Goal: Task Accomplishment & Management: Manage account settings

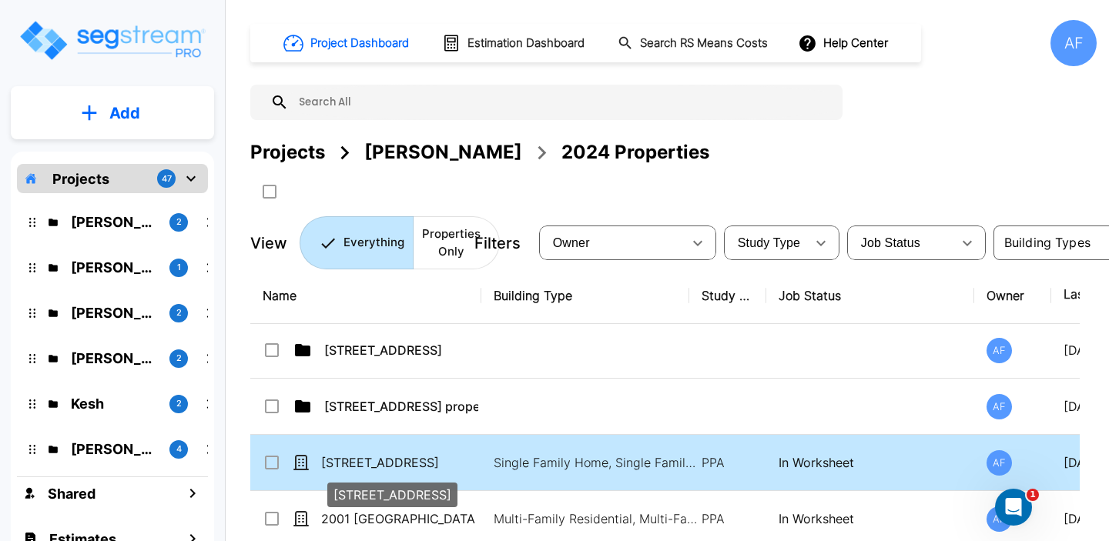
click at [438, 465] on p "[STREET_ADDRESS]" at bounding box center [398, 462] width 154 height 18
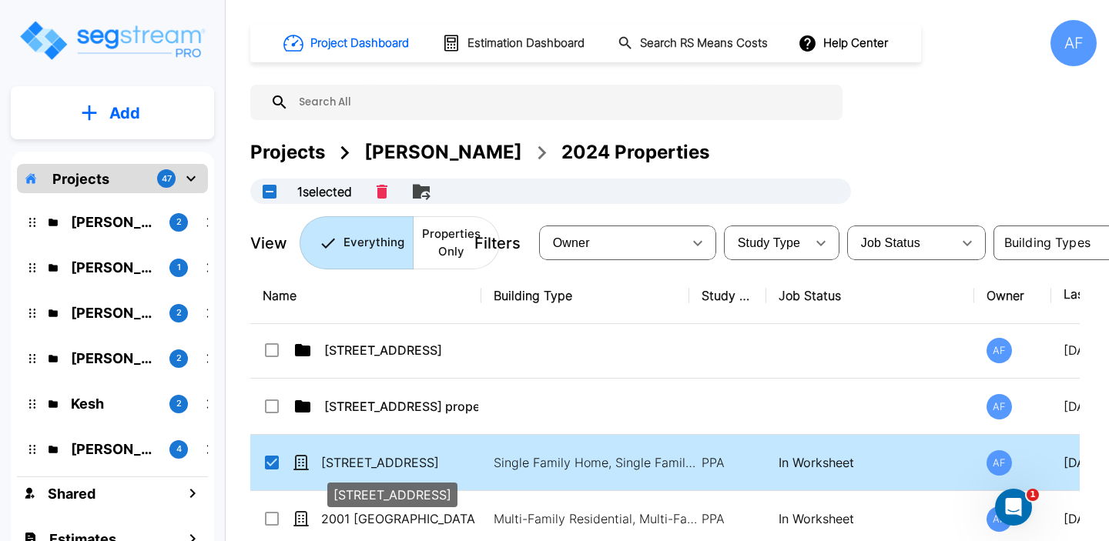
checkbox input "true"
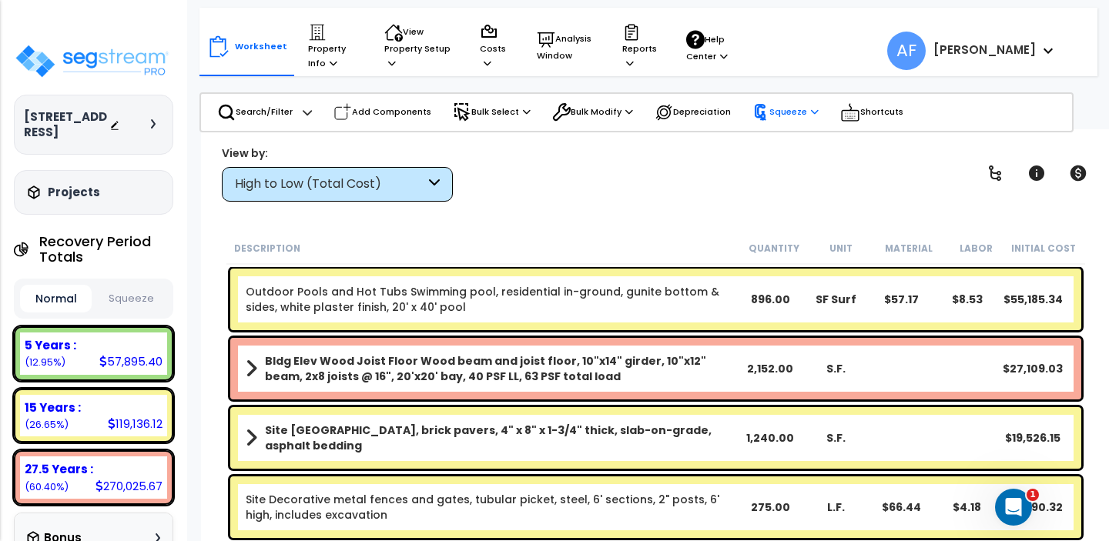
click at [791, 115] on p "Squeeze" at bounding box center [785, 112] width 66 height 17
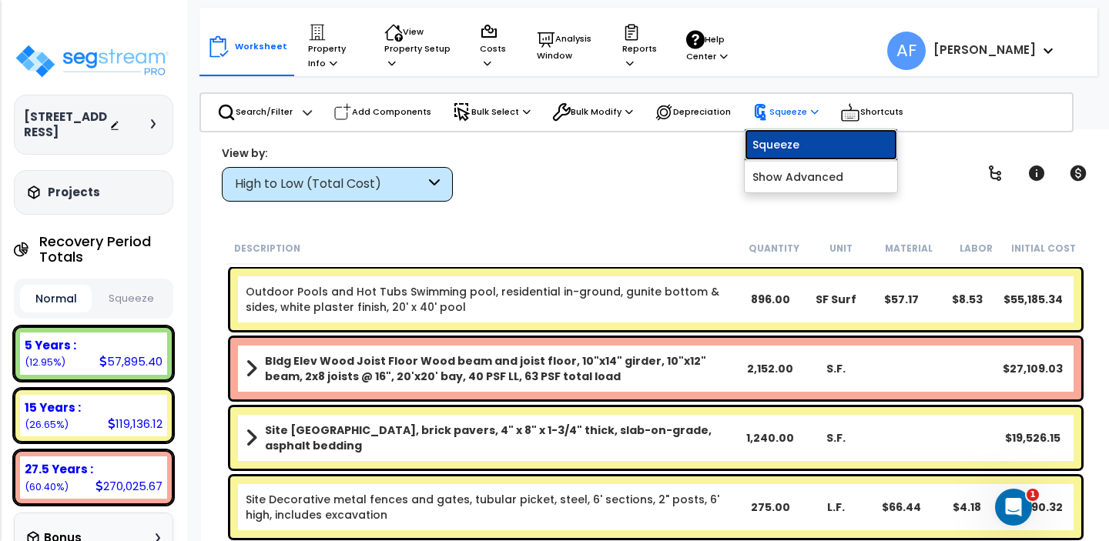
click at [783, 142] on link "Squeeze" at bounding box center [820, 144] width 152 height 31
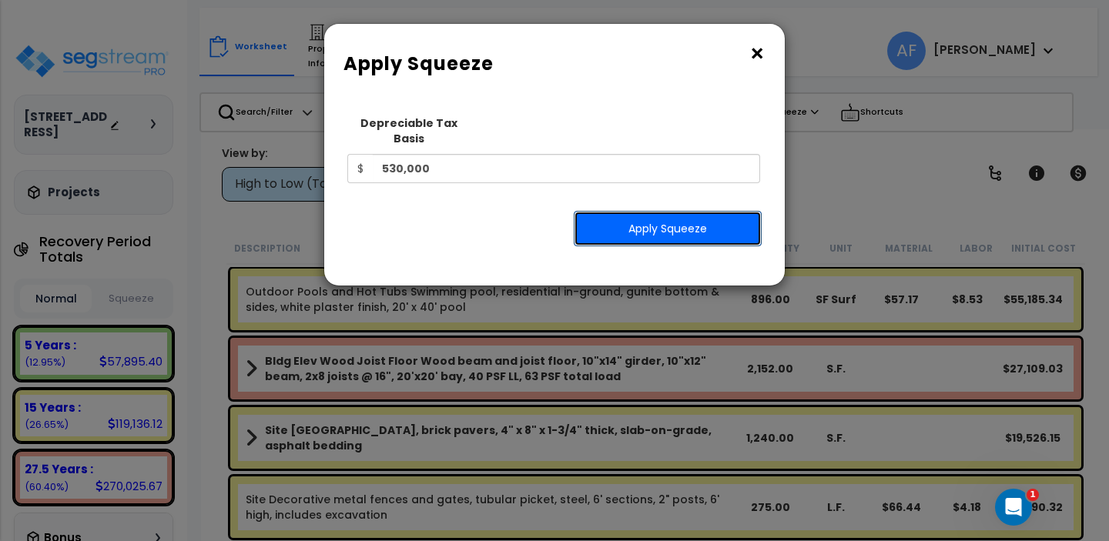
click at [682, 218] on button "Apply Squeeze" at bounding box center [668, 228] width 188 height 35
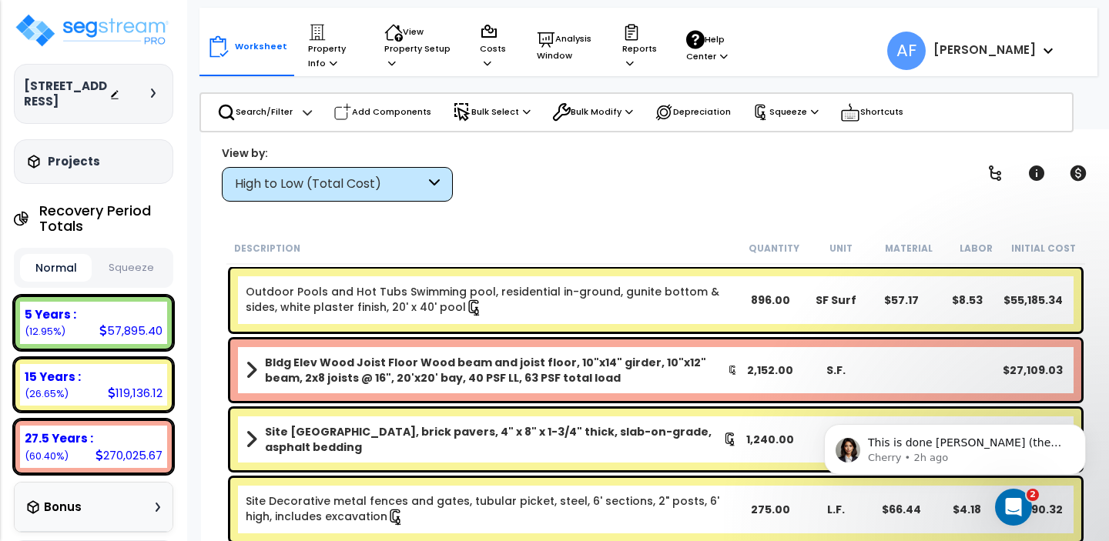
scroll to position [38, 0]
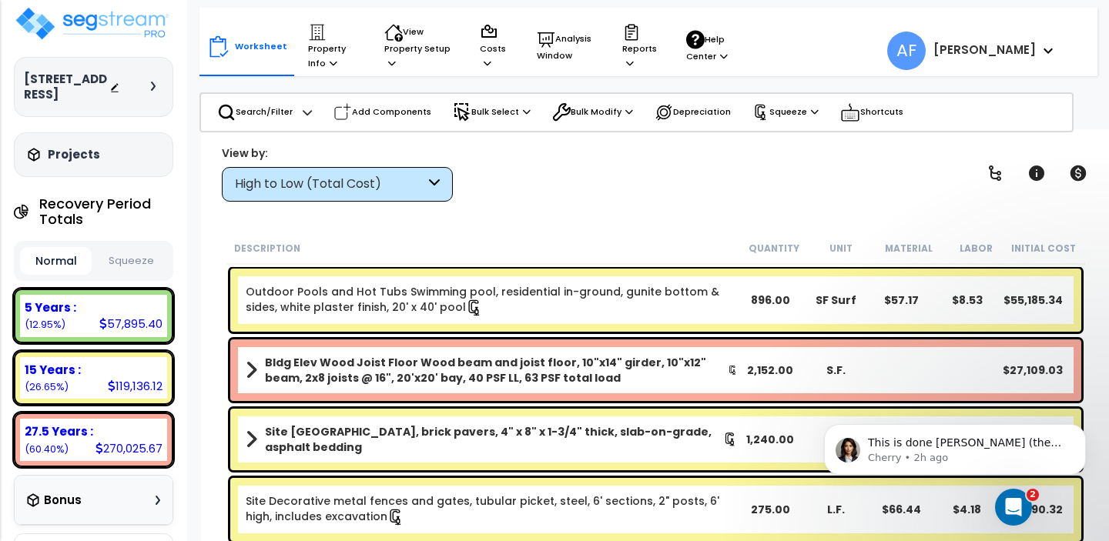
click at [134, 269] on button "Squeeze" at bounding box center [131, 261] width 72 height 27
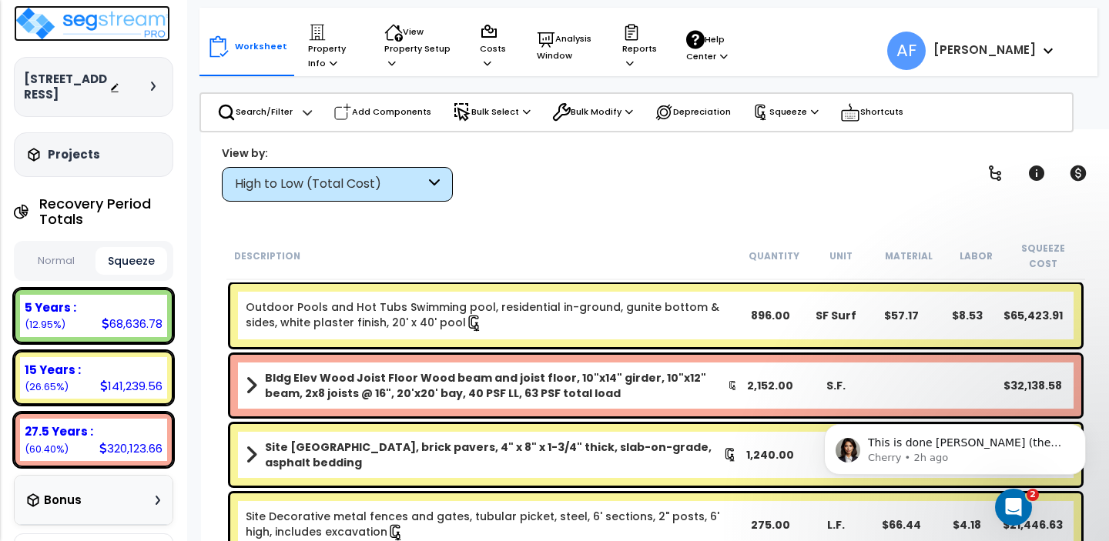
click at [109, 21] on img at bounding box center [92, 23] width 156 height 36
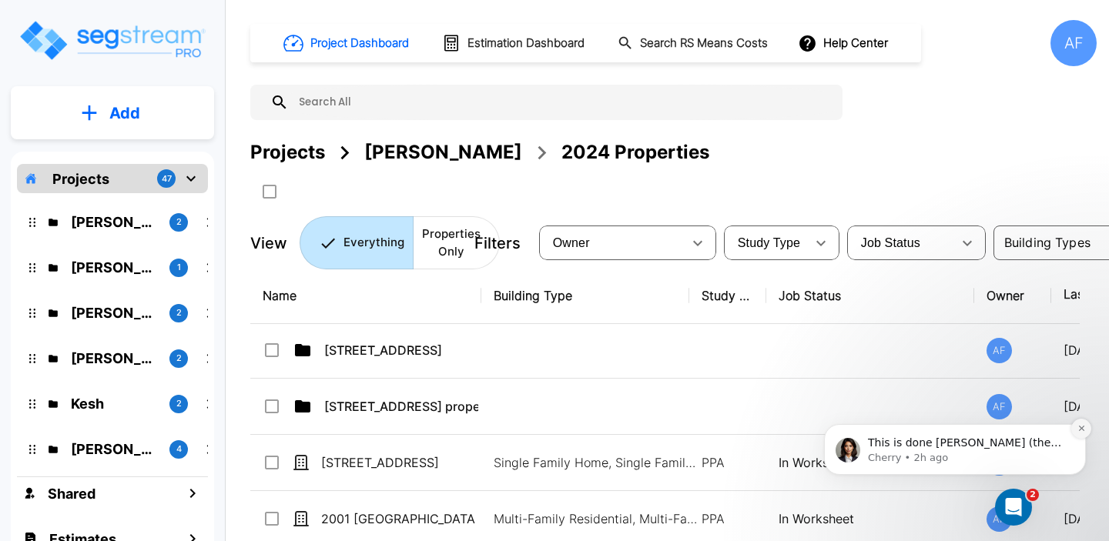
click at [1082, 431] on icon "Dismiss notification" at bounding box center [1081, 428] width 8 height 8
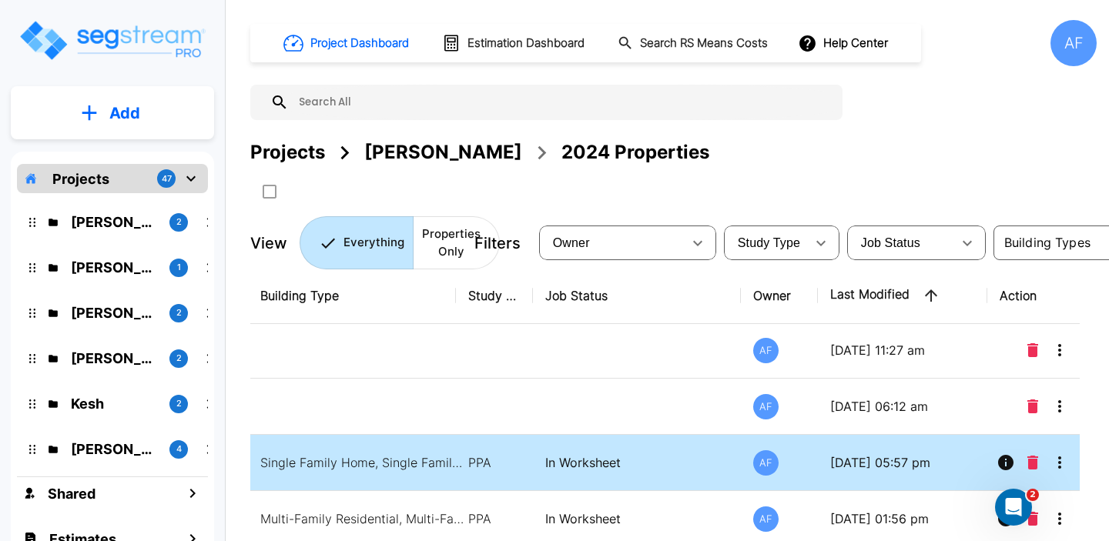
scroll to position [2, 241]
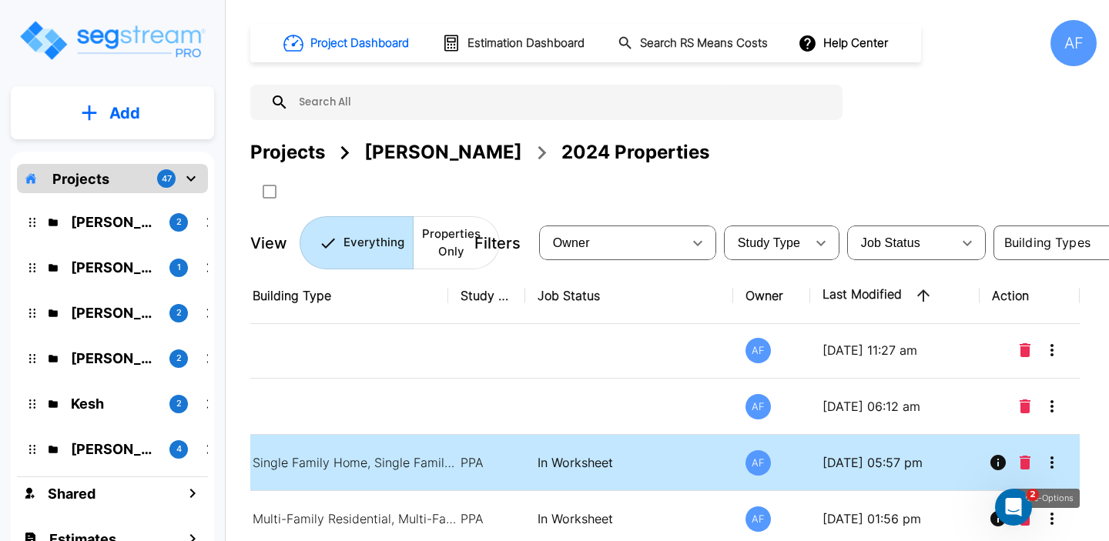
click at [1055, 459] on icon "More-Options" at bounding box center [1051, 462] width 18 height 18
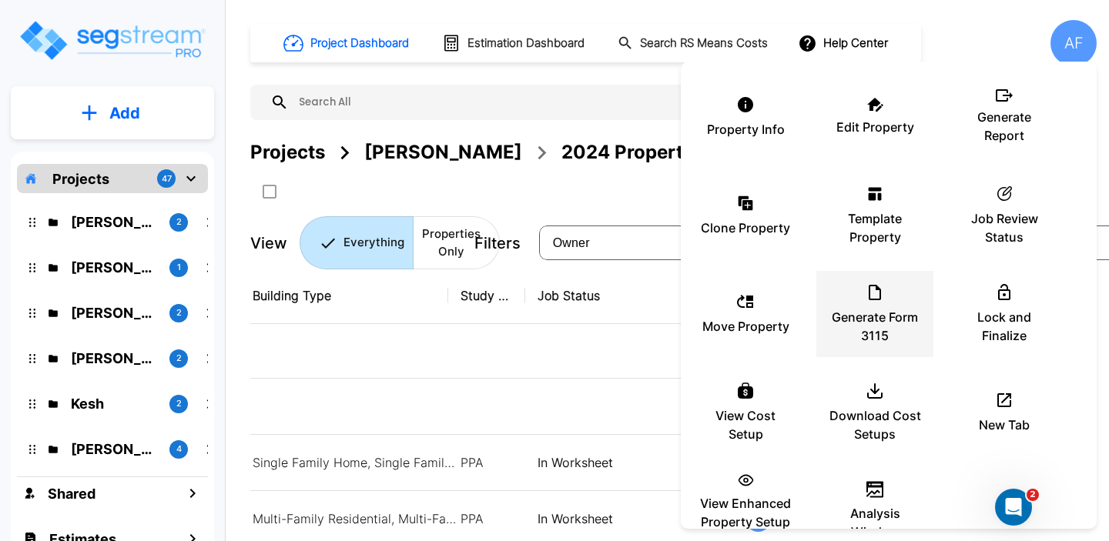
click at [870, 293] on icon at bounding box center [874, 292] width 18 height 18
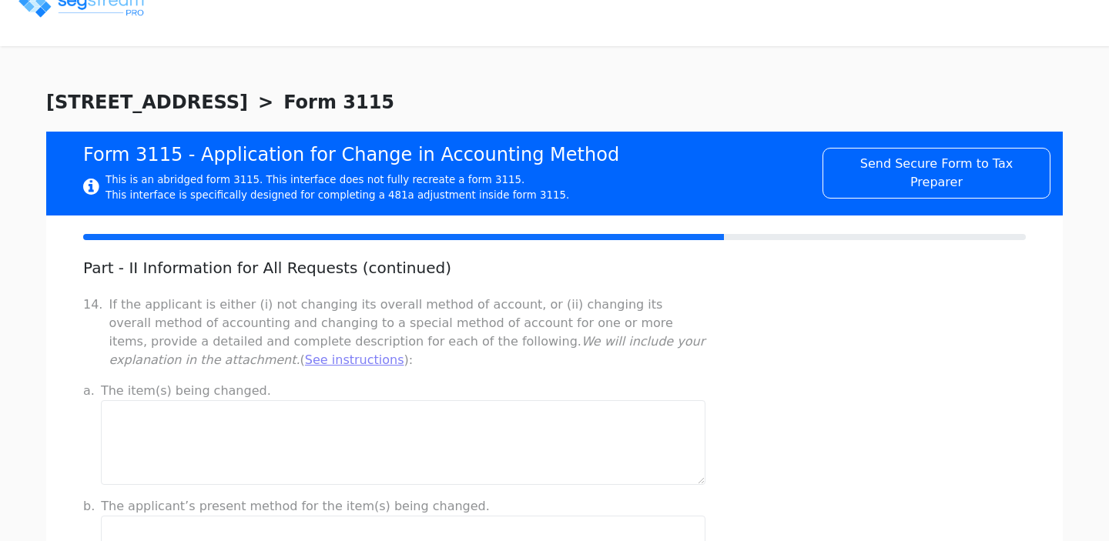
checkbox input "true"
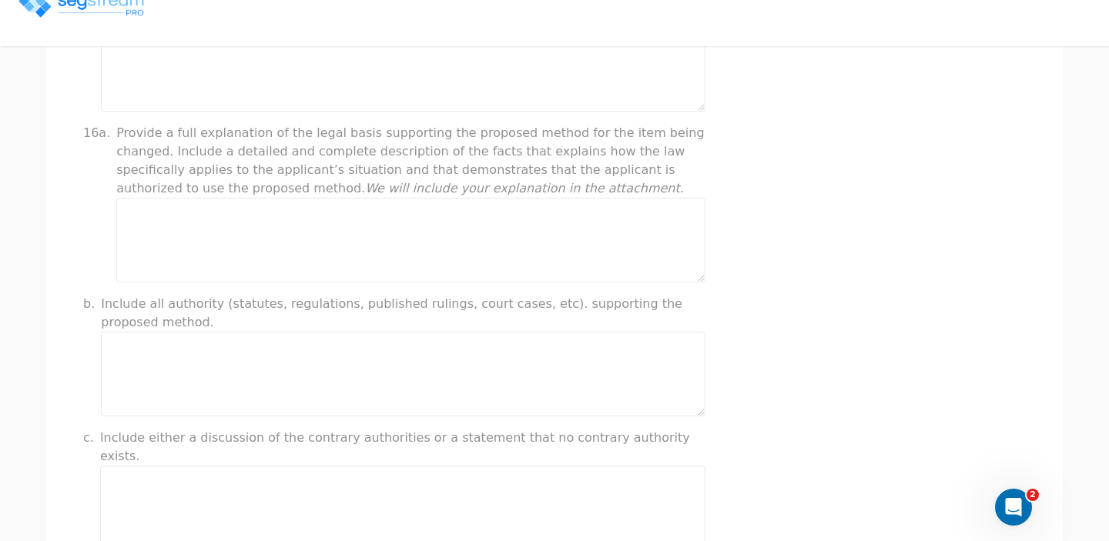
scroll to position [1293, 0]
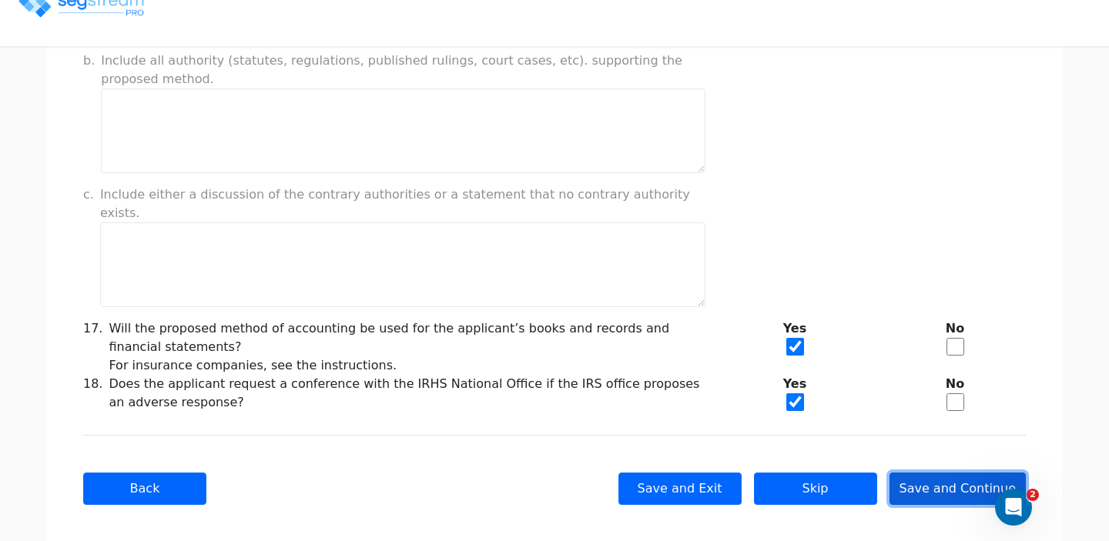
click at [942, 473] on button "Save and Continue" at bounding box center [957, 489] width 137 height 32
type input "-199,946.15"
checkbox input "true"
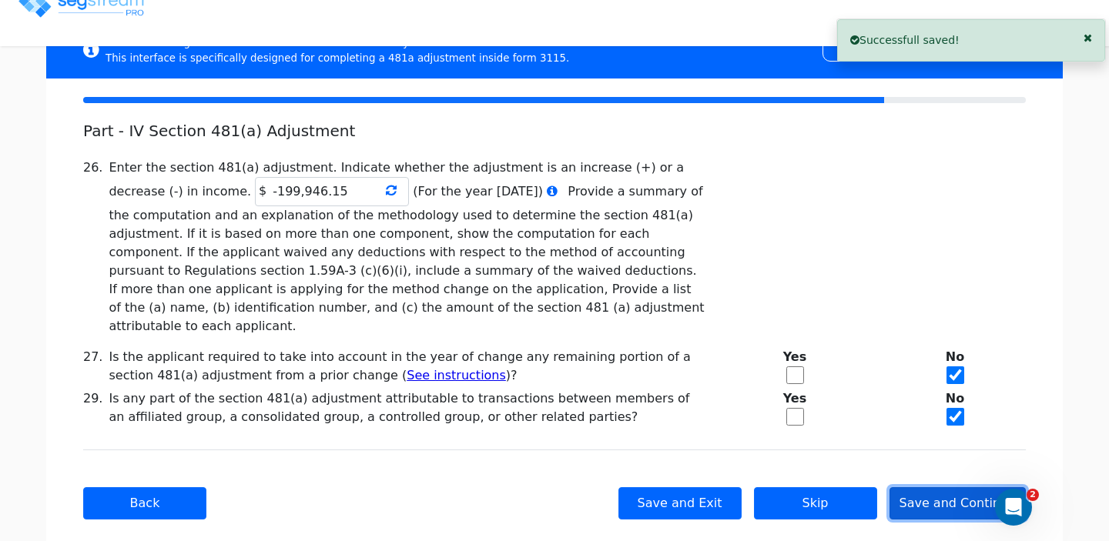
scroll to position [142, 0]
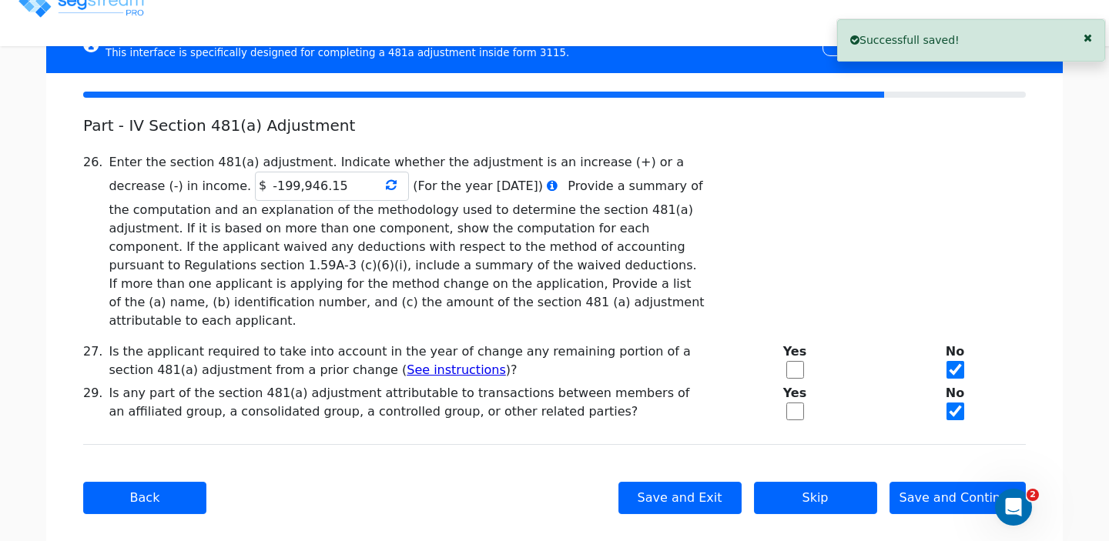
click at [386, 194] on span at bounding box center [391, 185] width 11 height 18
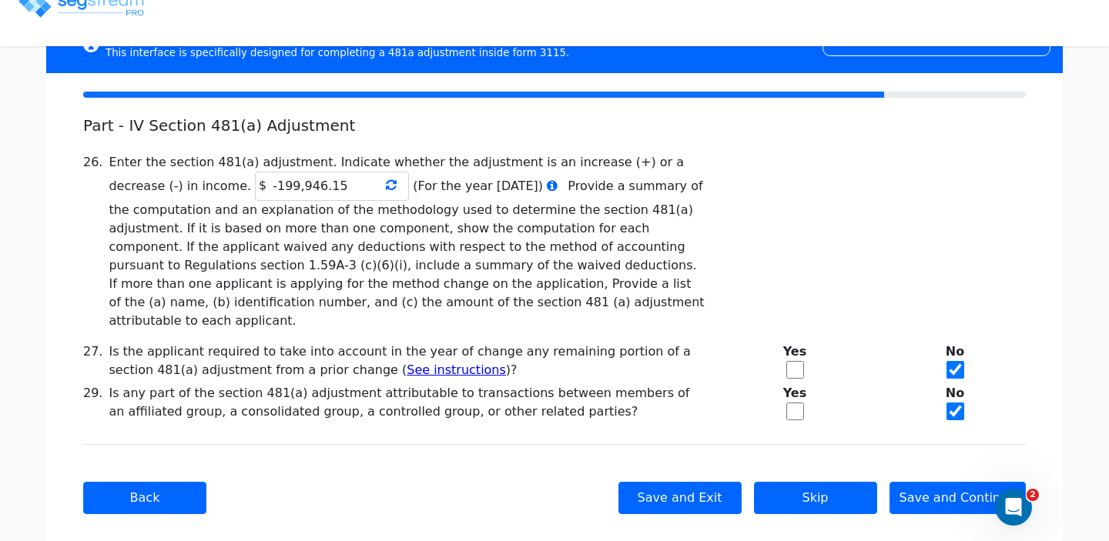
click at [386, 186] on icon at bounding box center [391, 185] width 11 height 12
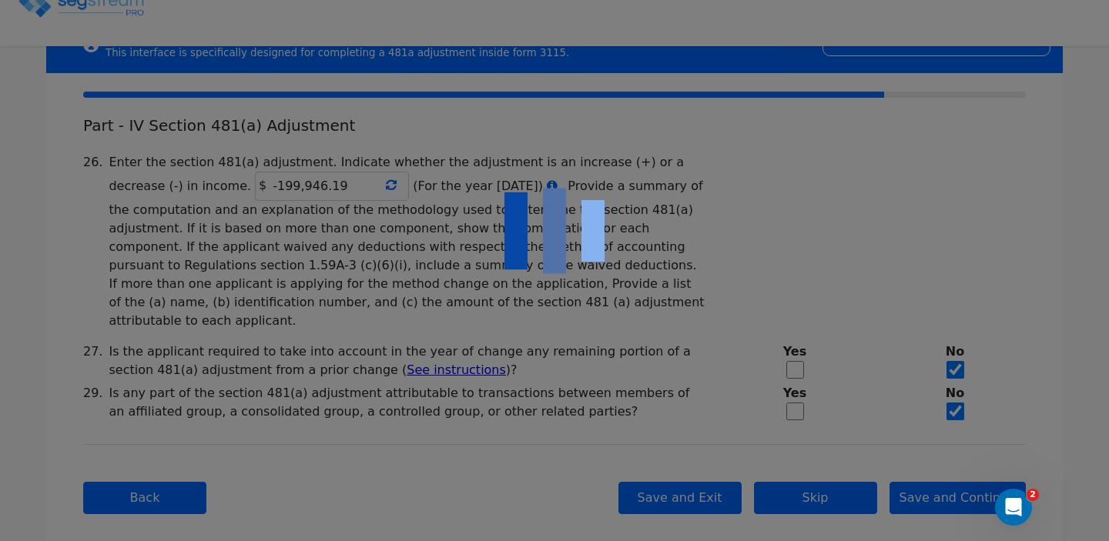
type input "-199,946.19"
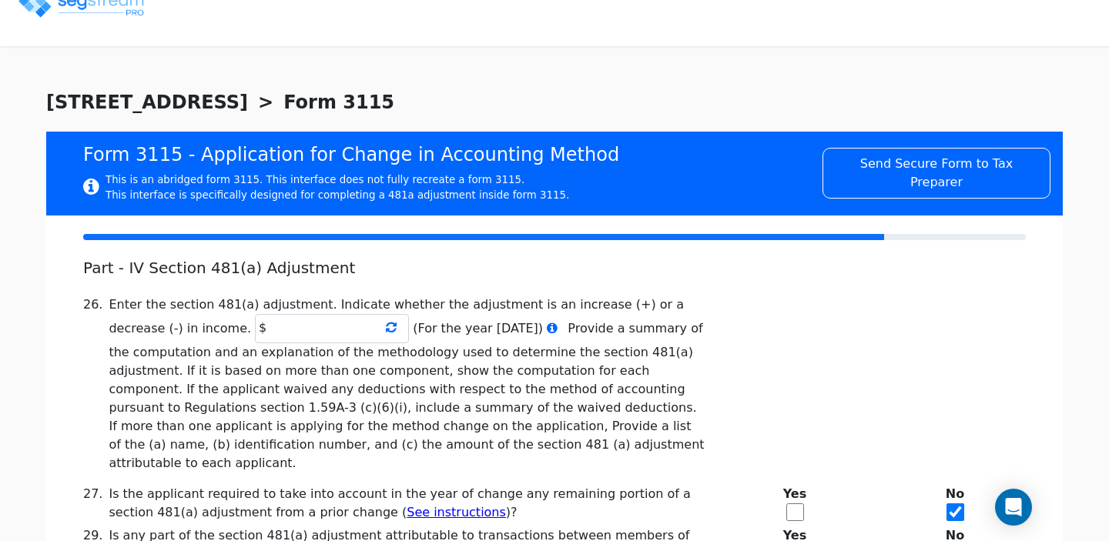
type input "-199,946.15"
checkbox input "true"
click at [316, 334] on input "-199,946.15" at bounding box center [332, 328] width 154 height 29
click at [386, 326] on icon at bounding box center [391, 327] width 11 height 12
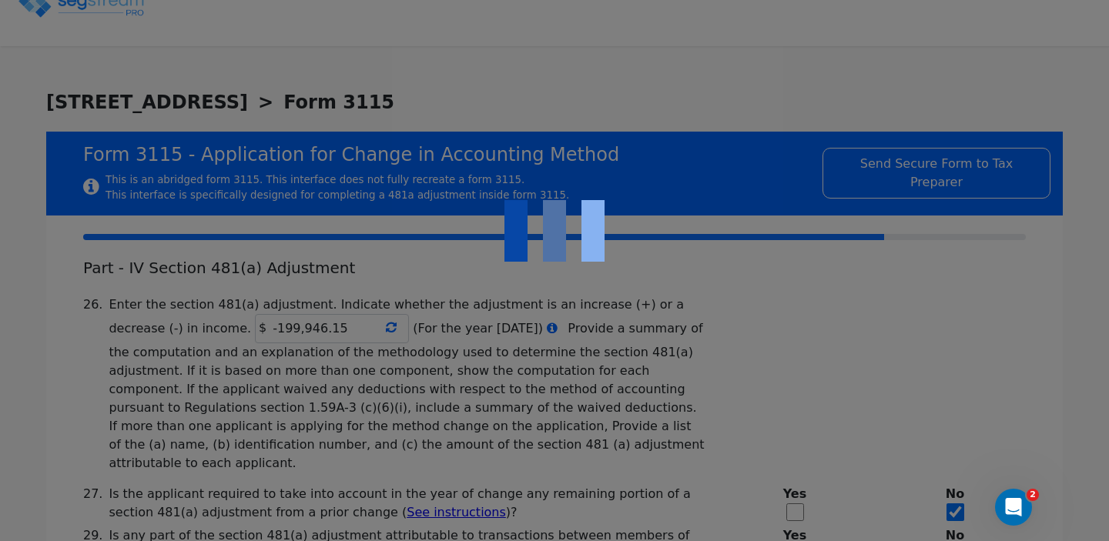
type input "-199,946.19"
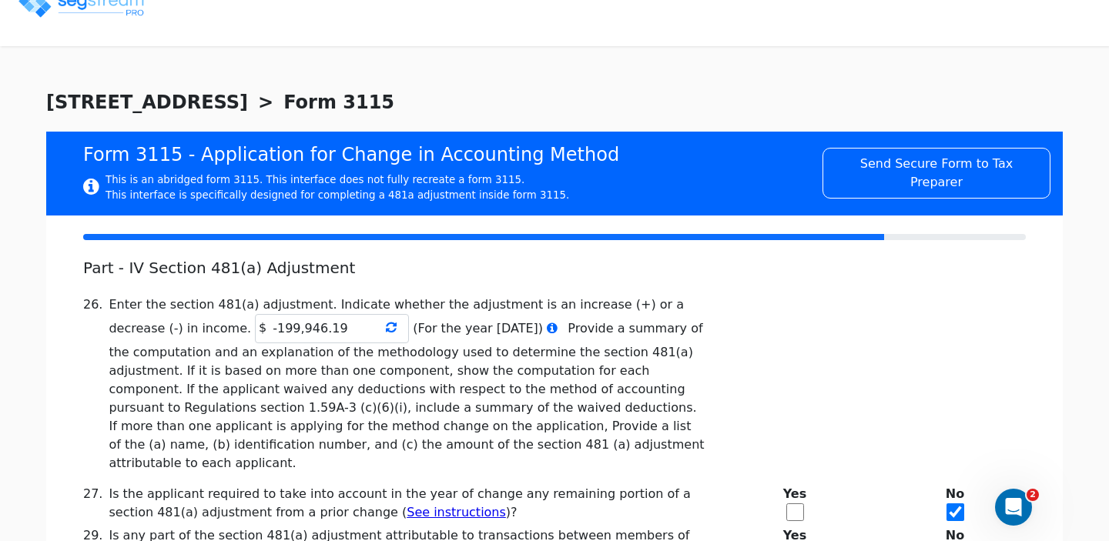
click at [100, 13] on img at bounding box center [82, 3] width 131 height 31
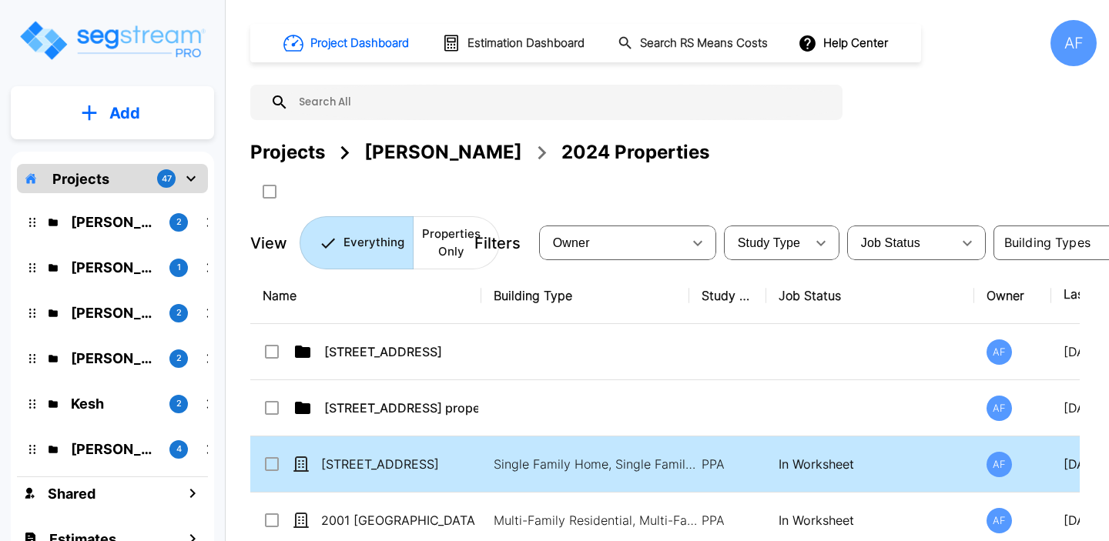
click at [394, 468] on p "[STREET_ADDRESS]" at bounding box center [398, 464] width 154 height 18
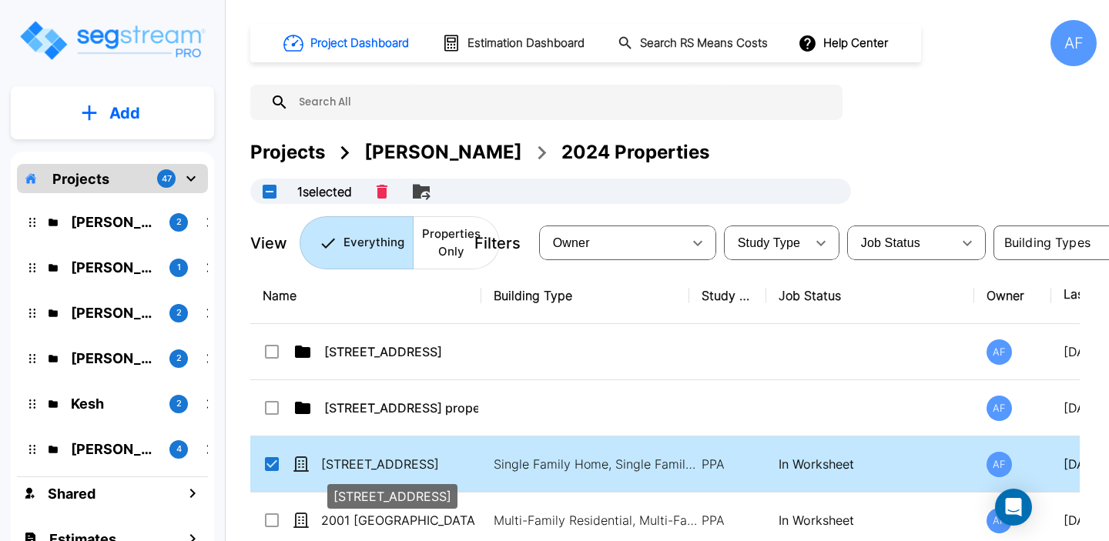
checkbox input "true"
click at [399, 466] on p "[STREET_ADDRESS]" at bounding box center [398, 464] width 154 height 18
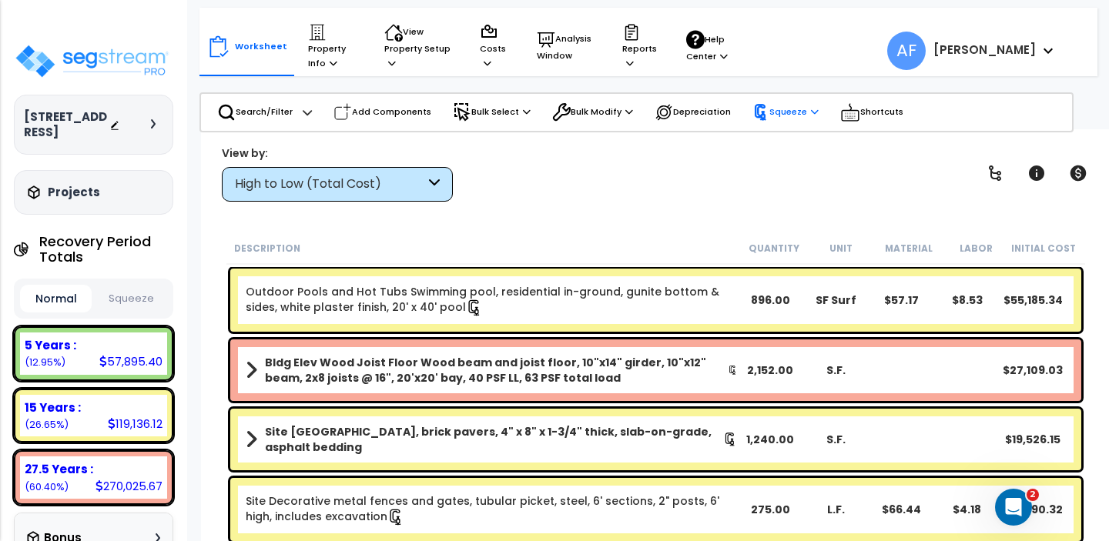
click at [775, 115] on p "Squeeze" at bounding box center [785, 112] width 66 height 17
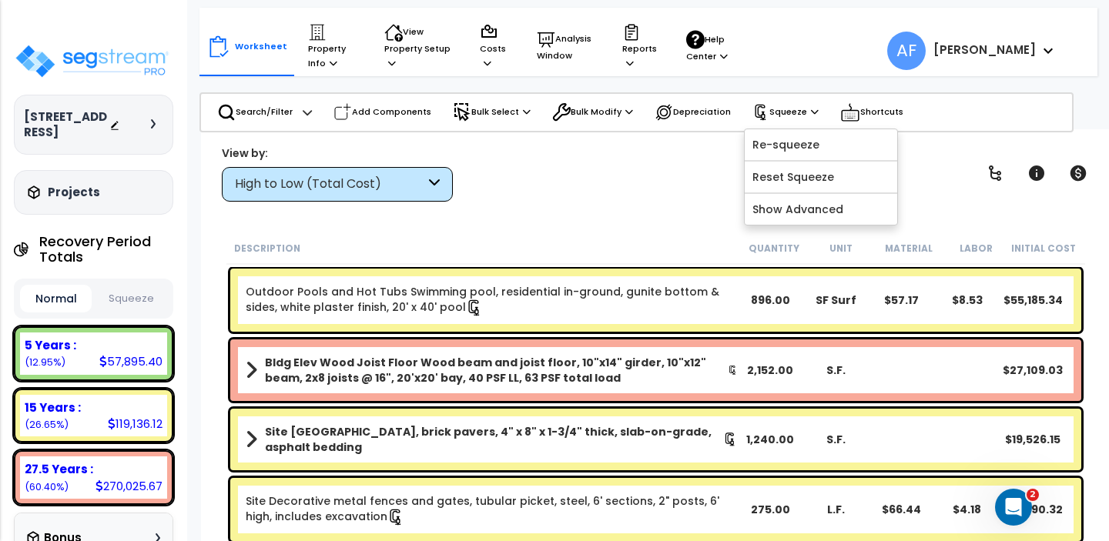
click at [618, 179] on div "View by: High to Low (Total Cost) High to Low (Total Cost)" at bounding box center [655, 173] width 878 height 57
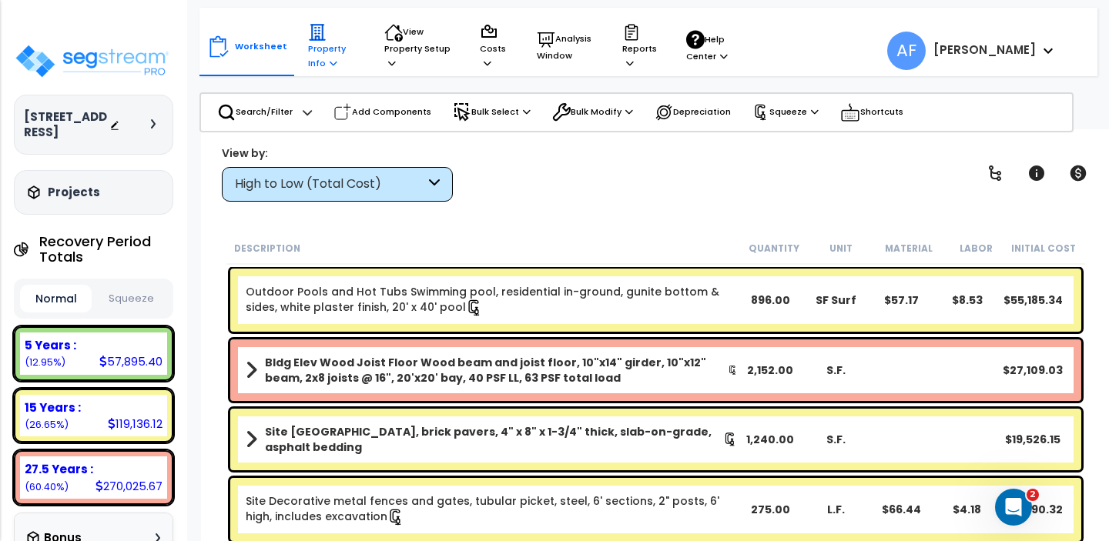
click at [327, 53] on p "Property Info" at bounding box center [331, 46] width 47 height 47
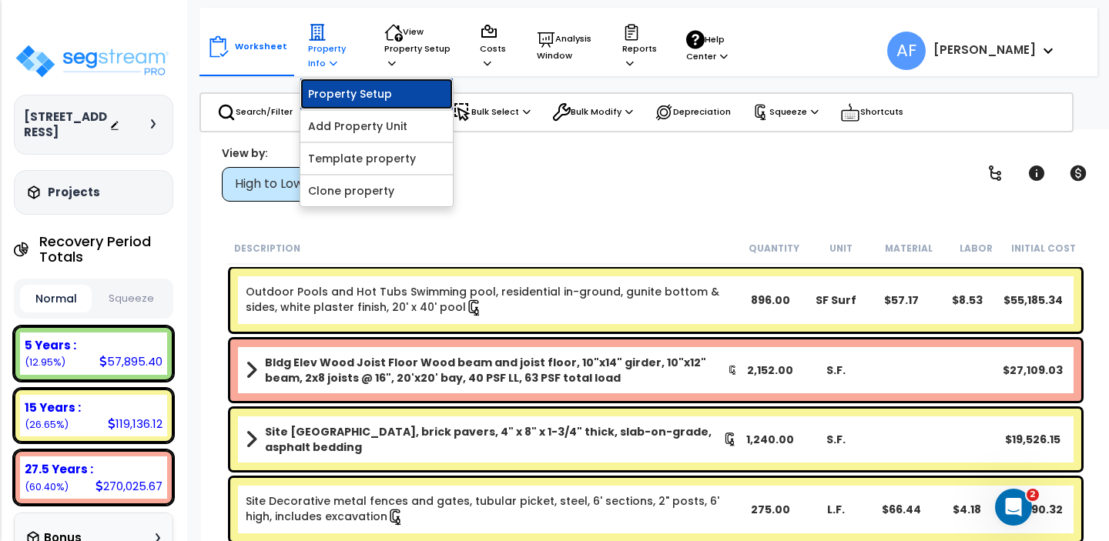
click at [323, 90] on link "Property Setup" at bounding box center [376, 94] width 152 height 31
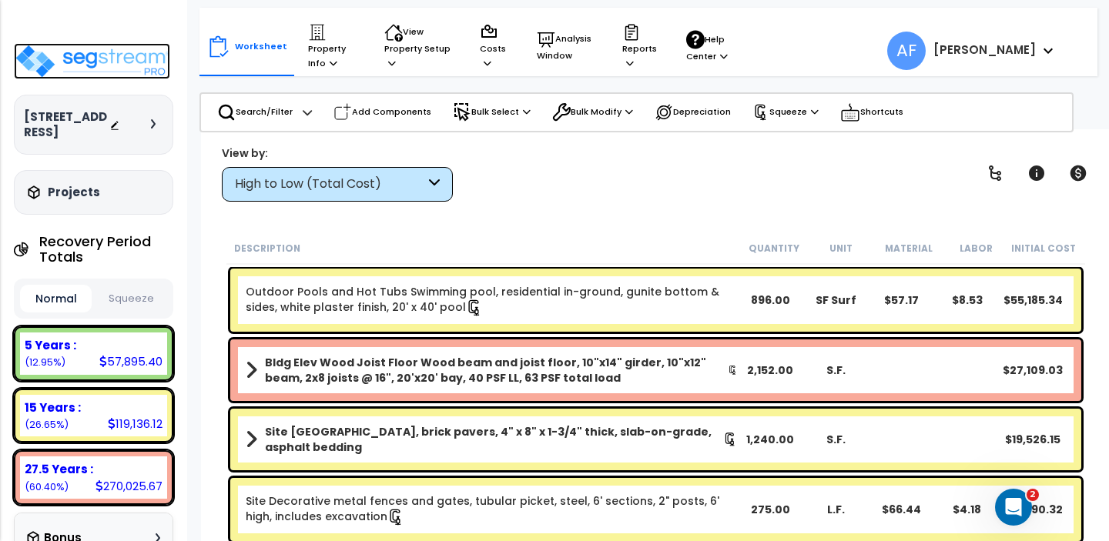
click at [111, 46] on img at bounding box center [92, 61] width 156 height 36
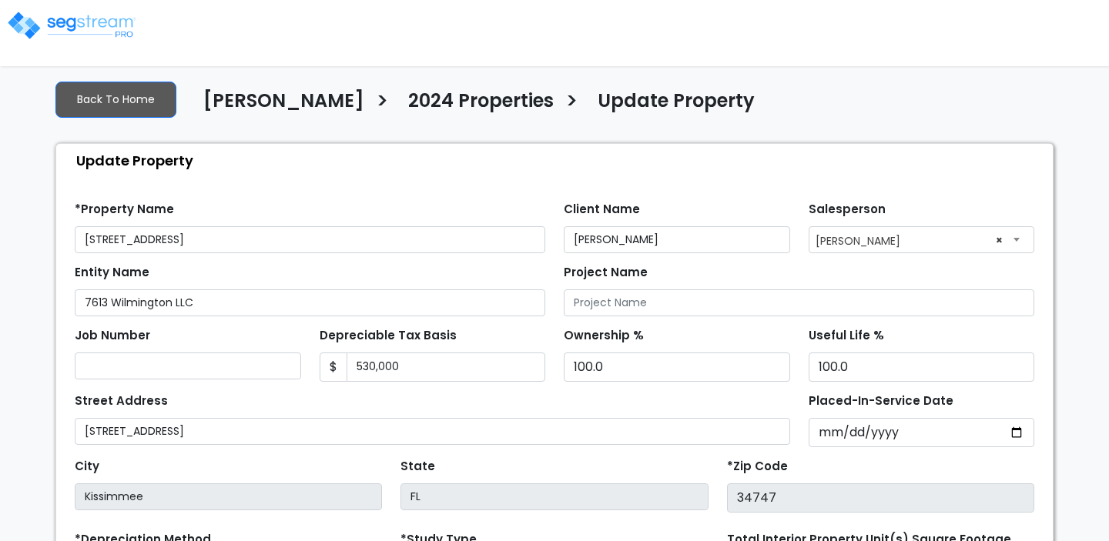
select select "2024"
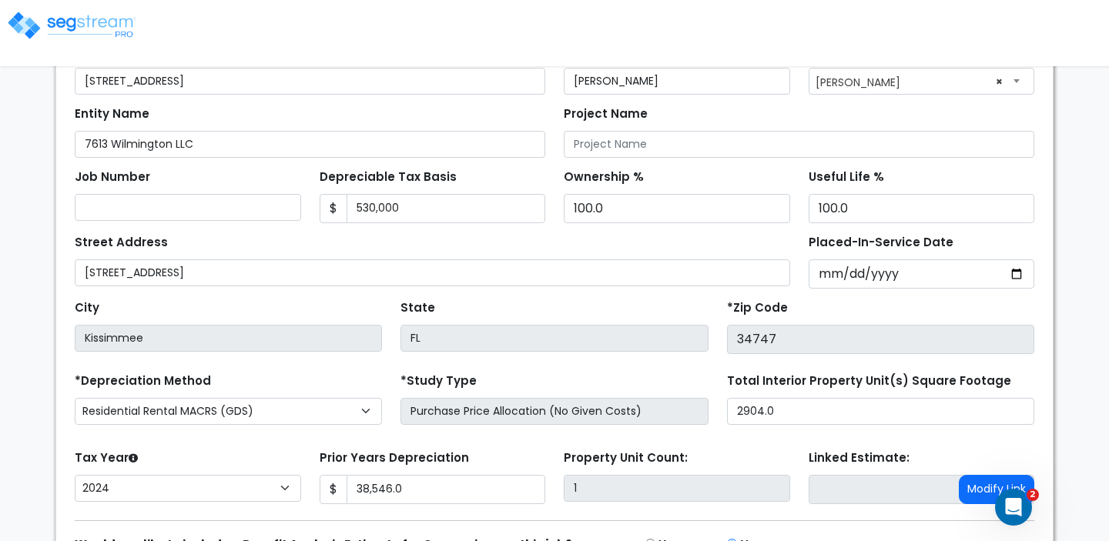
scroll to position [246, 0]
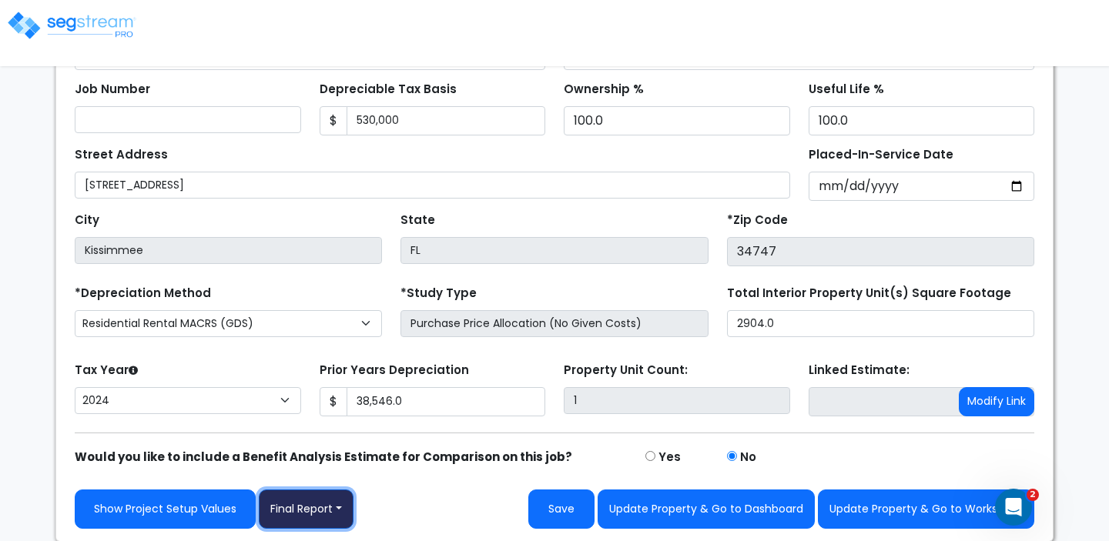
click at [299, 517] on button "Final Report" at bounding box center [306, 509] width 95 height 39
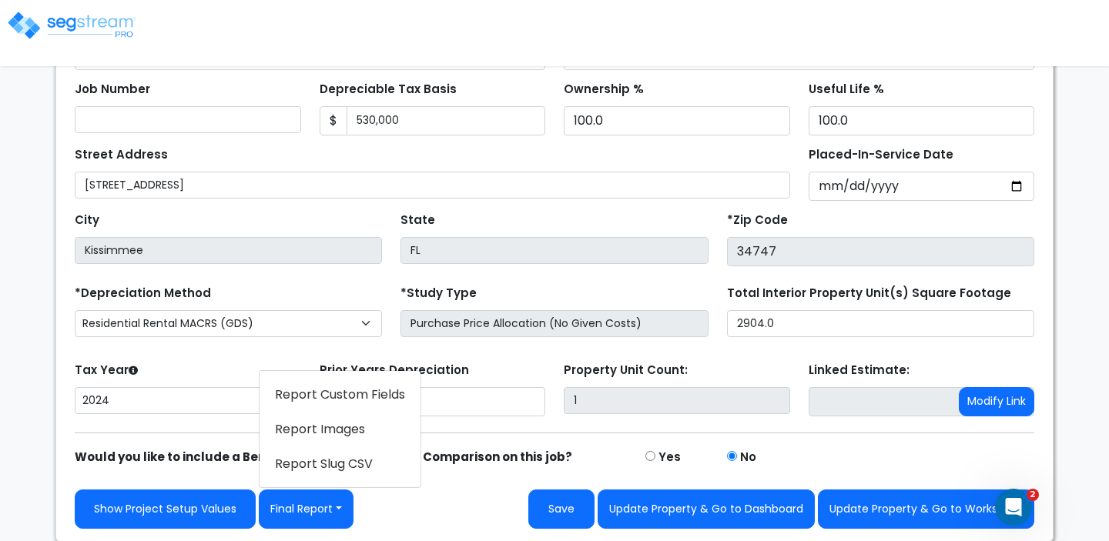
click at [316, 438] on link "Report Images" at bounding box center [339, 429] width 161 height 35
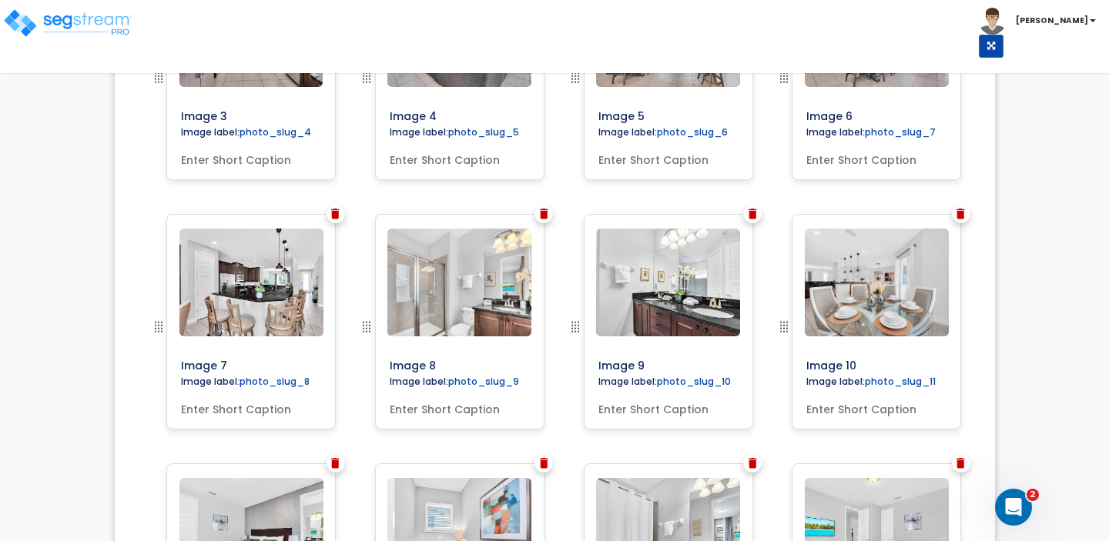
scroll to position [883, 0]
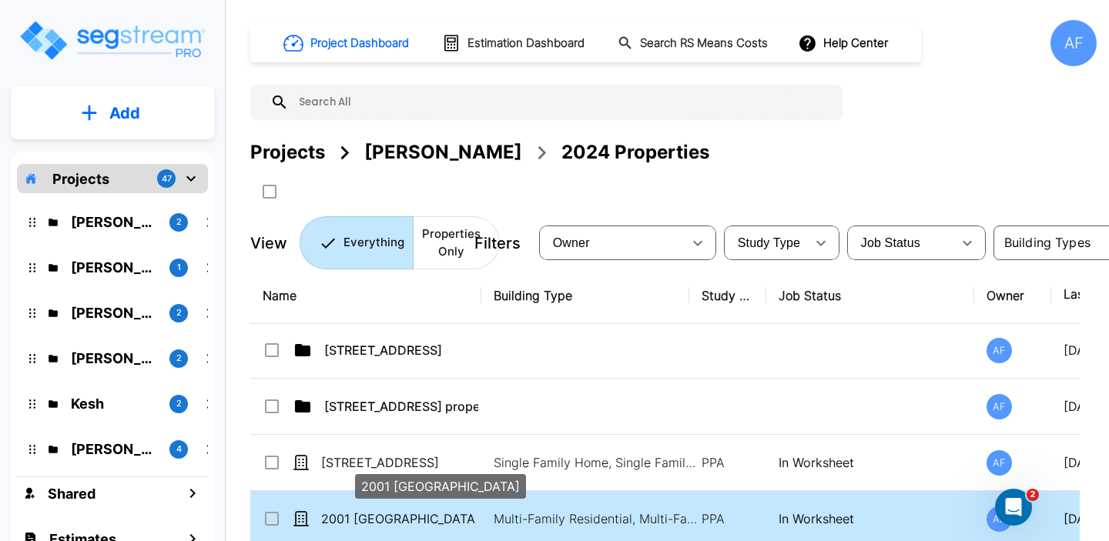
click at [367, 517] on p "2001 [GEOGRAPHIC_DATA]" at bounding box center [398, 519] width 154 height 18
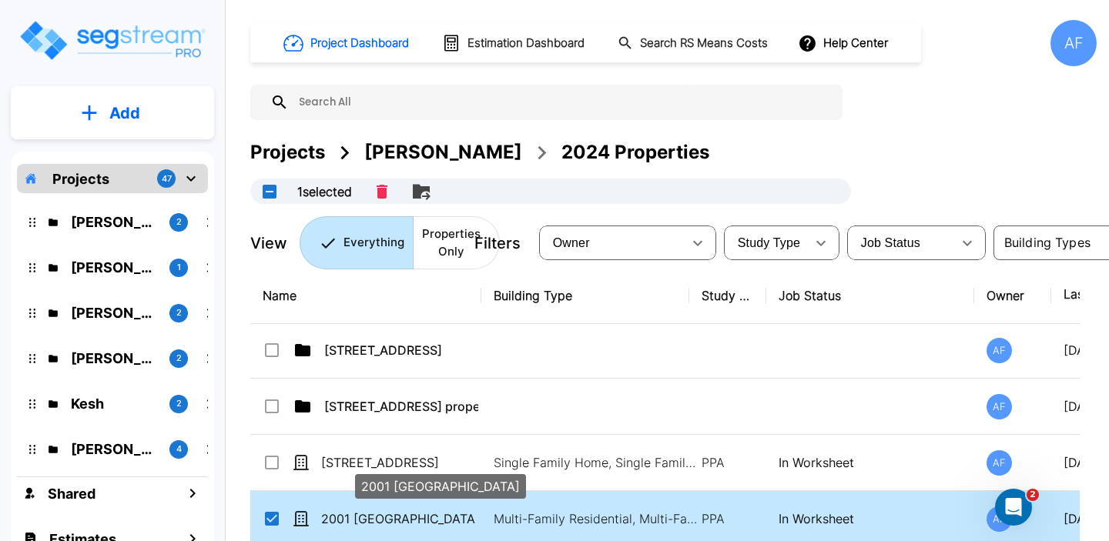
checkbox input "true"
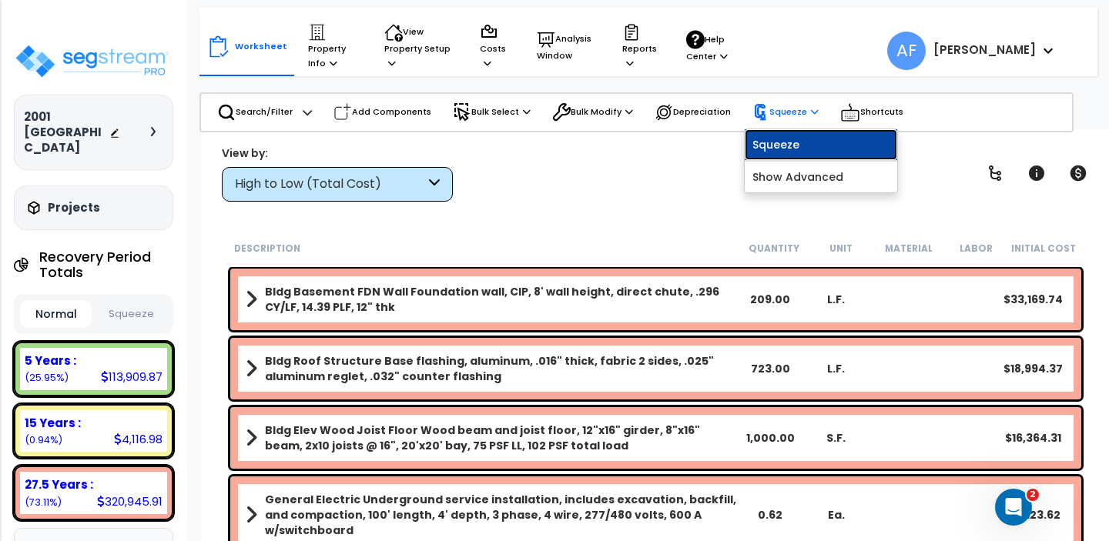
click at [783, 139] on link "Squeeze" at bounding box center [820, 144] width 152 height 31
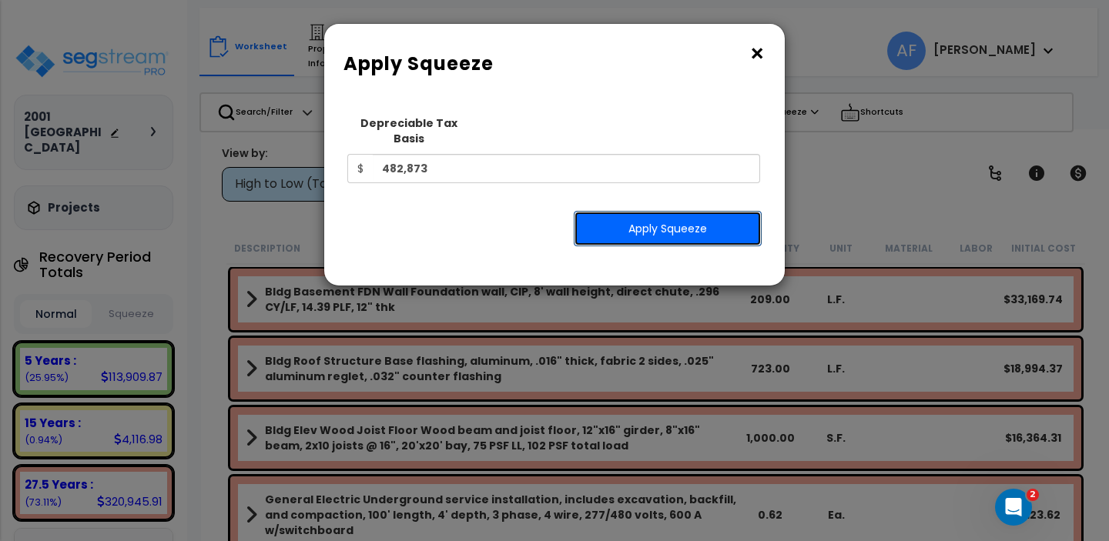
click at [617, 216] on button "Apply Squeeze" at bounding box center [668, 228] width 188 height 35
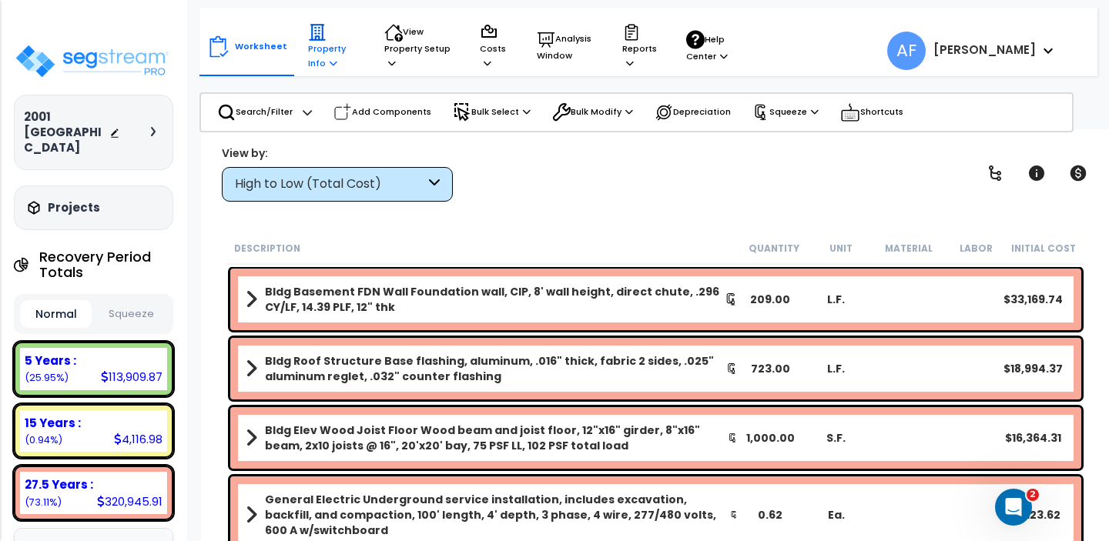
click at [309, 40] on icon at bounding box center [317, 33] width 16 height 16
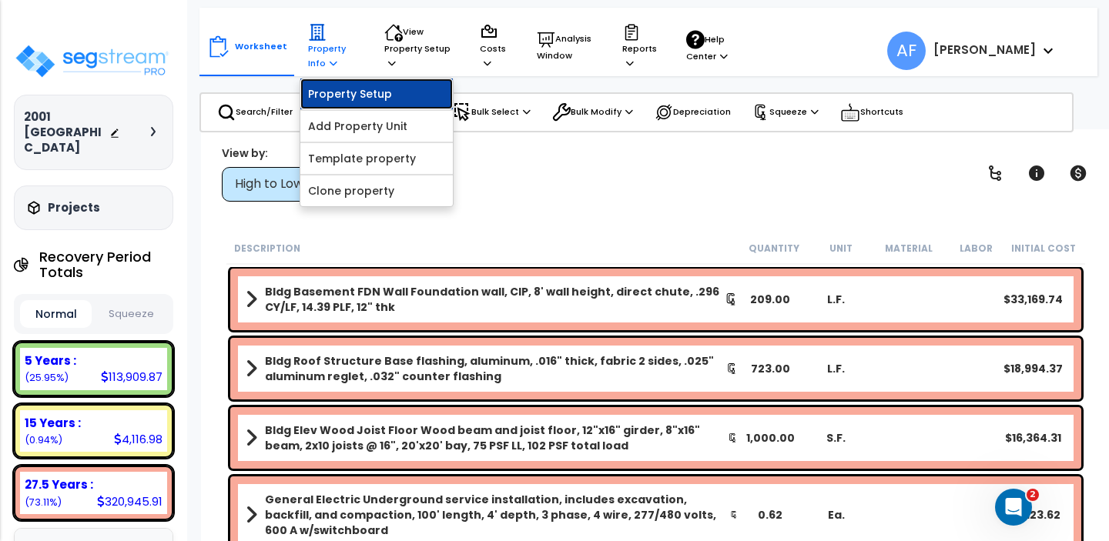
click at [331, 94] on link "Property Setup" at bounding box center [376, 94] width 152 height 31
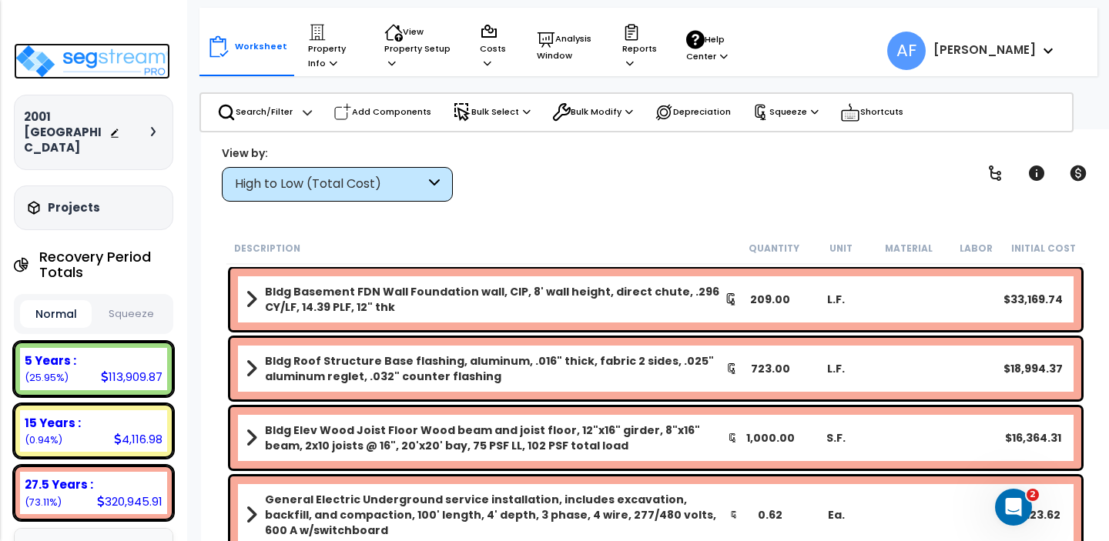
click at [119, 61] on img at bounding box center [92, 61] width 156 height 36
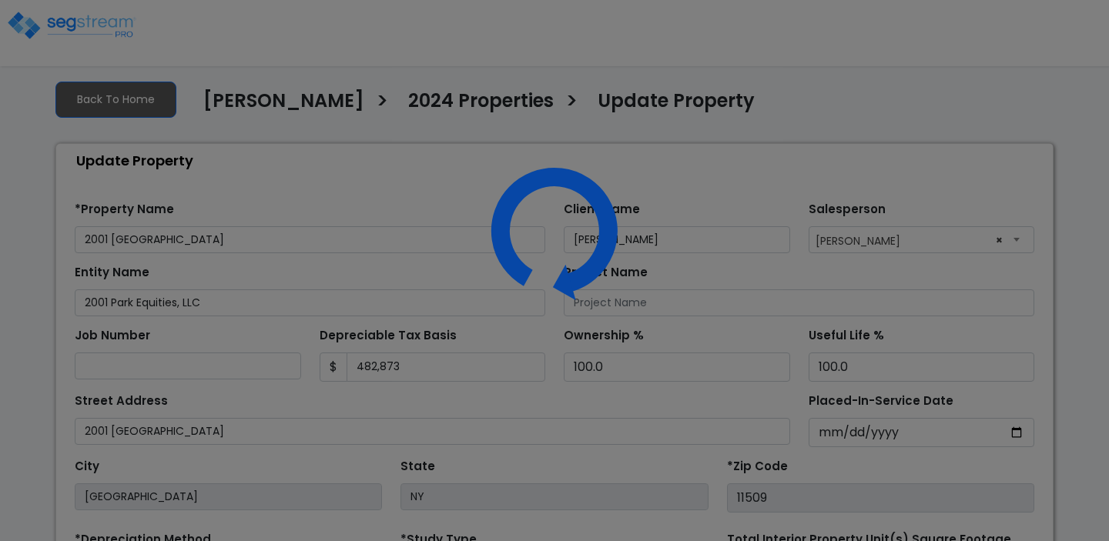
select select "2024"
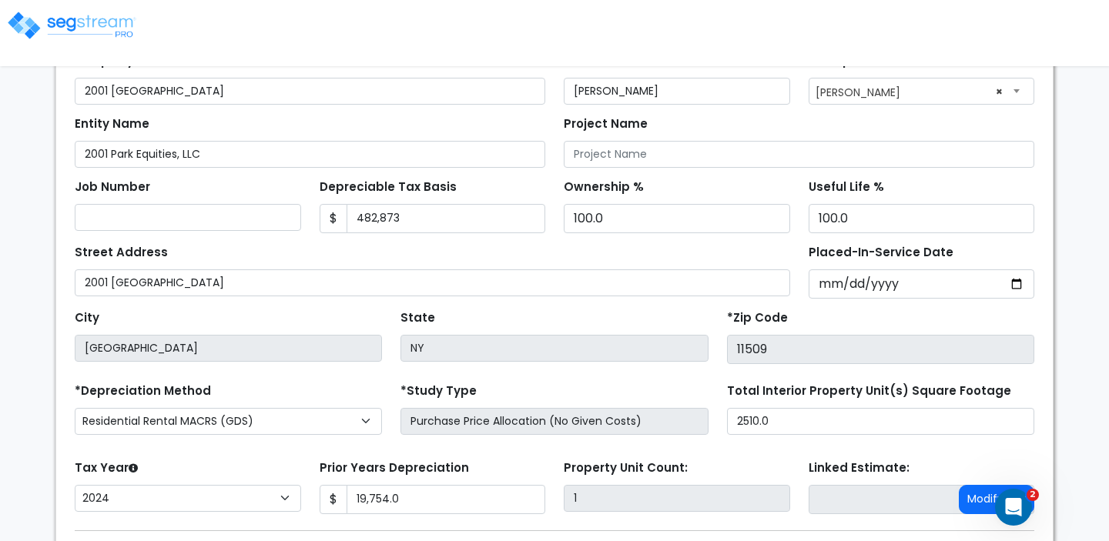
scroll to position [153, 0]
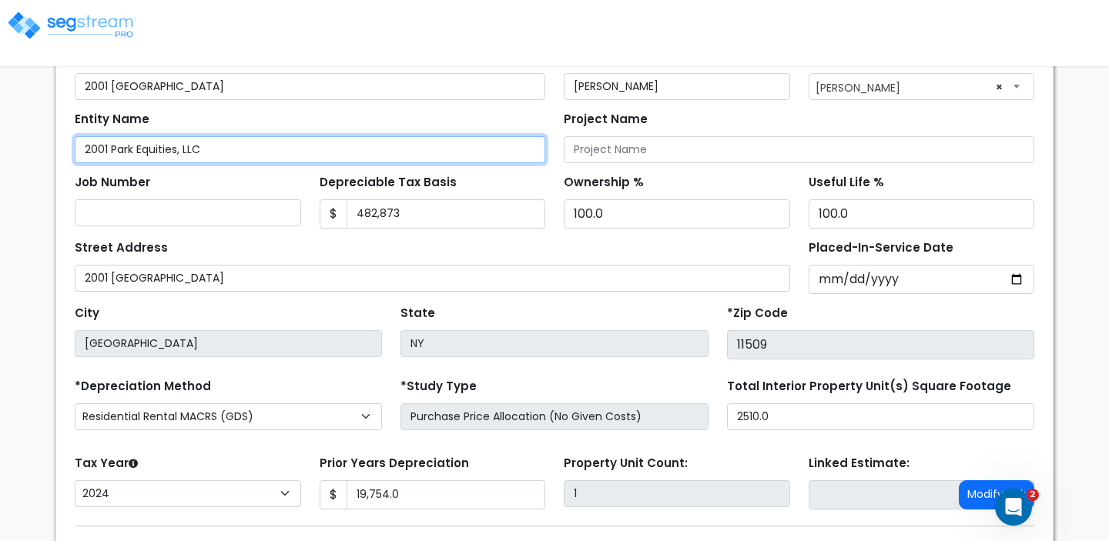
click at [182, 149] on input "2001 Park Equities, LLC" at bounding box center [310, 149] width 470 height 27
type input "2001 Park Equities LLC"
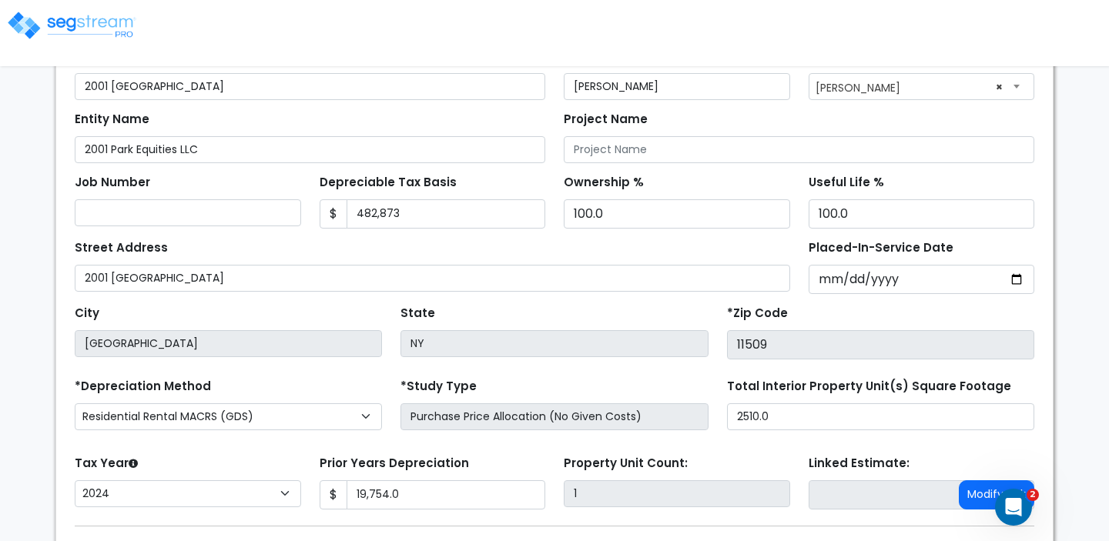
click at [246, 165] on div "Job Number Depreciable Tax Basis $ 482,873 Ownership % 100.0" at bounding box center [554, 195] width 978 height 65
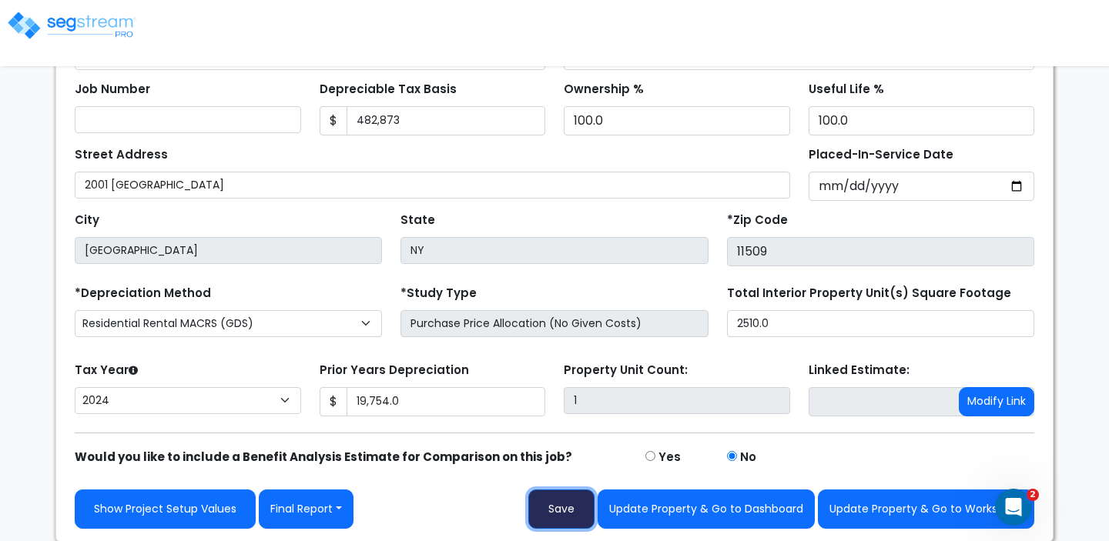
click at [560, 511] on button "Save" at bounding box center [561, 509] width 66 height 39
type input "19754"
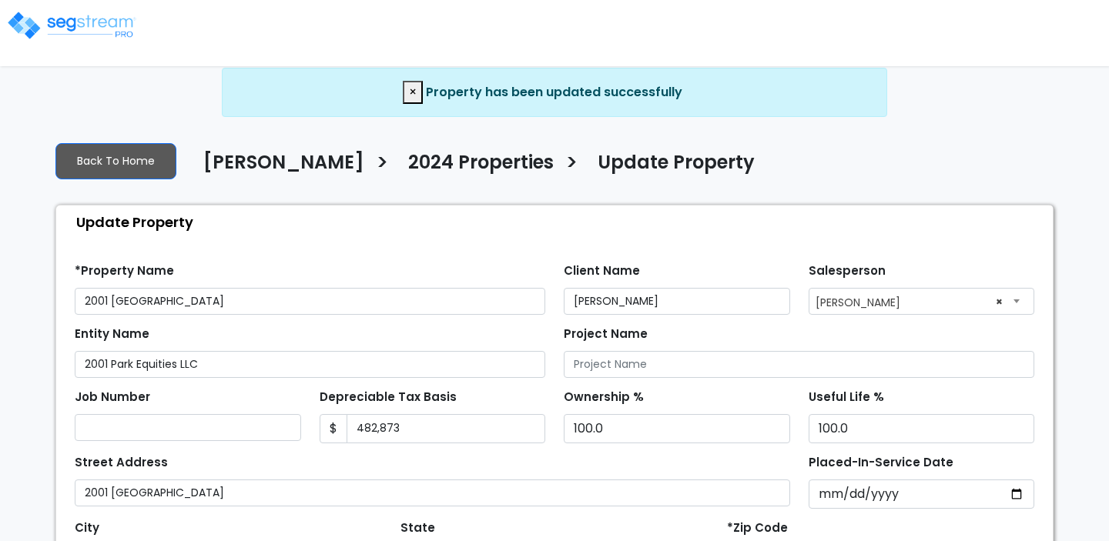
select select "2024"
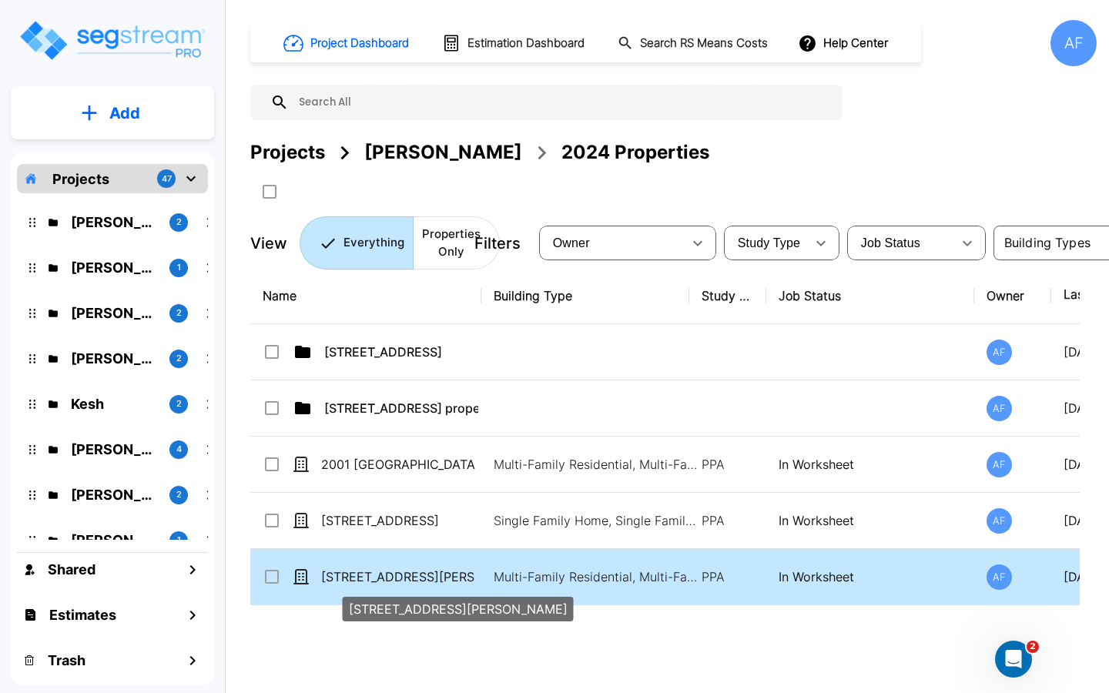
click at [407, 540] on p "[STREET_ADDRESS][PERSON_NAME]" at bounding box center [398, 576] width 154 height 18
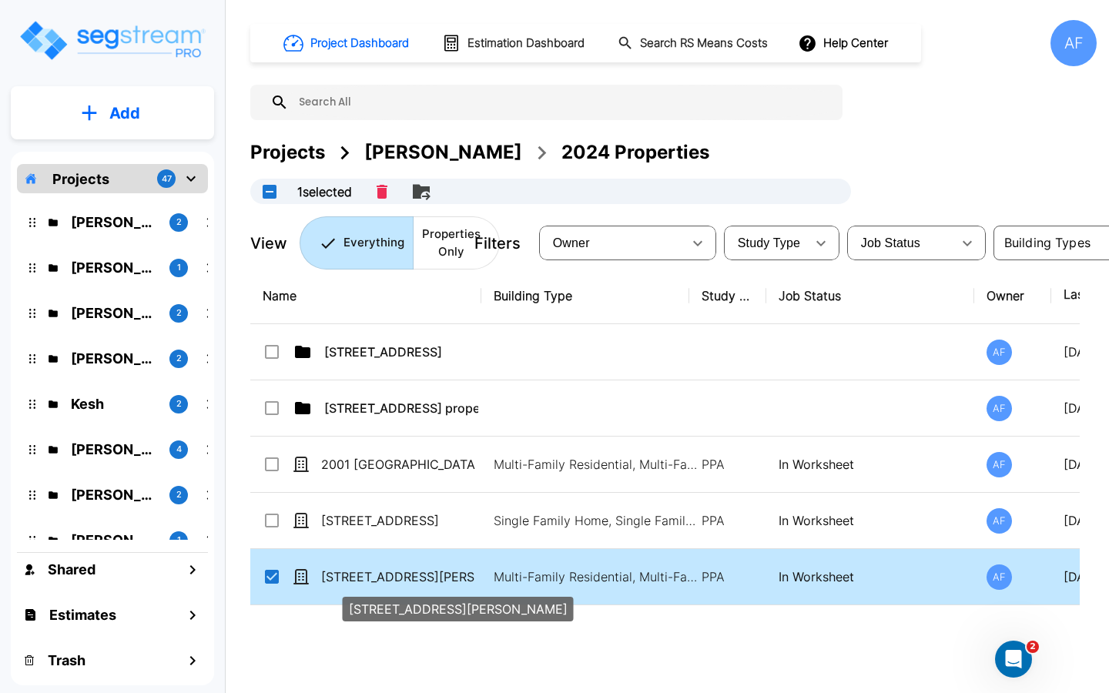
checkbox input "true"
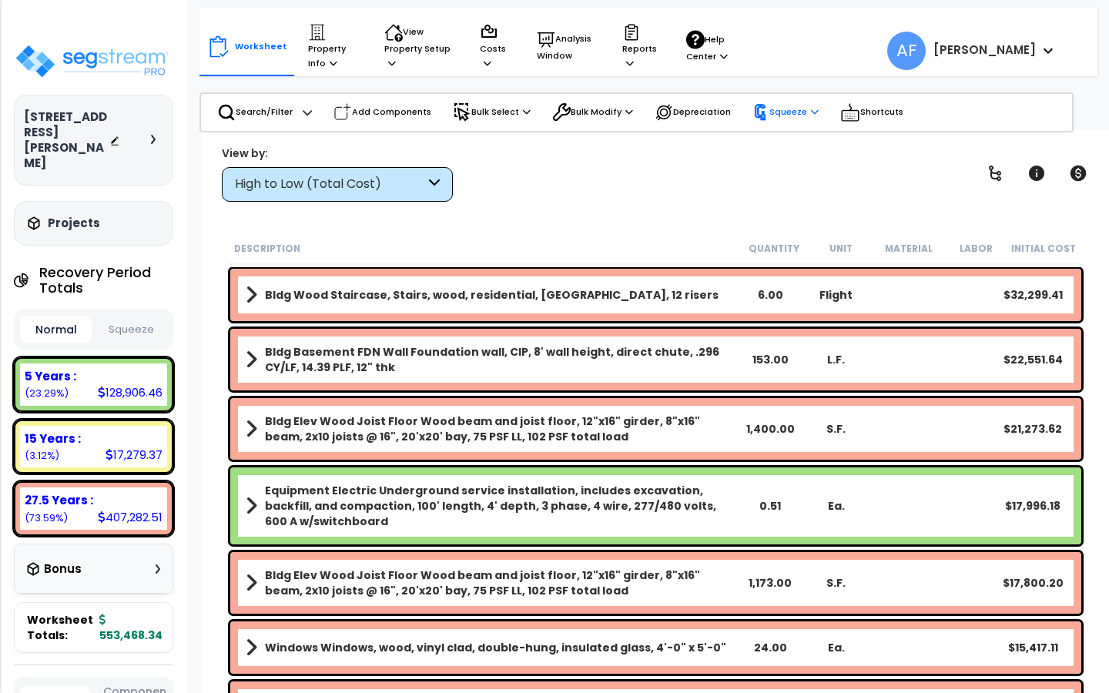
click at [782, 109] on p "Squeeze" at bounding box center [785, 112] width 66 height 17
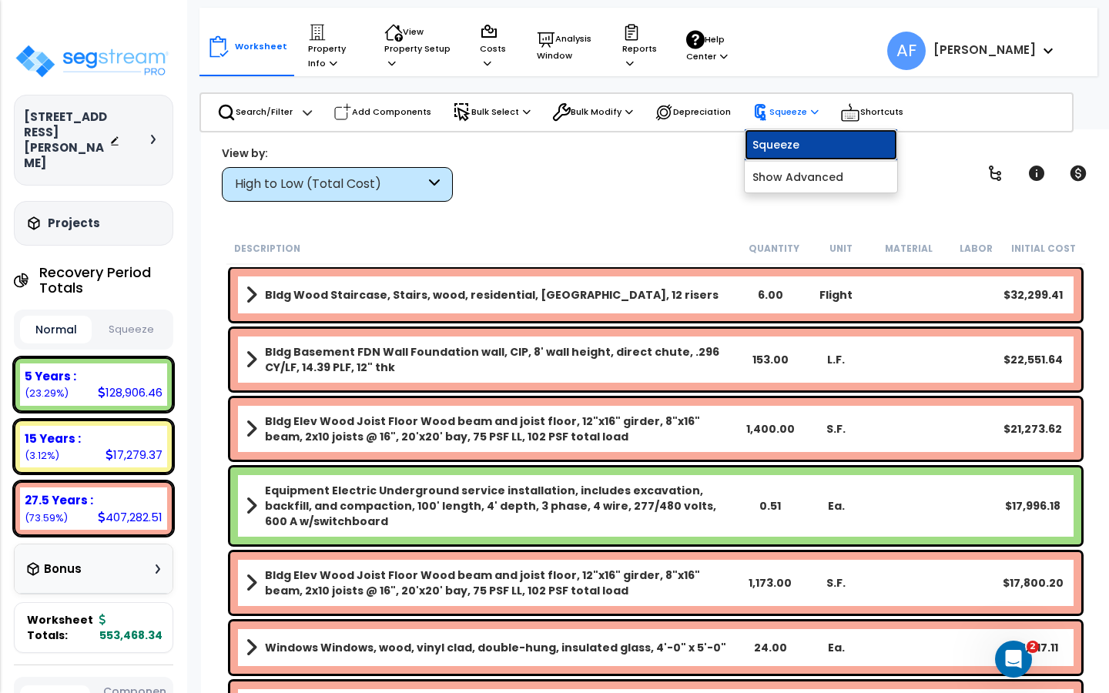
click at [781, 139] on link "Squeeze" at bounding box center [820, 144] width 152 height 31
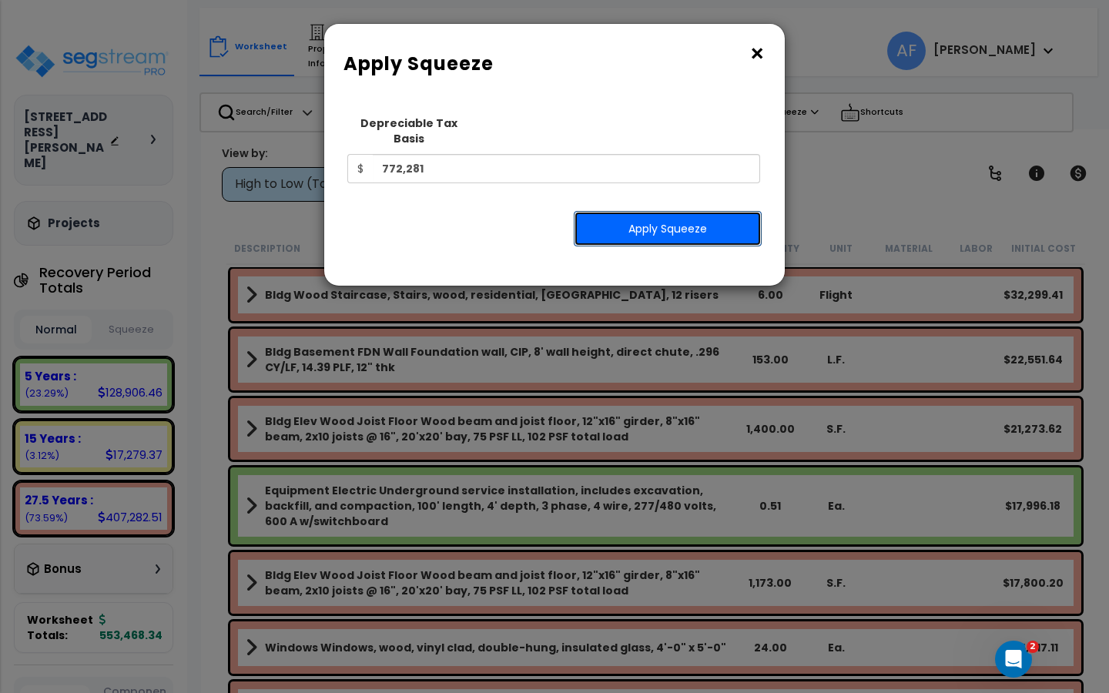
click at [664, 223] on button "Apply Squeeze" at bounding box center [668, 228] width 188 height 35
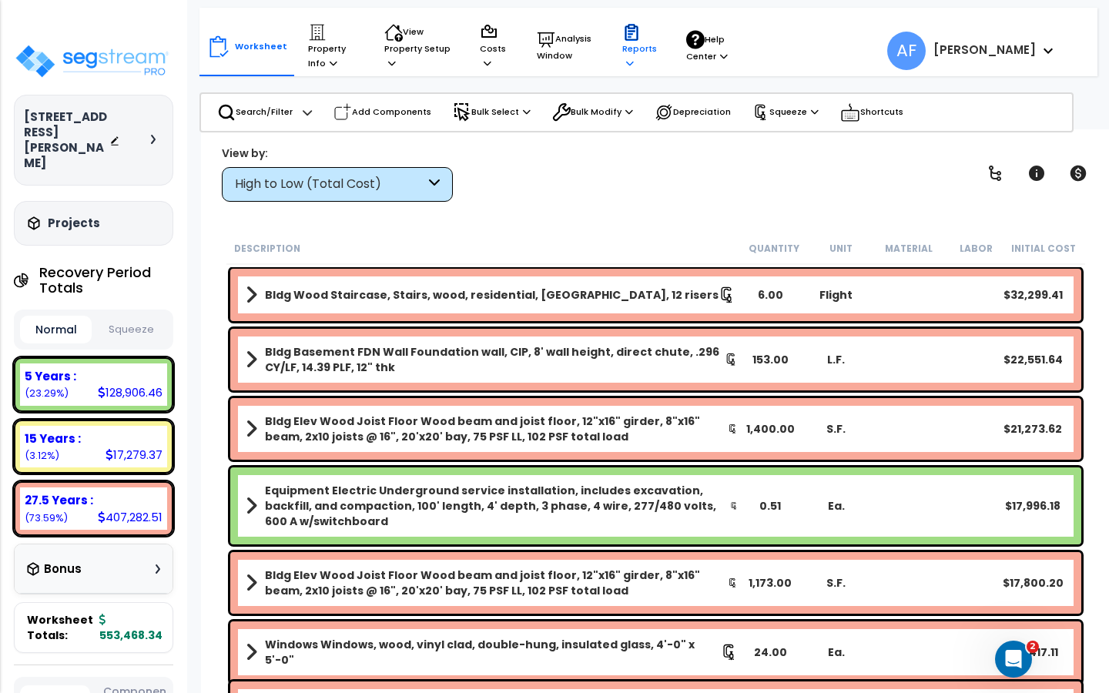
click at [624, 42] on p "Reports" at bounding box center [639, 46] width 35 height 47
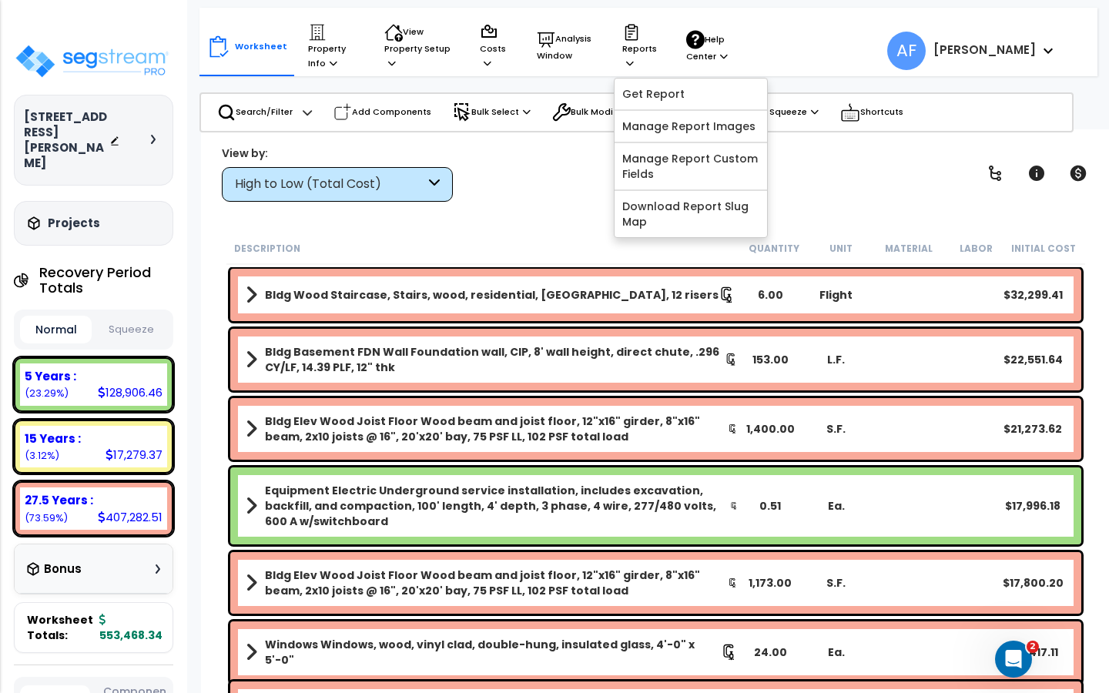
click at [540, 169] on div "View by: High to Low (Total Cost) High to Low (Total Cost)" at bounding box center [655, 173] width 878 height 57
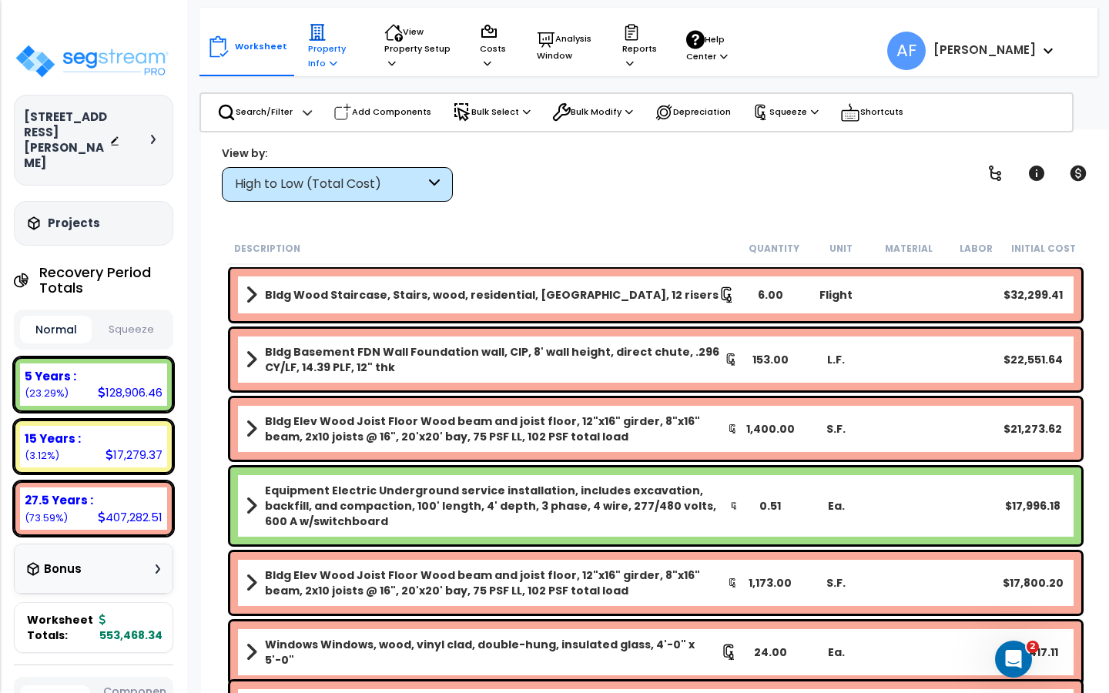
click at [309, 54] on p "Property Info" at bounding box center [331, 46] width 47 height 47
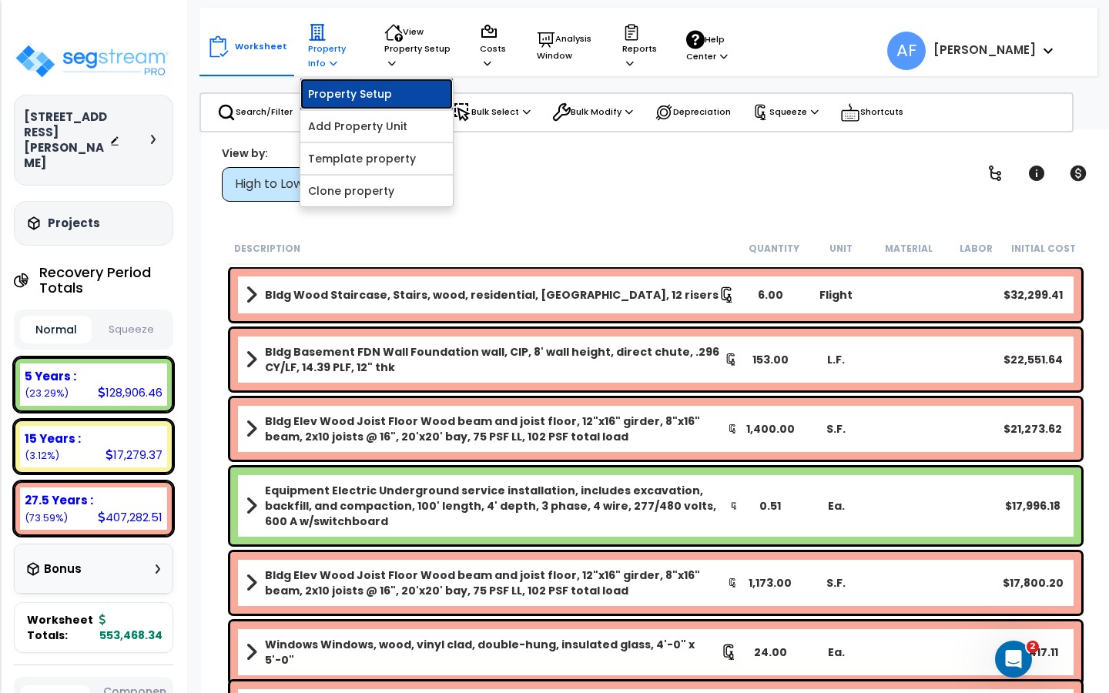
click at [337, 95] on link "Property Setup" at bounding box center [376, 94] width 152 height 31
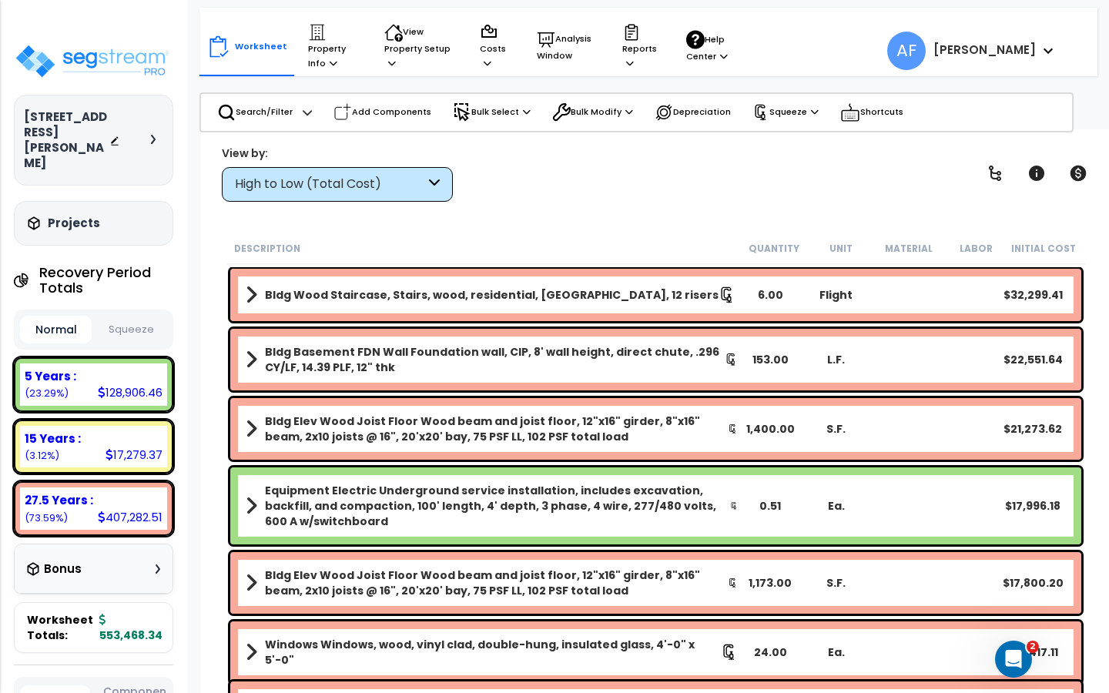
click at [133, 316] on button "Squeeze" at bounding box center [131, 329] width 72 height 27
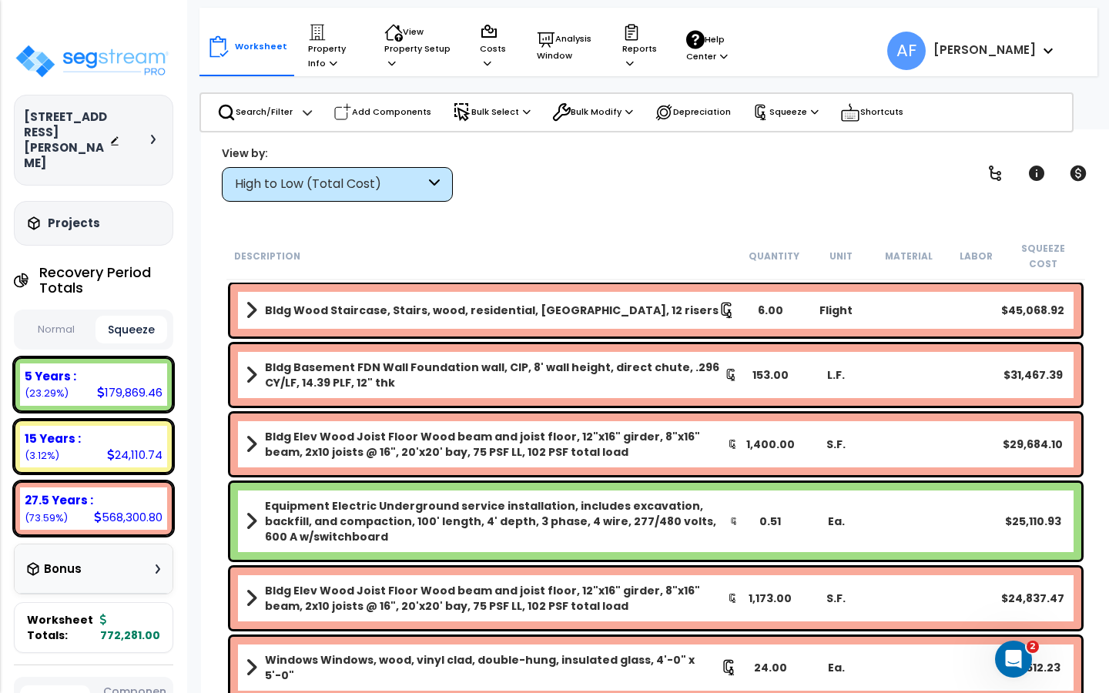
click at [100, 32] on div "121 W Chester St Depreciable Tax Basis : $772,281.00 Placed-In-Service Date : 0…" at bounding box center [93, 346] width 187 height 693
click at [98, 57] on img at bounding box center [92, 61] width 156 height 36
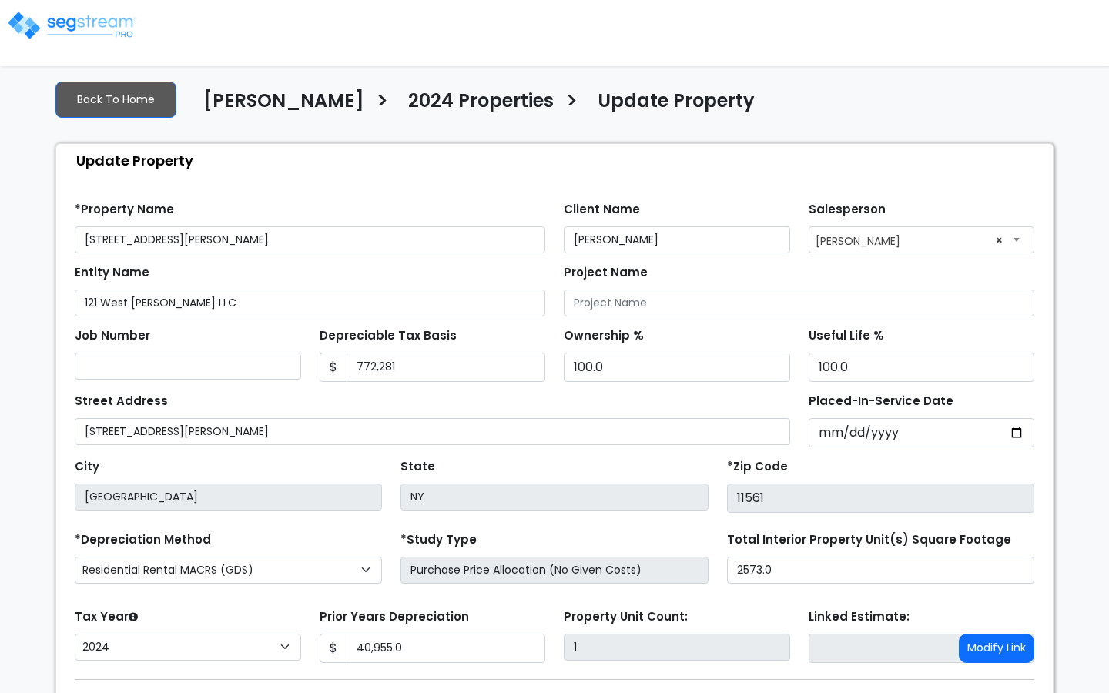
select select "2024"
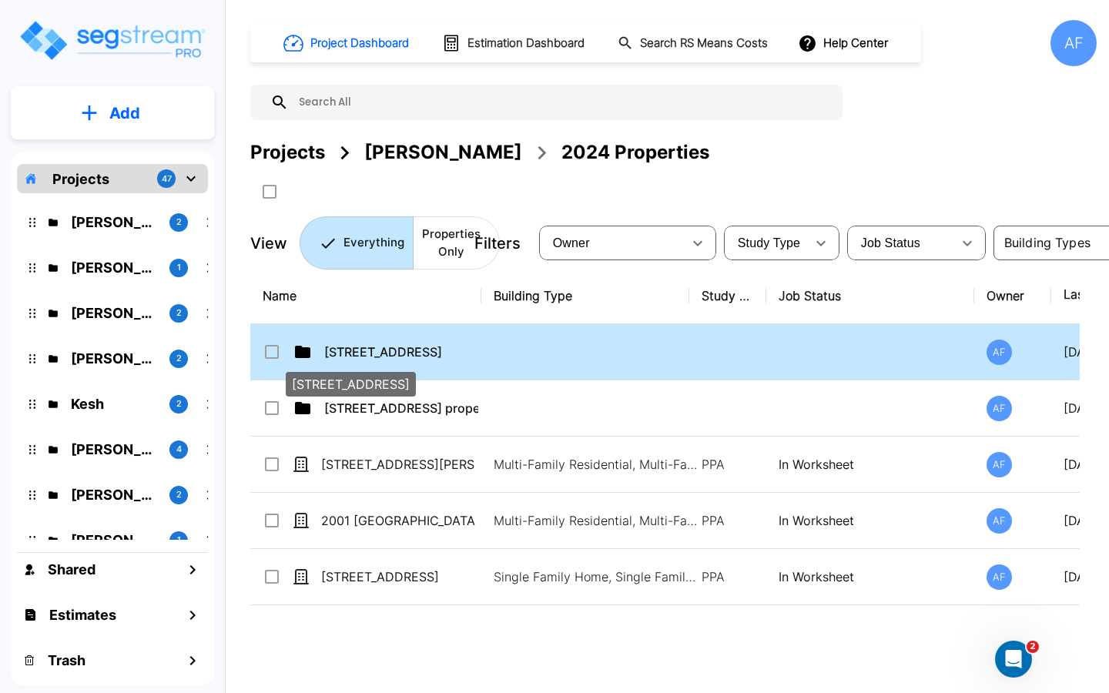
click at [406, 351] on p "[STREET_ADDRESS]" at bounding box center [401, 352] width 154 height 18
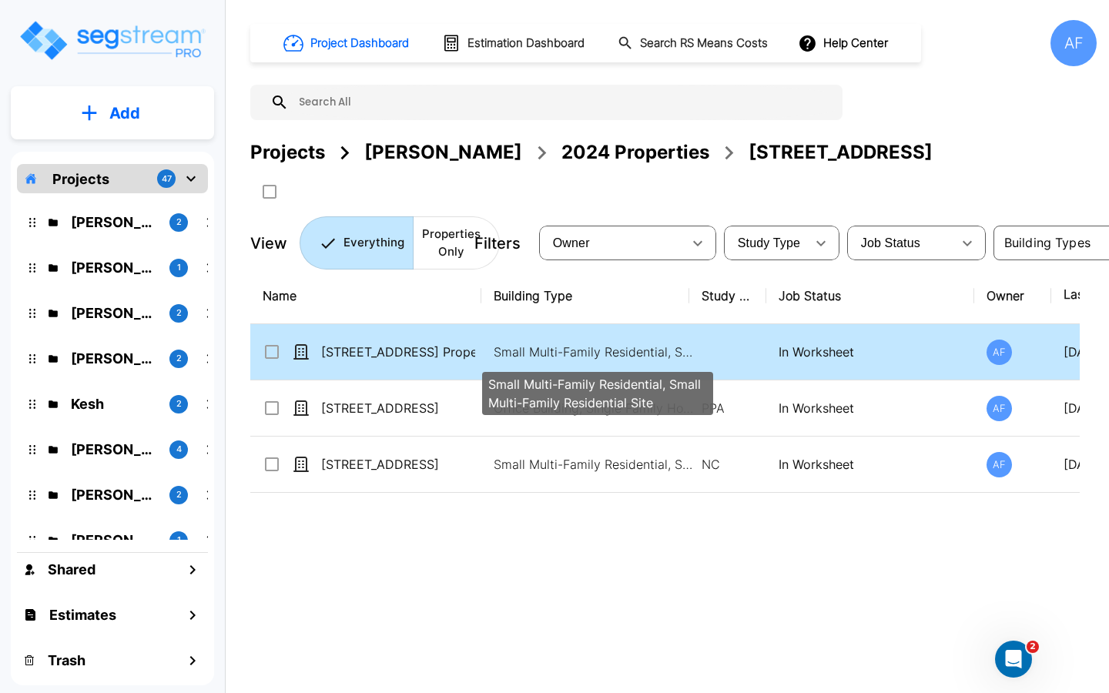
click at [660, 356] on p "Small Multi-Family Residential, Small Multi-Family Residential Site" at bounding box center [597, 352] width 208 height 18
checkbox input "true"
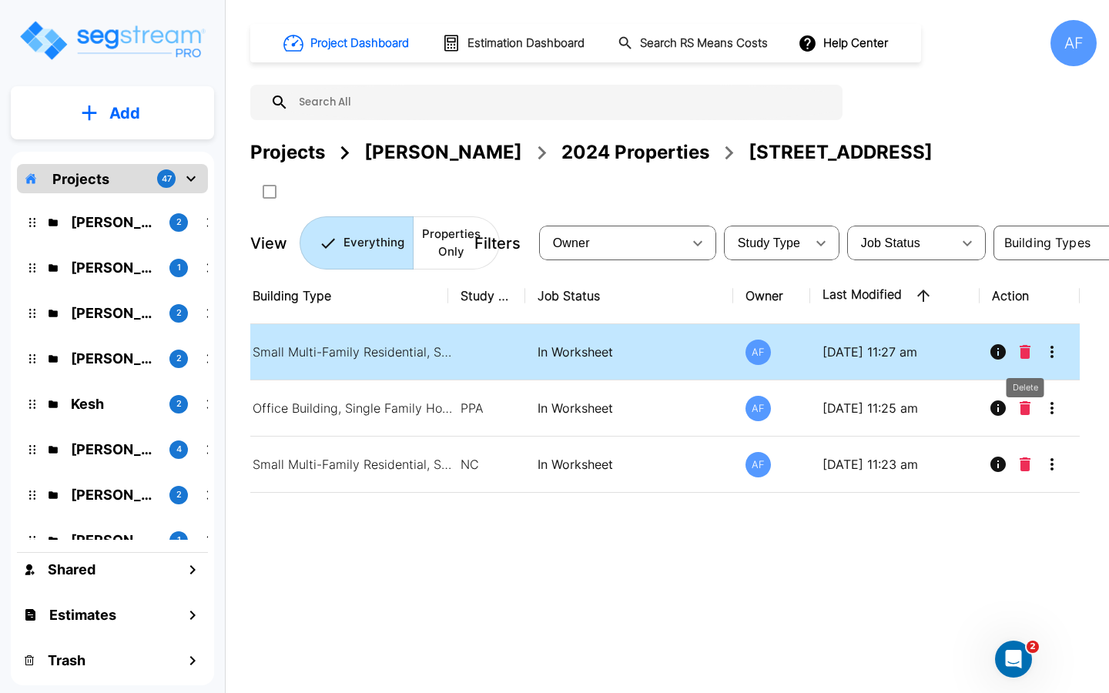
scroll to position [0, 5]
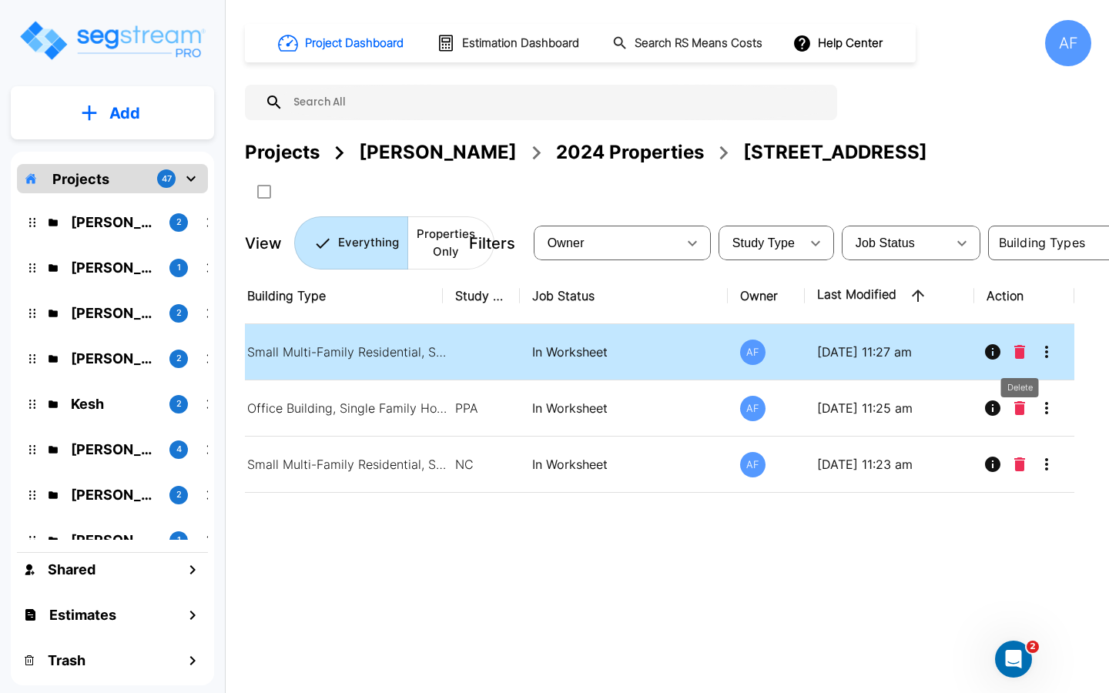
click at [1016, 353] on icon "Delete" at bounding box center [1019, 352] width 11 height 14
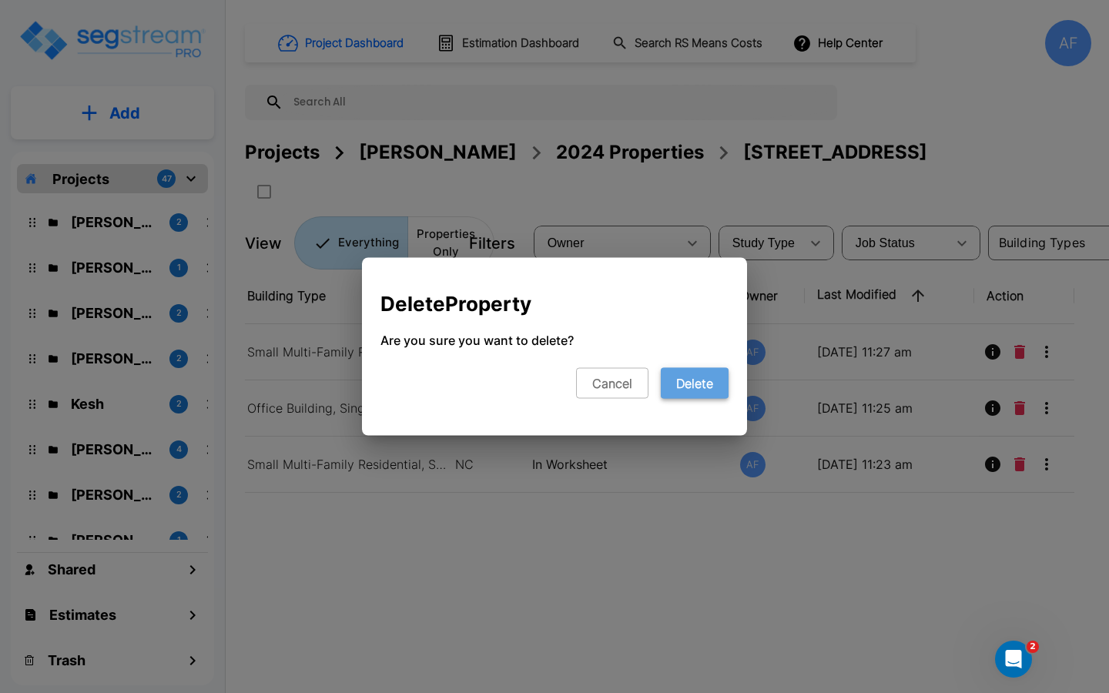
click at [709, 388] on button "Delete" at bounding box center [695, 383] width 68 height 31
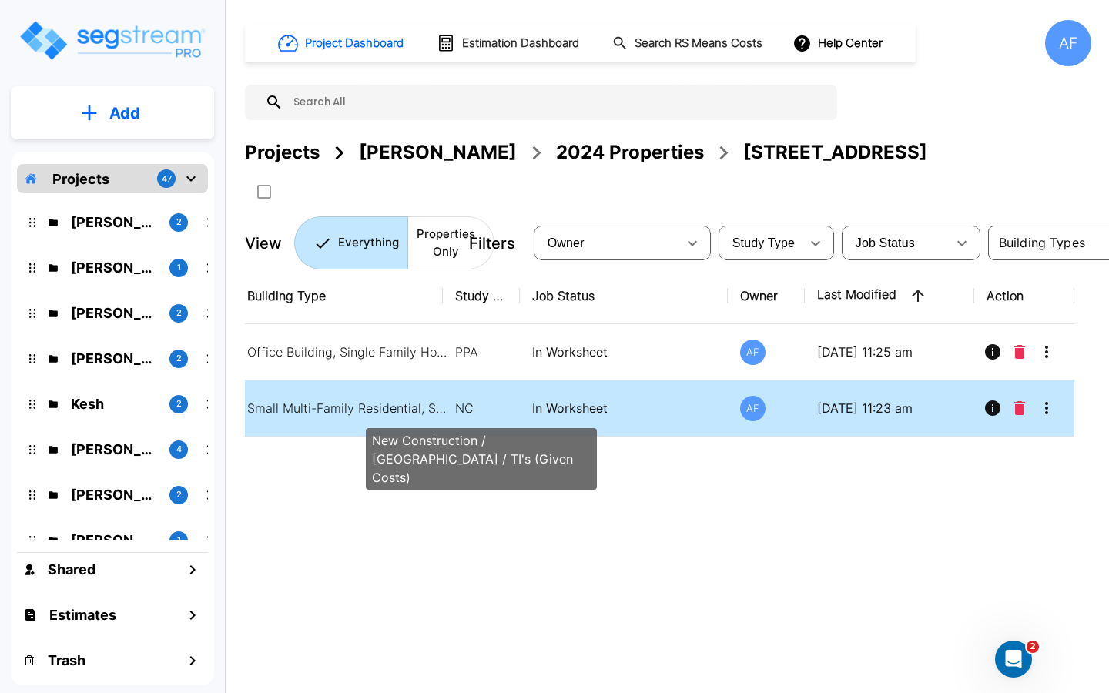
click at [488, 412] on p "NC" at bounding box center [481, 408] width 52 height 18
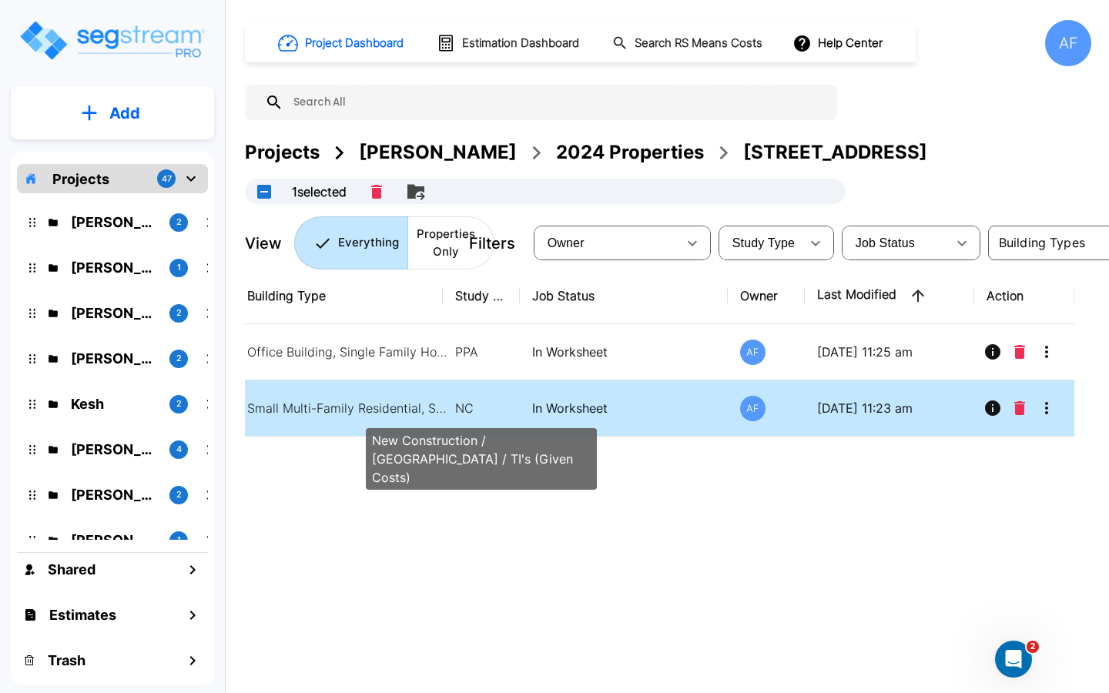
checkbox input "true"
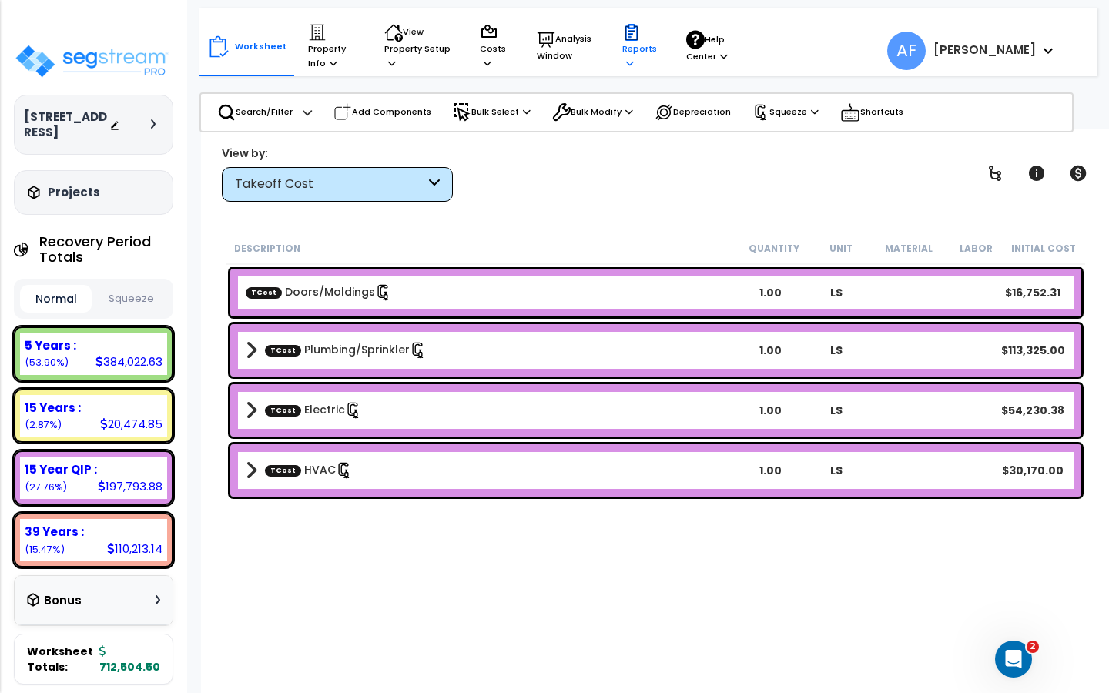
click at [647, 45] on p "Reports" at bounding box center [639, 46] width 35 height 47
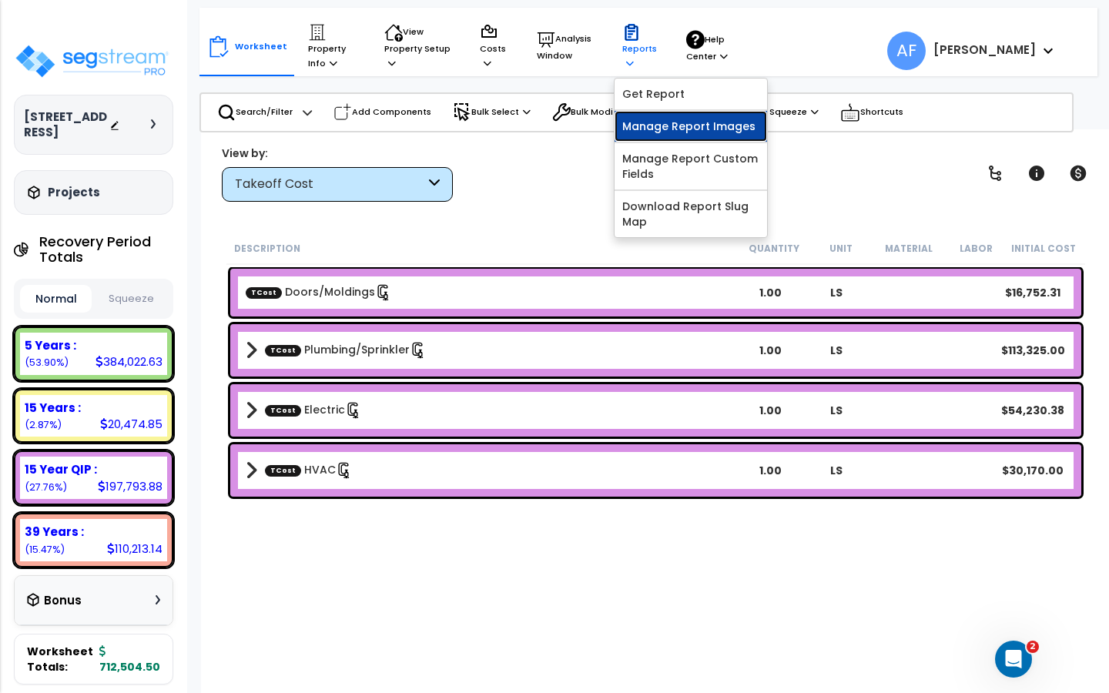
click at [653, 127] on link "Manage Report Images" at bounding box center [690, 126] width 152 height 31
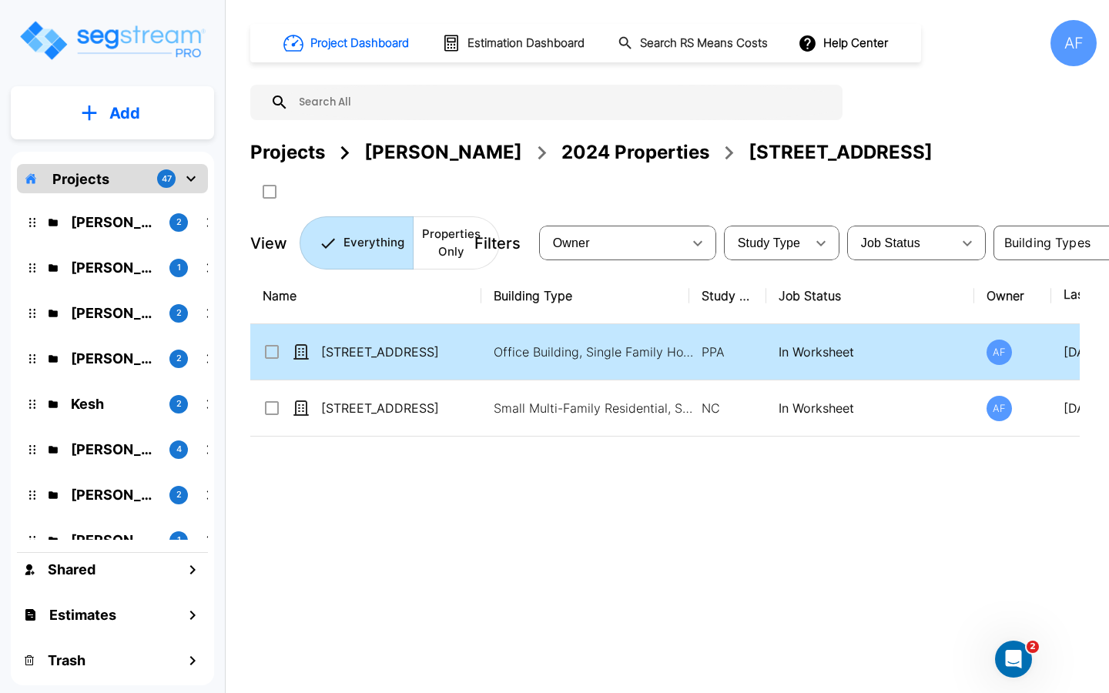
click at [427, 363] on td "[STREET_ADDRESS]" at bounding box center [365, 352] width 231 height 56
checkbox input "true"
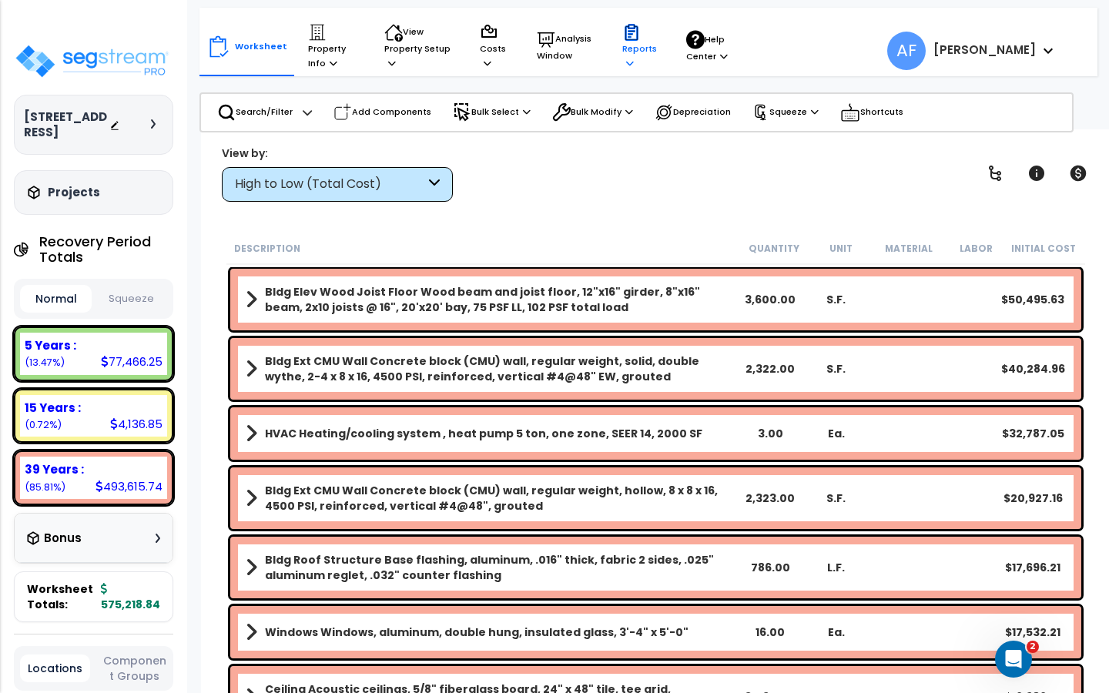
click at [637, 51] on p "Reports" at bounding box center [639, 46] width 35 height 47
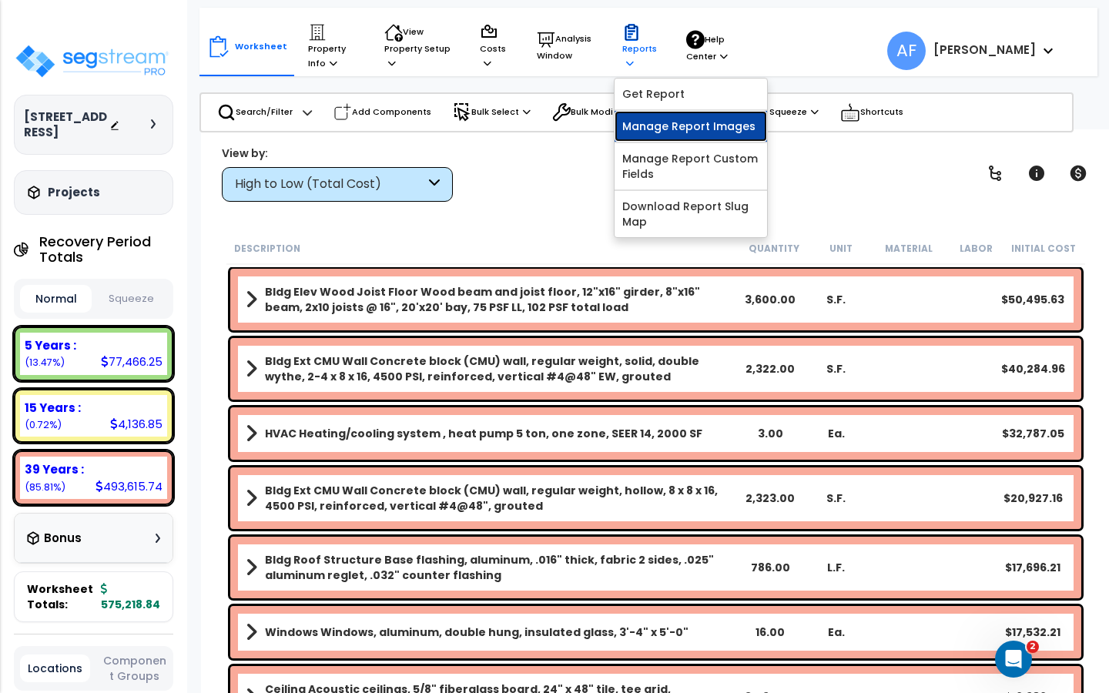
click at [650, 123] on link "Manage Report Images" at bounding box center [690, 126] width 152 height 31
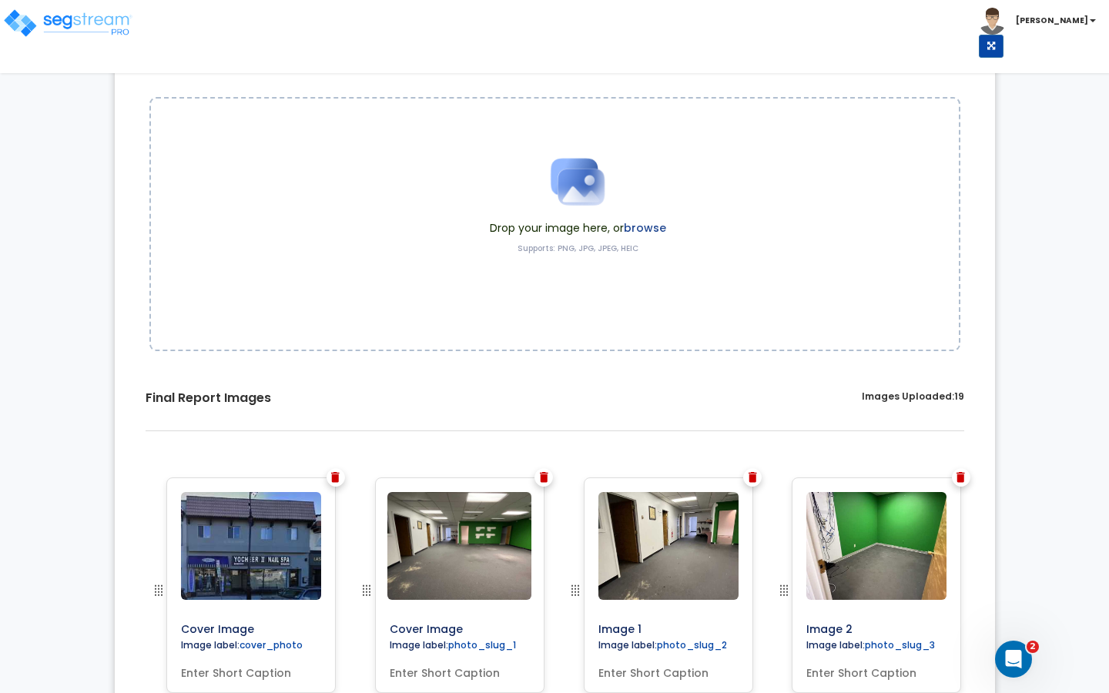
scroll to position [166, 0]
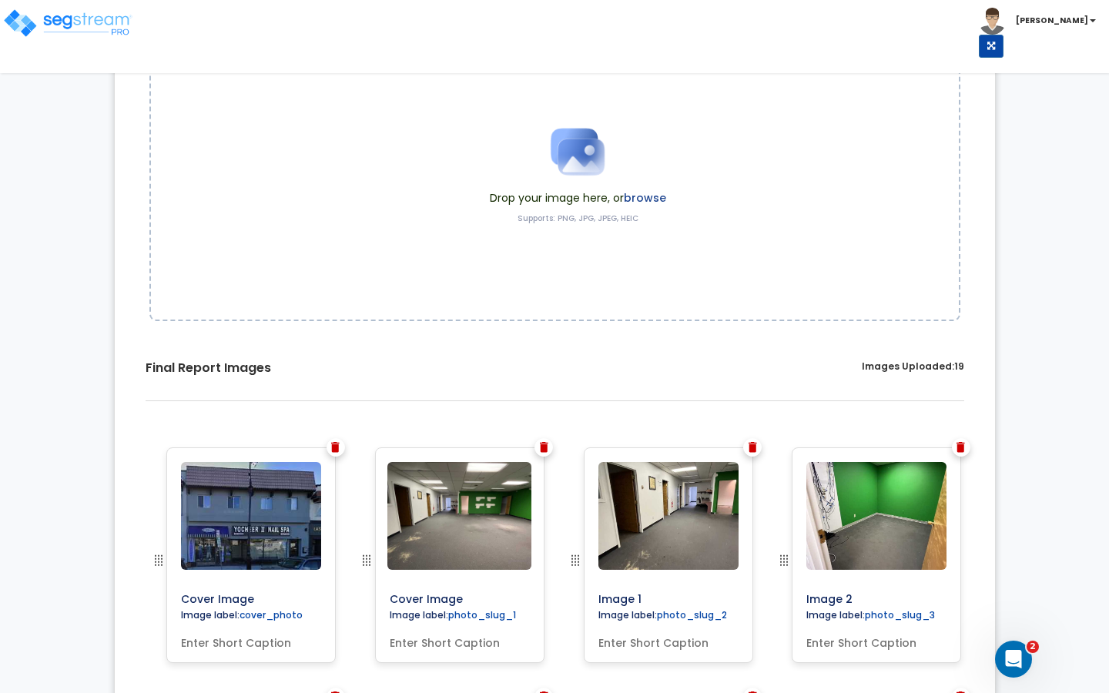
click at [338, 451] on img at bounding box center [335, 447] width 8 height 11
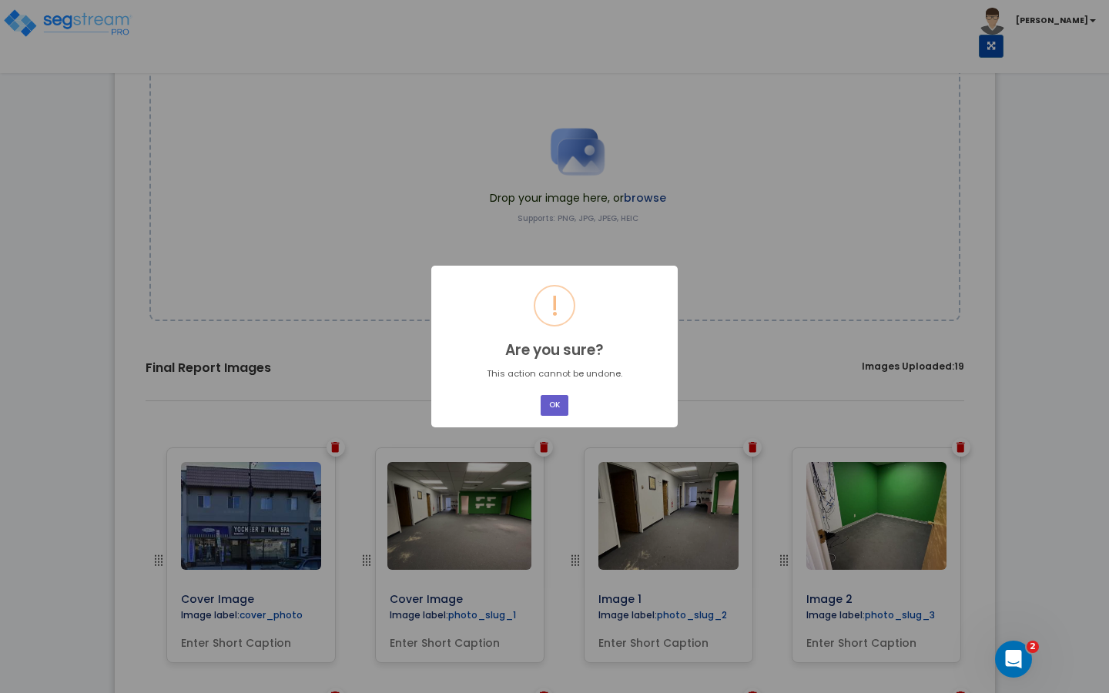
click at [546, 406] on button "OK" at bounding box center [554, 405] width 28 height 21
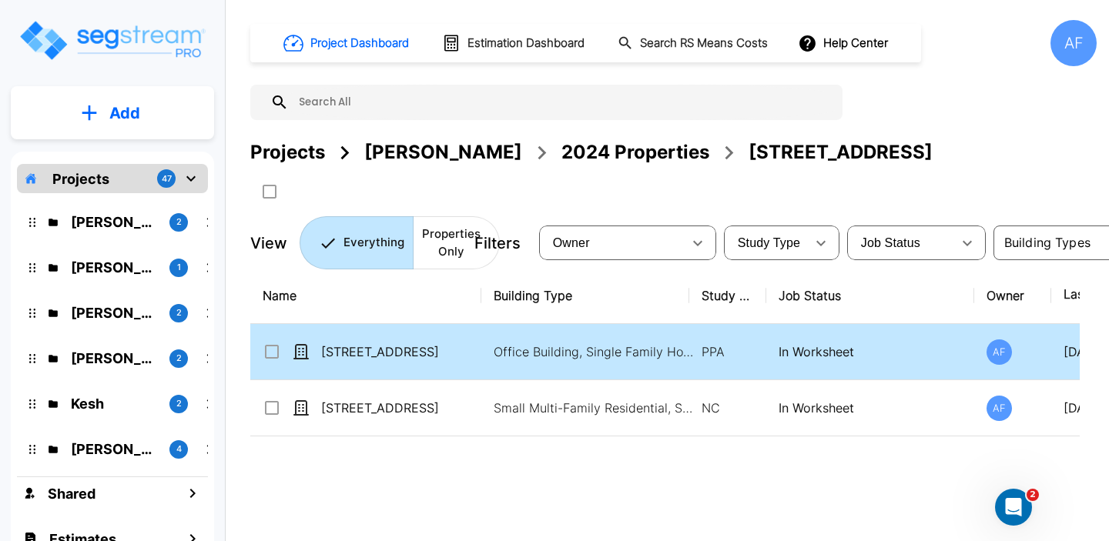
click at [381, 352] on p "[STREET_ADDRESS]" at bounding box center [398, 352] width 154 height 18
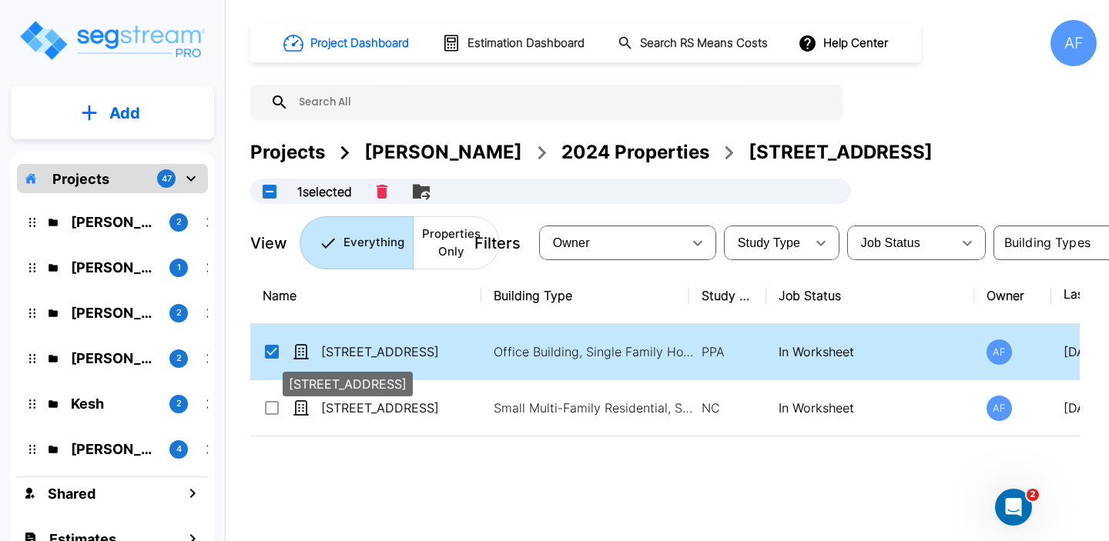
click at [381, 352] on p "[STREET_ADDRESS]" at bounding box center [398, 352] width 154 height 18
click at [381, 352] on p "138 E Park Ave, Long Beach, NY 11561" at bounding box center [398, 352] width 154 height 18
checkbox input "false"
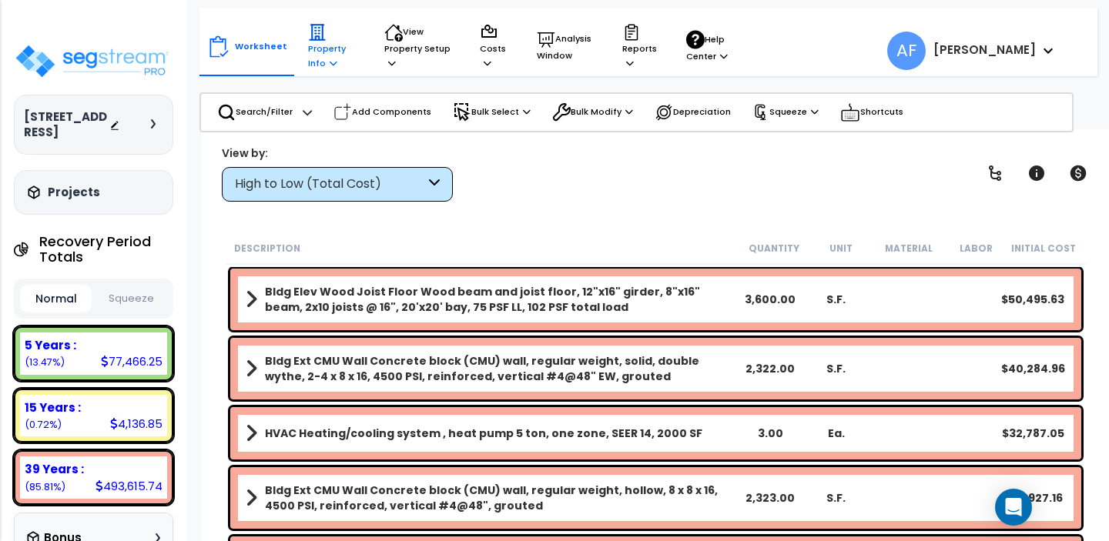
click at [321, 66] on p "Property Info" at bounding box center [331, 46] width 47 height 47
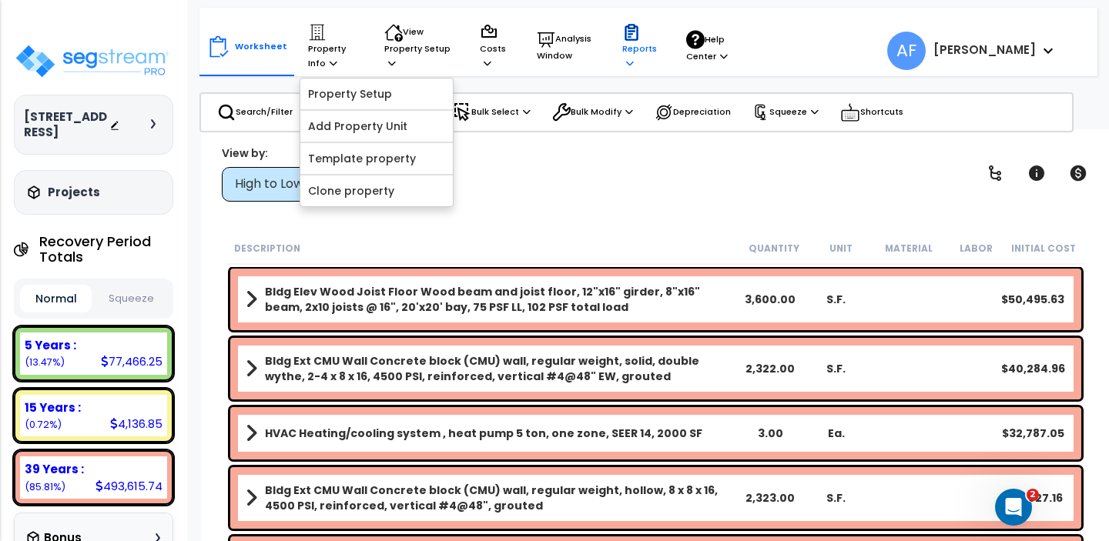
click at [625, 44] on p "Reports" at bounding box center [639, 46] width 35 height 47
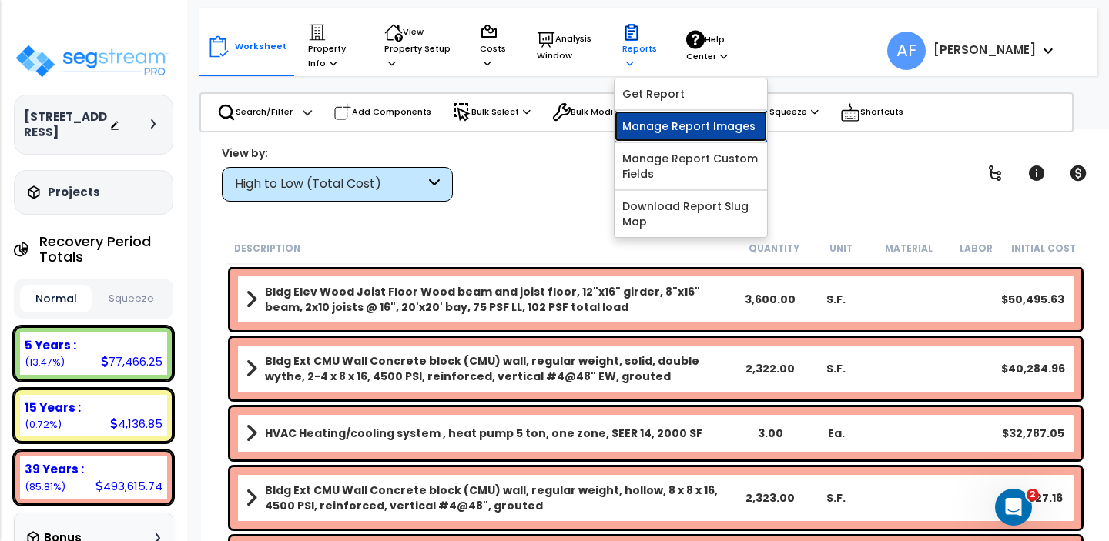
click at [646, 129] on link "Manage Report Images" at bounding box center [690, 126] width 152 height 31
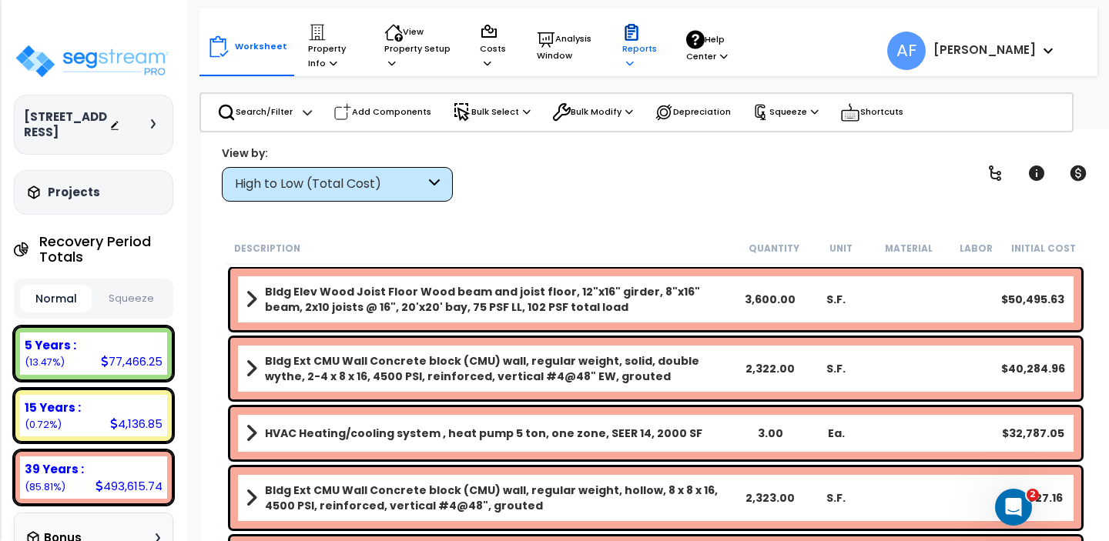
click at [629, 43] on p "Reports" at bounding box center [639, 46] width 35 height 47
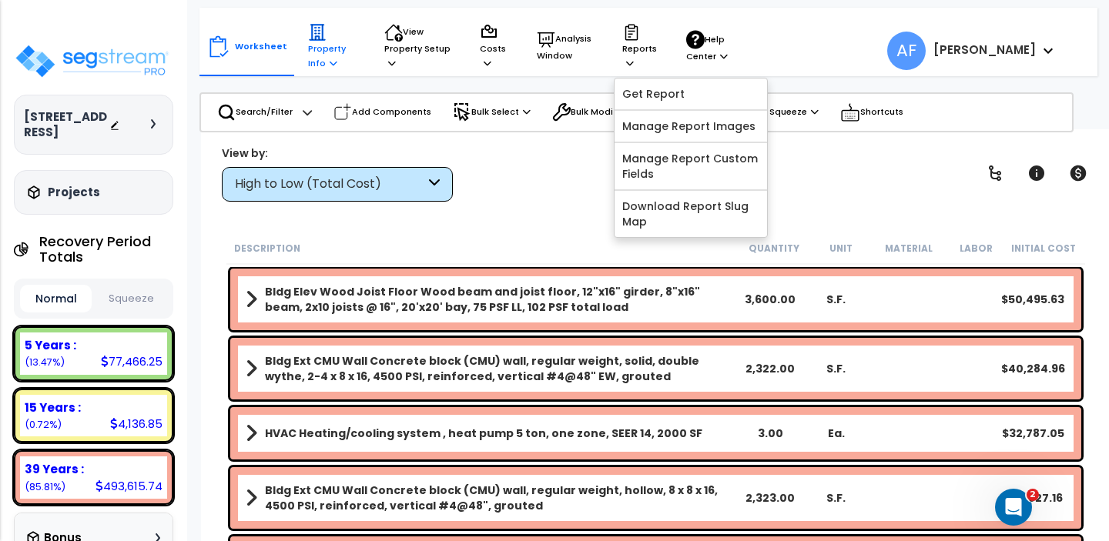
click at [308, 53] on p "Property Info" at bounding box center [331, 46] width 47 height 47
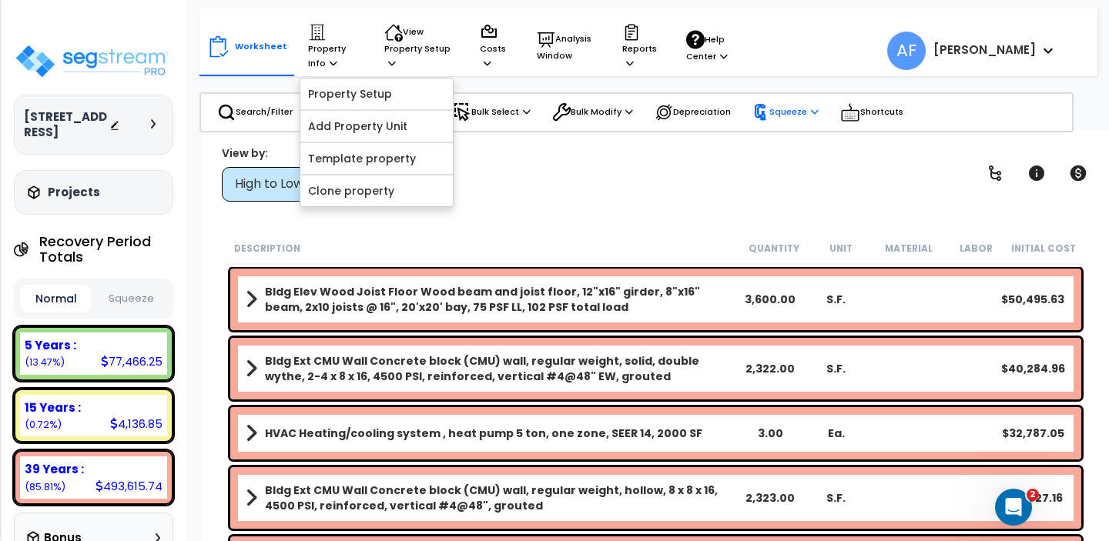
click at [798, 99] on div "Squeeze" at bounding box center [785, 112] width 66 height 32
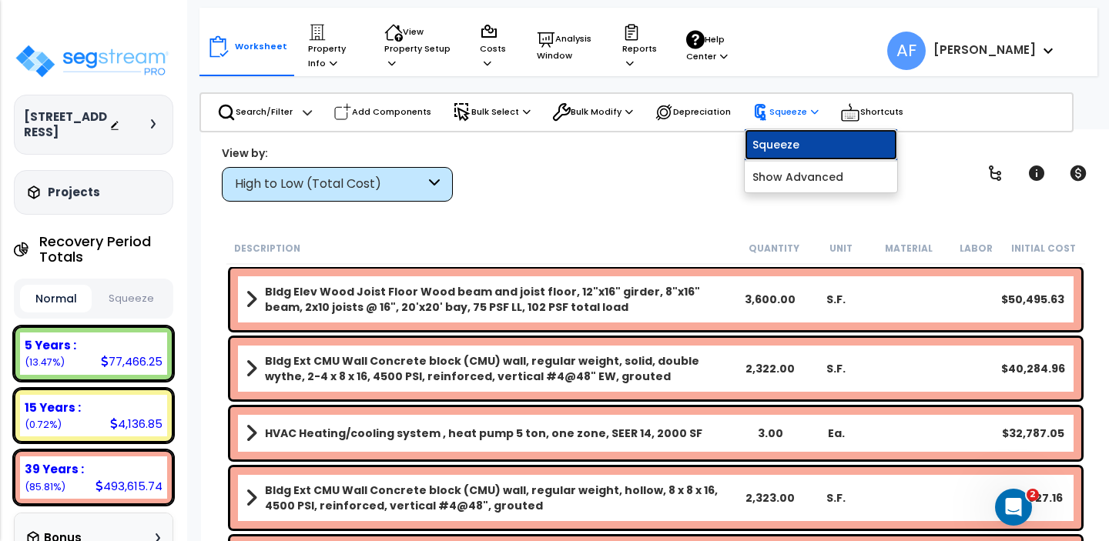
click at [793, 133] on link "Squeeze" at bounding box center [820, 144] width 152 height 31
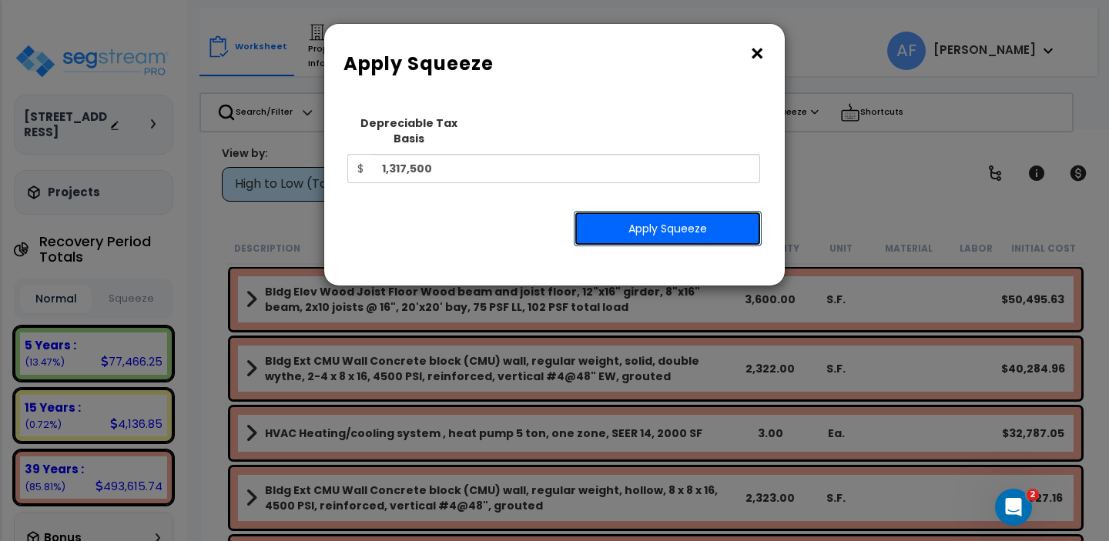
click at [623, 211] on button "Apply Squeeze" at bounding box center [668, 228] width 188 height 35
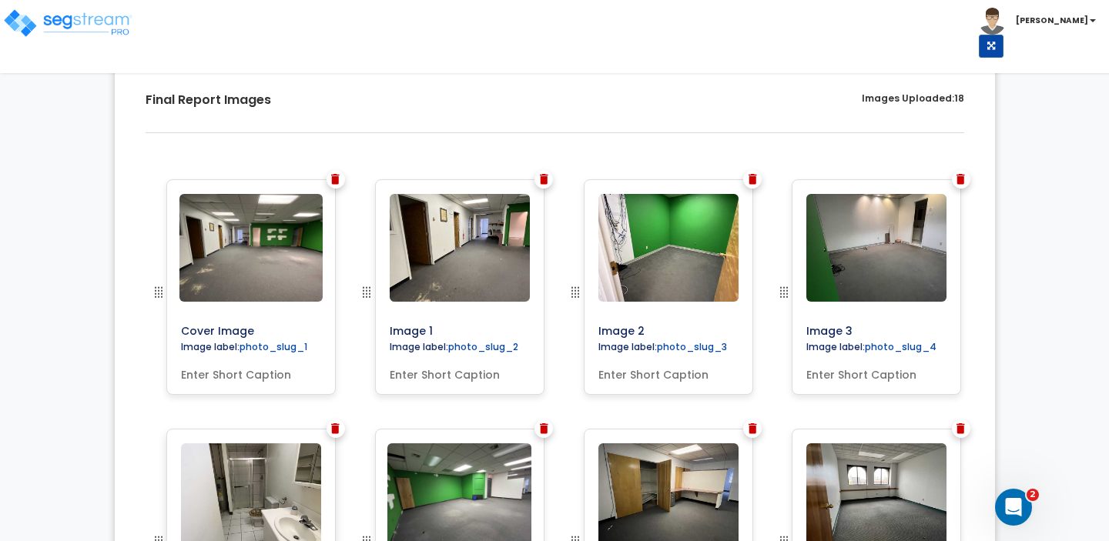
scroll to position [425, 0]
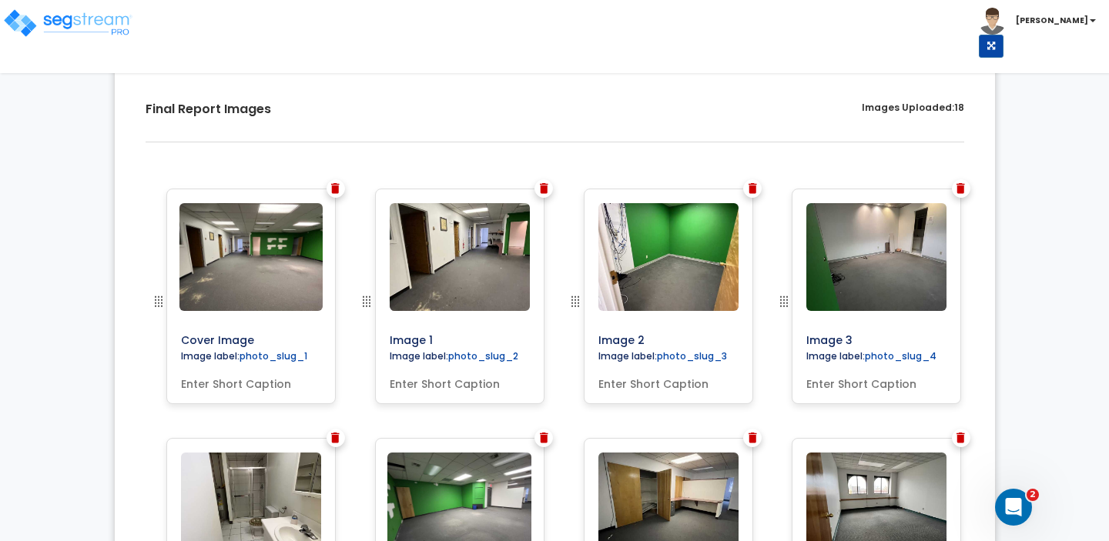
click at [335, 189] on img at bounding box center [335, 188] width 8 height 11
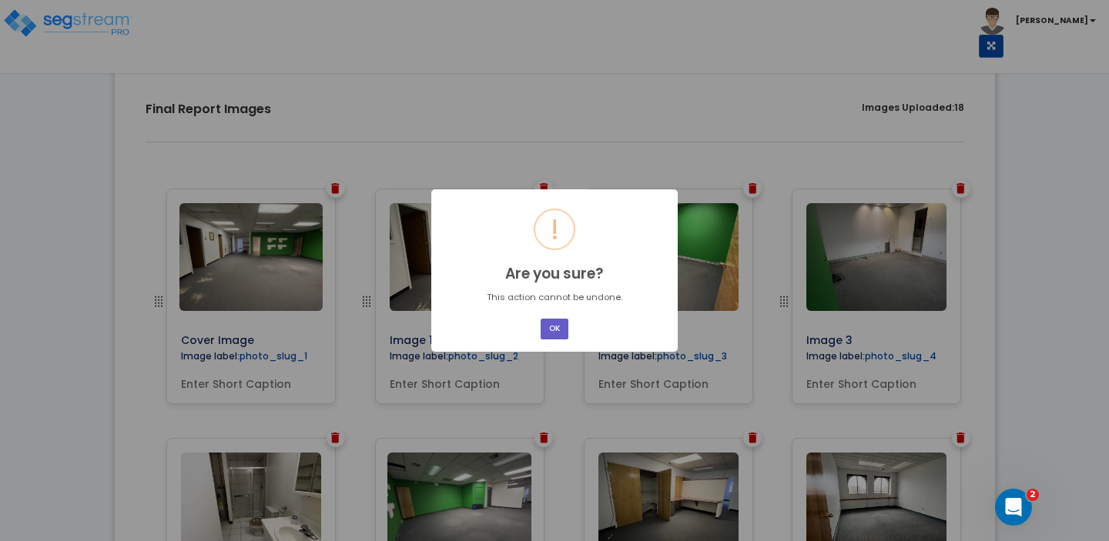
click at [548, 330] on button "OK" at bounding box center [554, 329] width 28 height 21
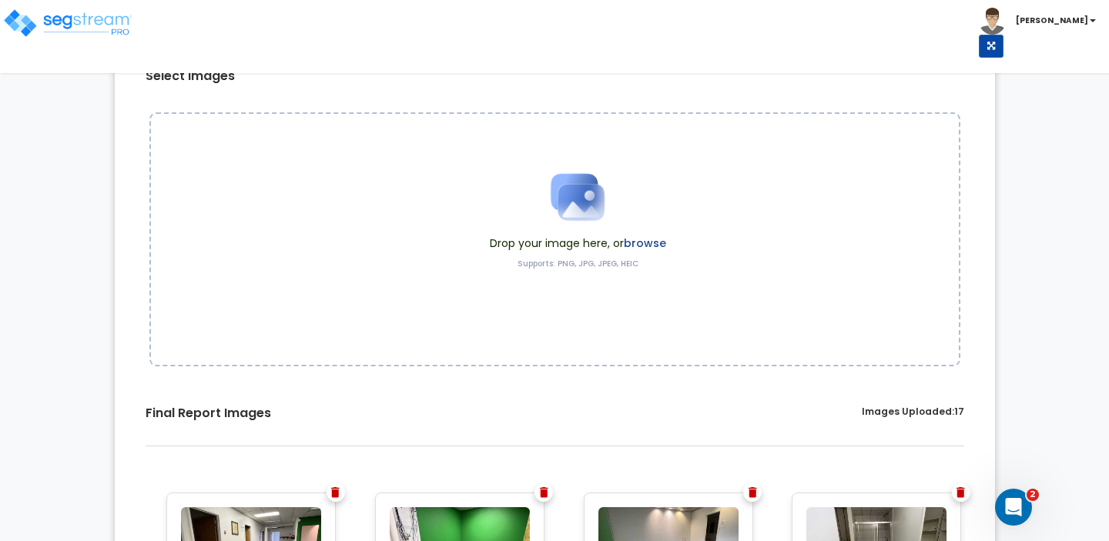
scroll to position [97, 0]
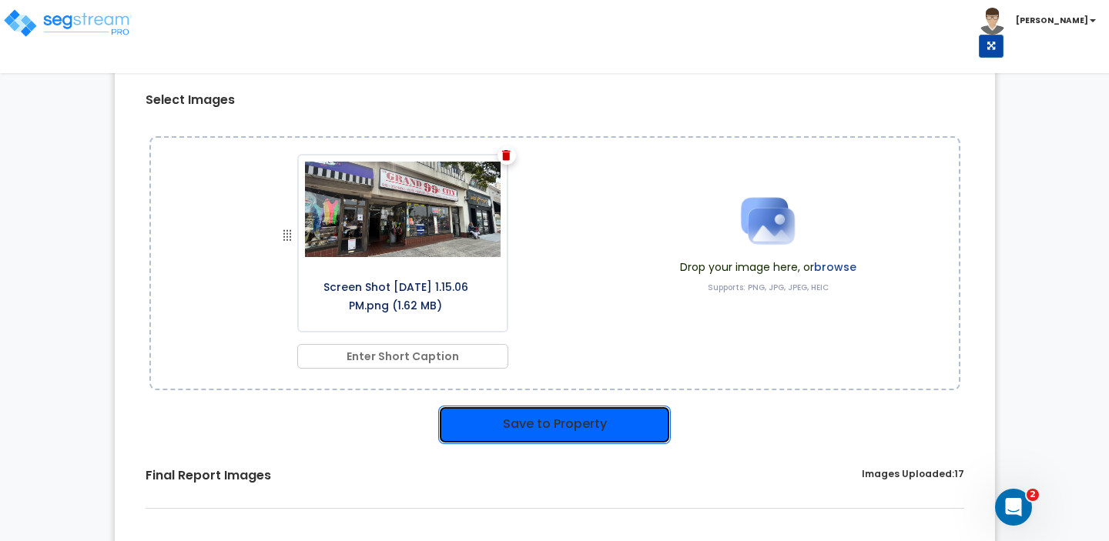
click at [508, 420] on button "Save to Property" at bounding box center [554, 425] width 233 height 38
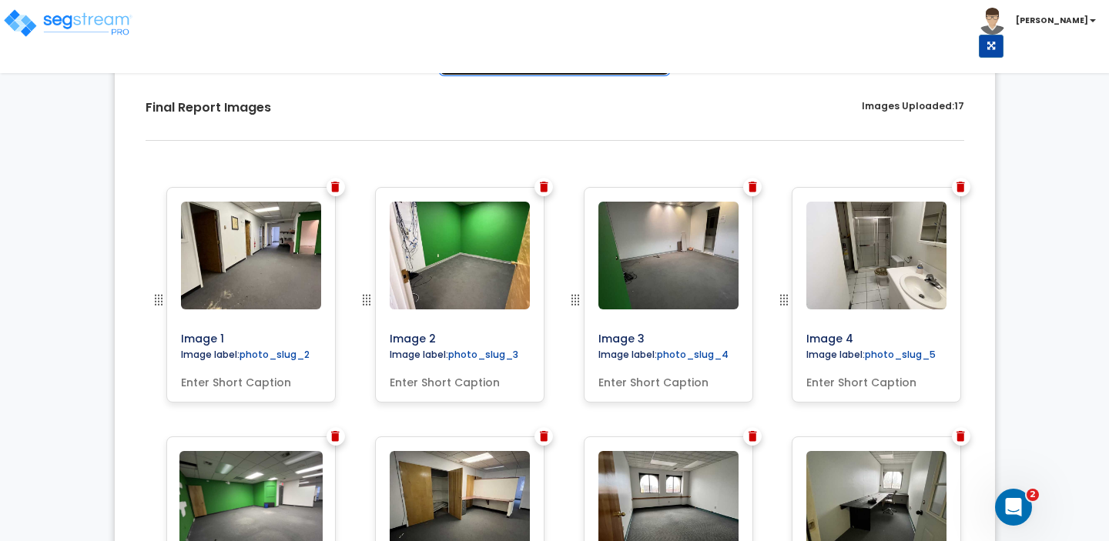
scroll to position [533, 0]
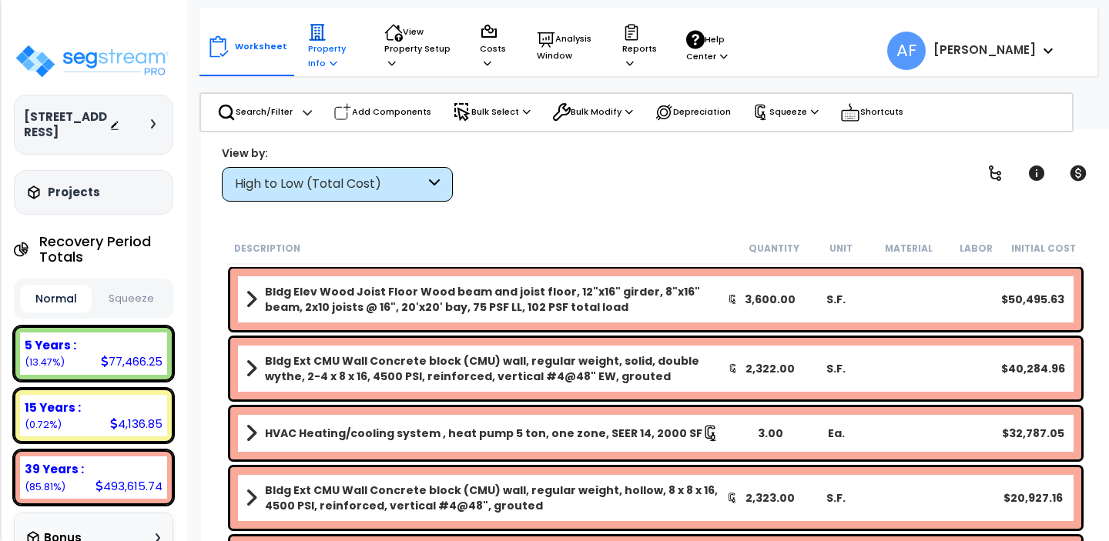
click at [309, 50] on p "Property Info" at bounding box center [331, 46] width 47 height 47
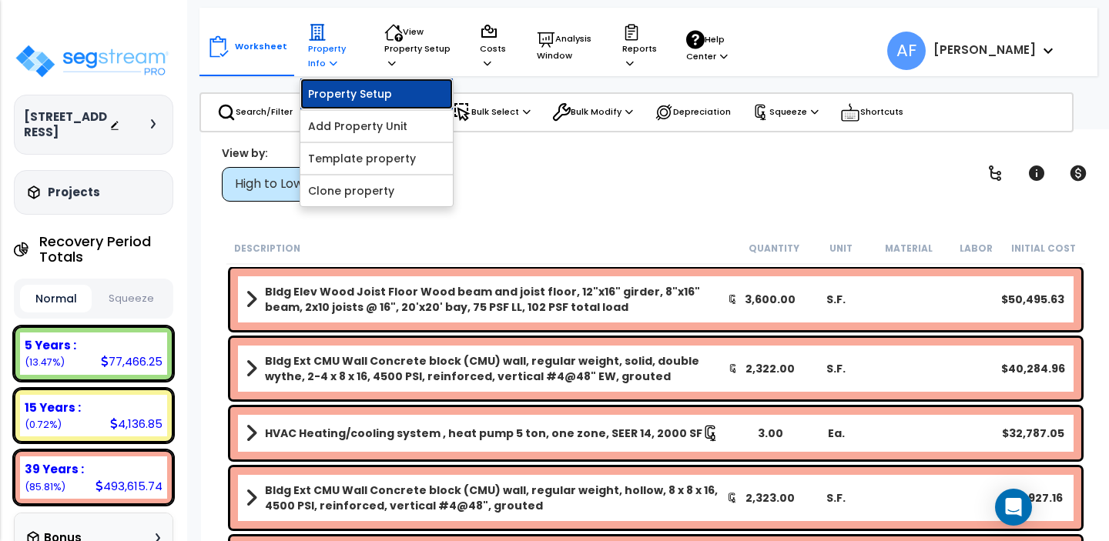
click at [323, 101] on link "Property Setup" at bounding box center [376, 94] width 152 height 31
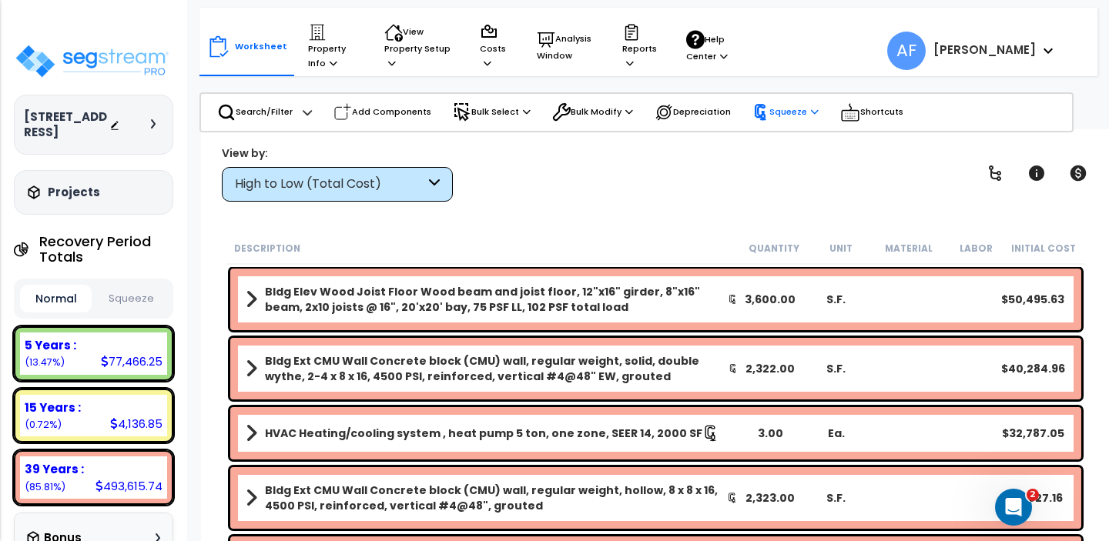
click at [768, 115] on icon at bounding box center [760, 112] width 17 height 17
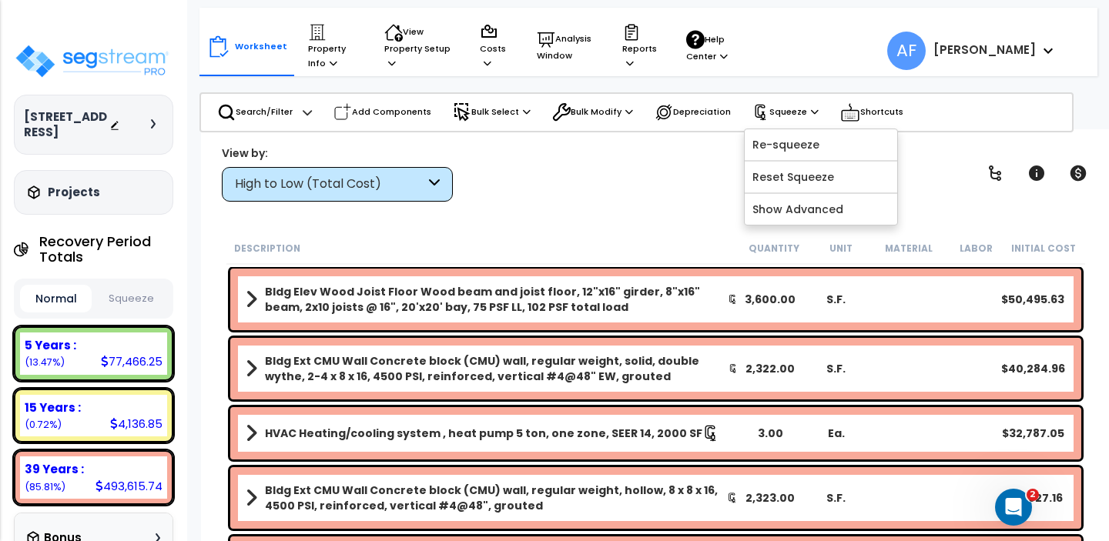
click at [676, 199] on div "View by: High to Low (Total Cost) High to Low (Total Cost)" at bounding box center [655, 173] width 878 height 57
click at [560, 195] on div "View by: High to Low (Total Cost) High to Low (Total Cost)" at bounding box center [655, 173] width 878 height 57
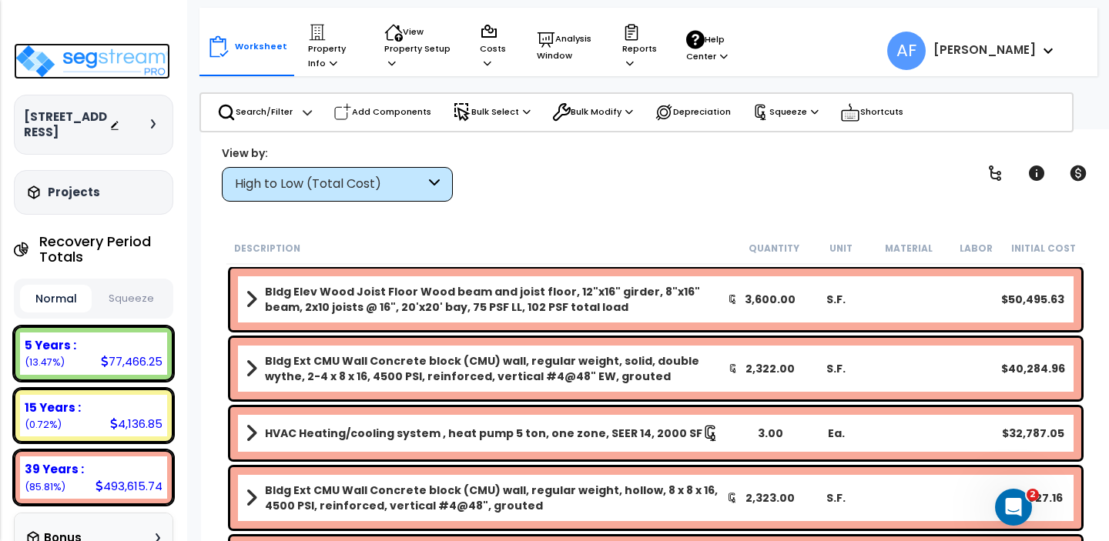
click at [81, 65] on img at bounding box center [92, 61] width 156 height 36
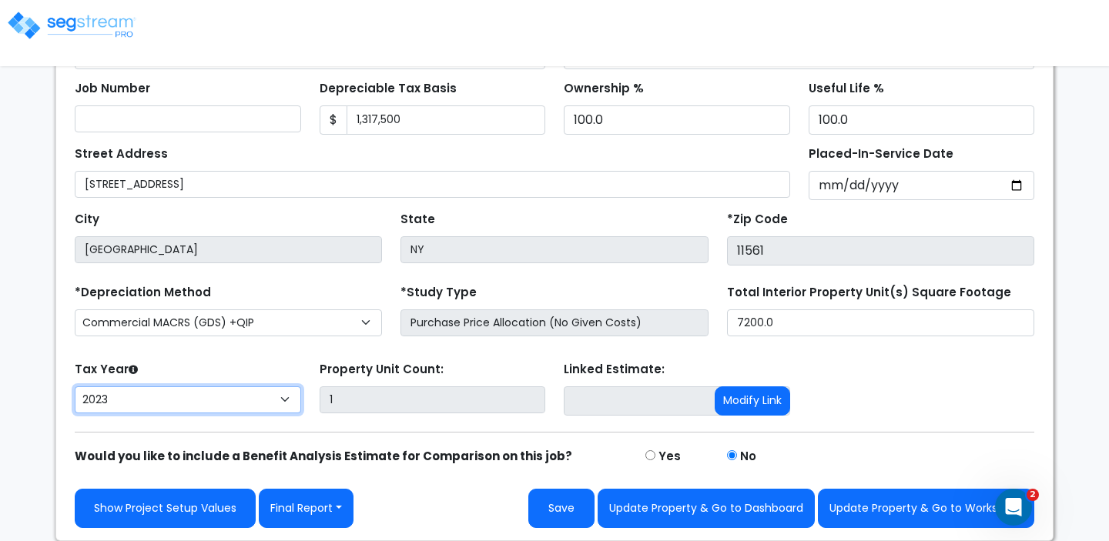
click at [236, 396] on select "2026 2025 2024 2023" at bounding box center [188, 399] width 226 height 27
select select "2024"
click at [75, 386] on select "2026 2025 2024 2023" at bounding box center [188, 399] width 226 height 27
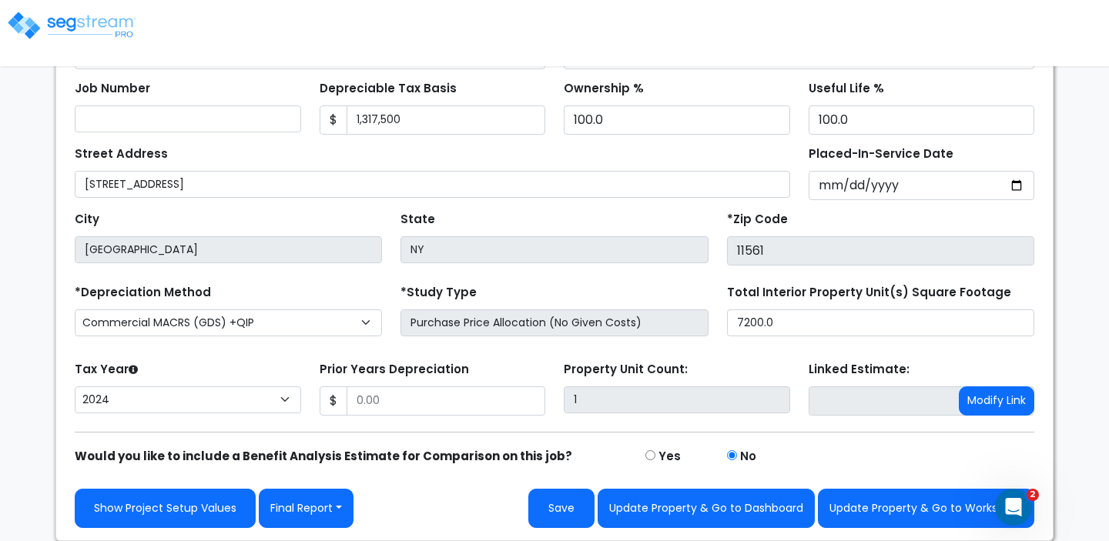
click at [285, 150] on div "Street Address 138 E Park Ave," at bounding box center [432, 169] width 715 height 55
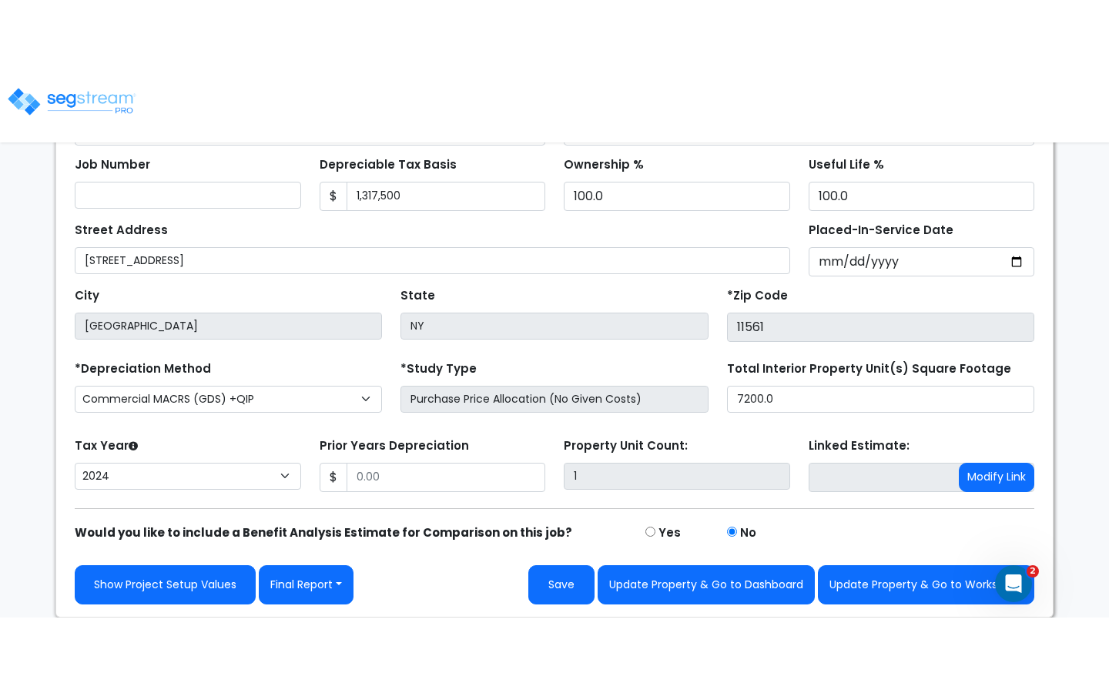
scroll to position [113, 0]
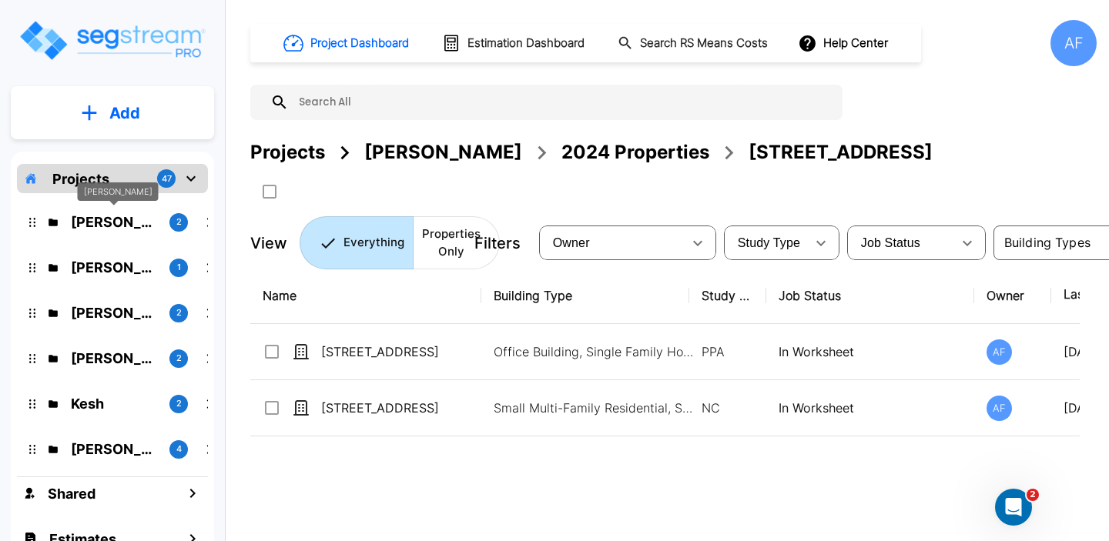
click at [137, 226] on p "[PERSON_NAME]" at bounding box center [114, 222] width 86 height 21
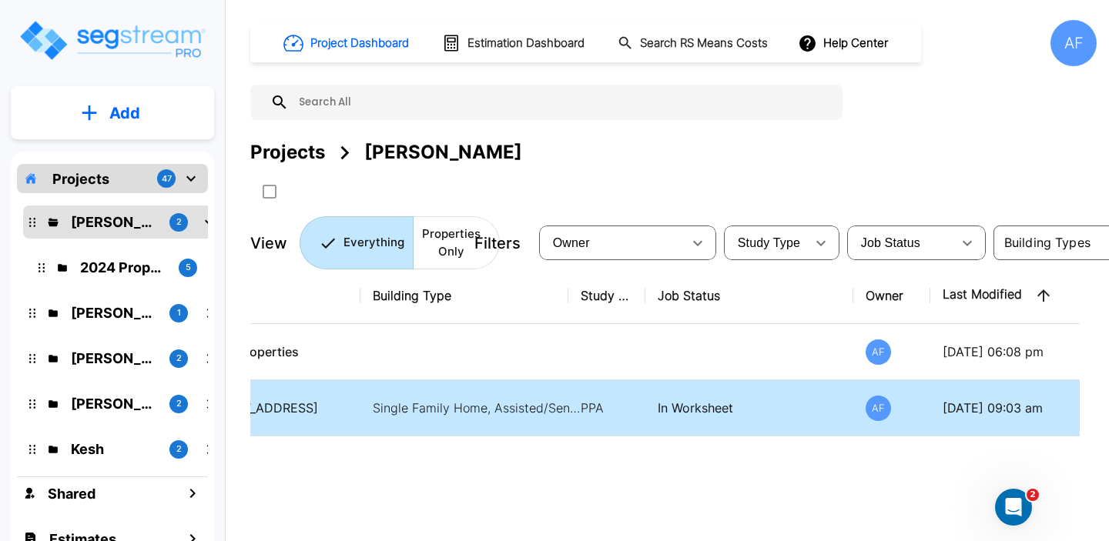
scroll to position [0, 241]
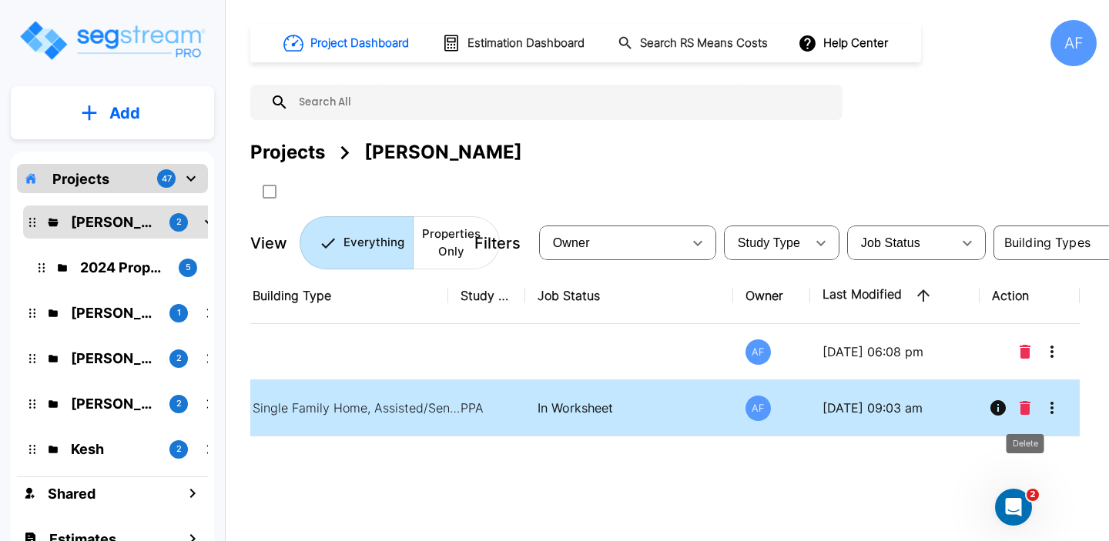
click at [1020, 403] on icon "Delete" at bounding box center [1024, 408] width 11 height 14
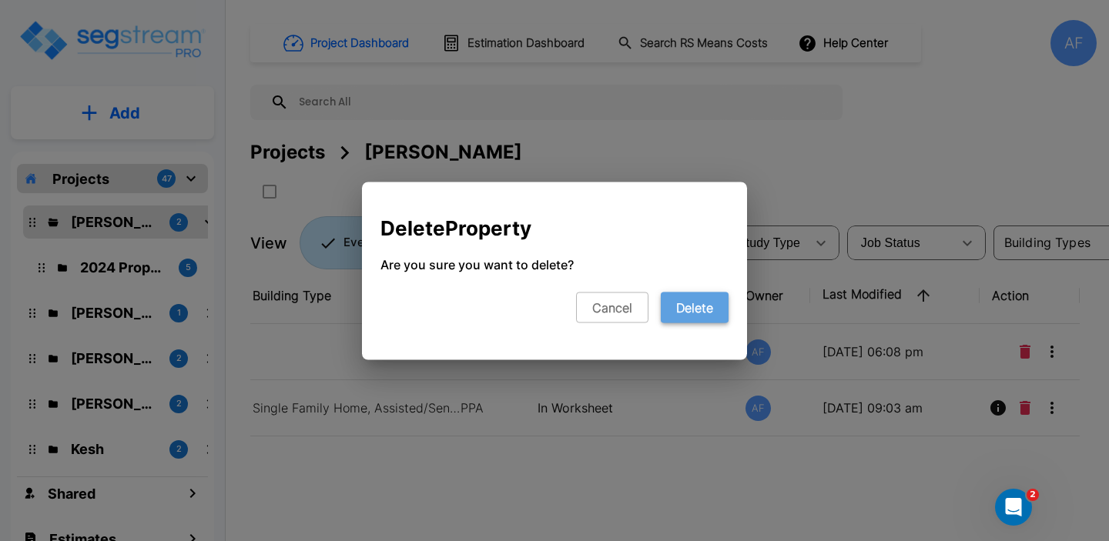
click at [693, 308] on button "Delete" at bounding box center [695, 307] width 68 height 31
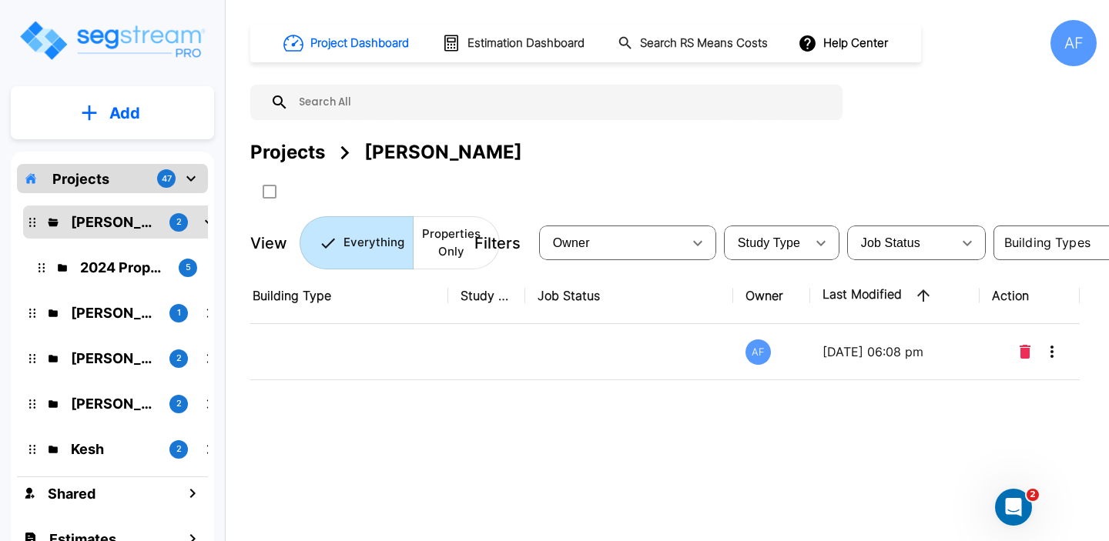
scroll to position [0, 0]
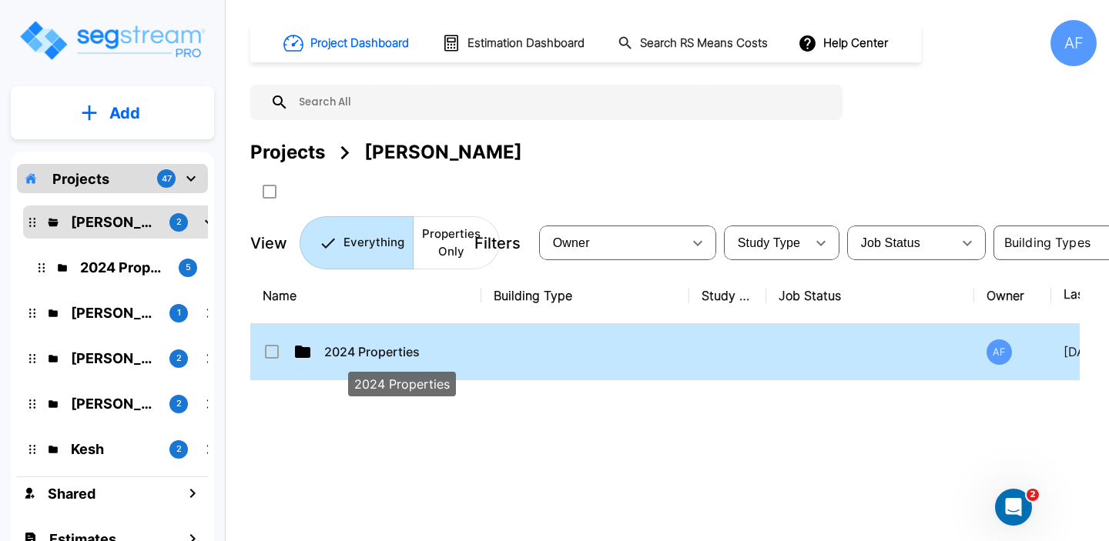
click at [471, 345] on p "2024 Properties" at bounding box center [401, 352] width 154 height 18
checkbox input "true"
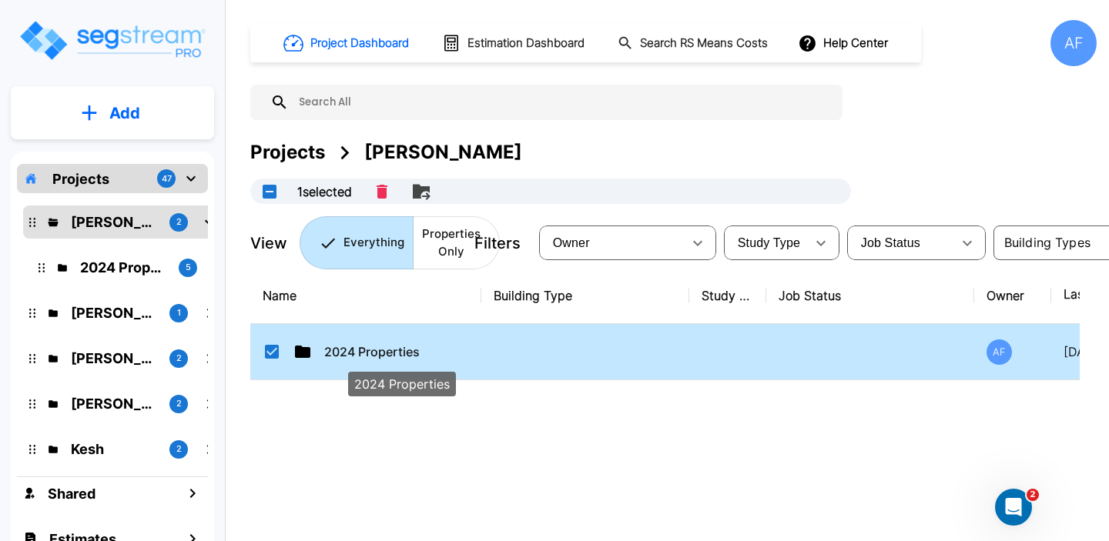
click at [471, 345] on p "2024 Properties" at bounding box center [401, 352] width 154 height 18
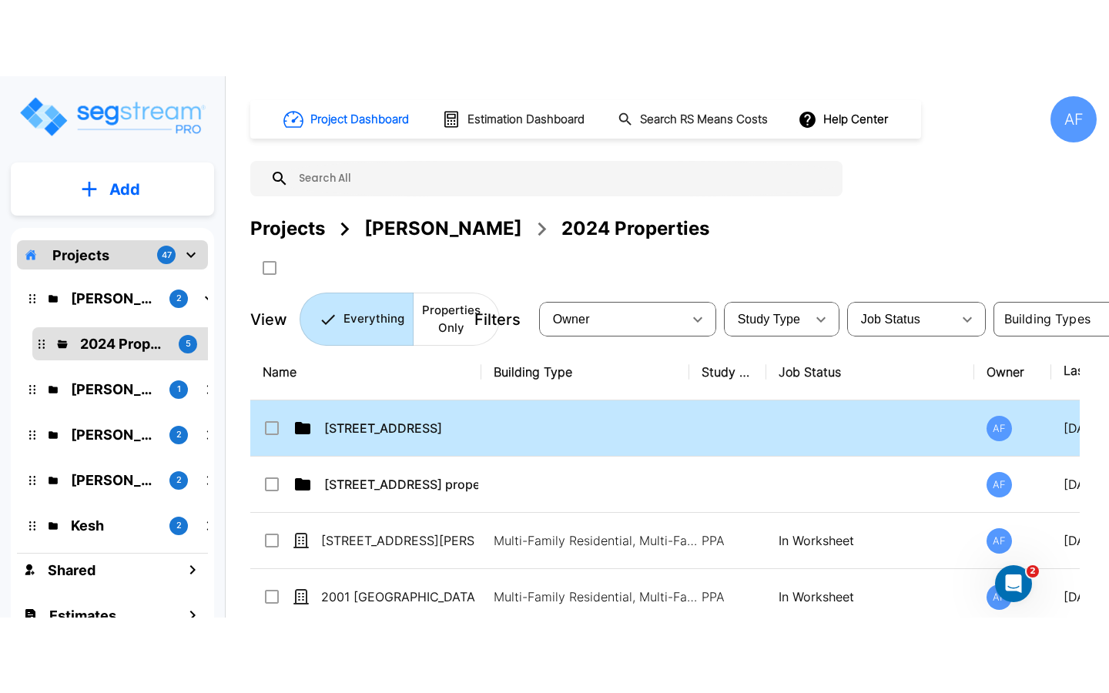
scroll to position [2, 0]
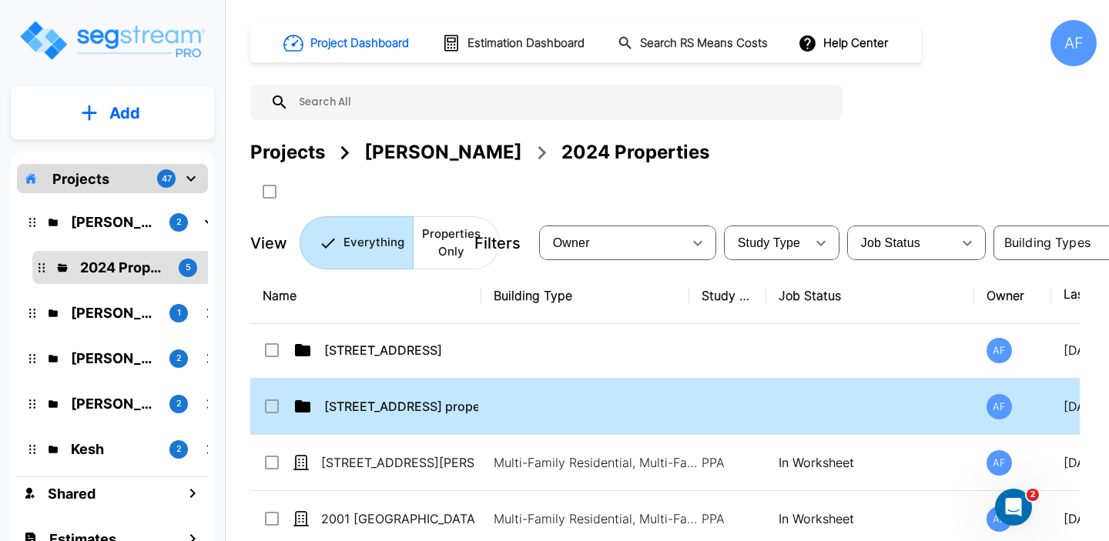
click at [430, 431] on td "[STREET_ADDRESS] properties" at bounding box center [365, 407] width 231 height 56
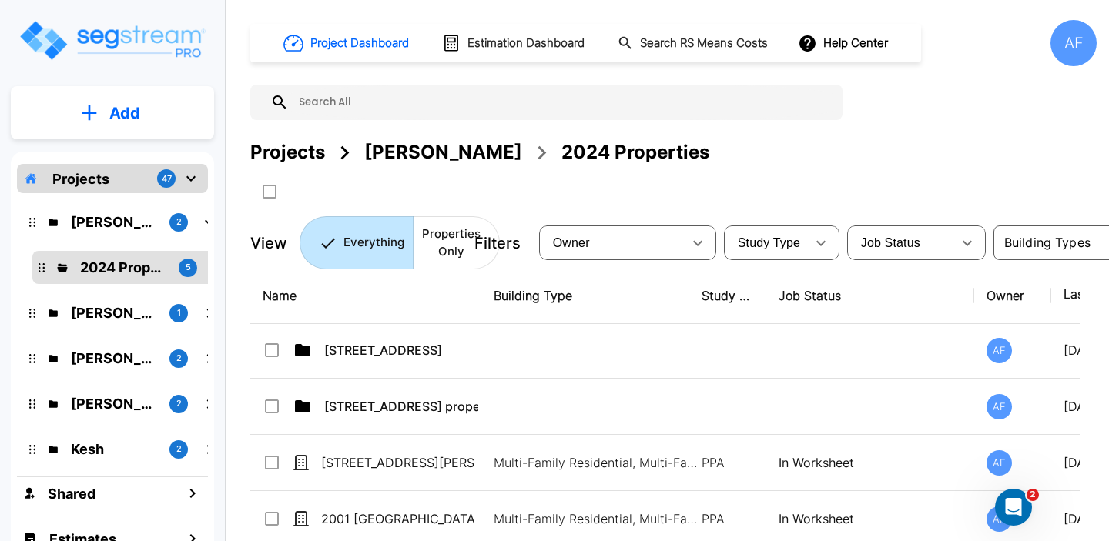
checkbox input "true"
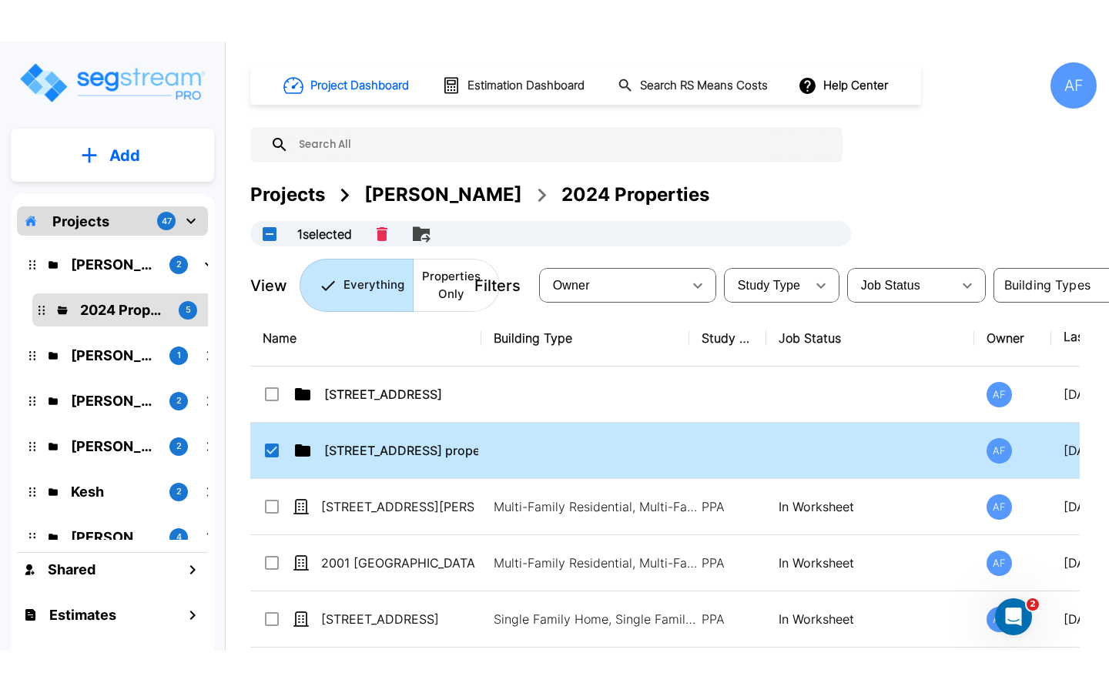
scroll to position [0, 0]
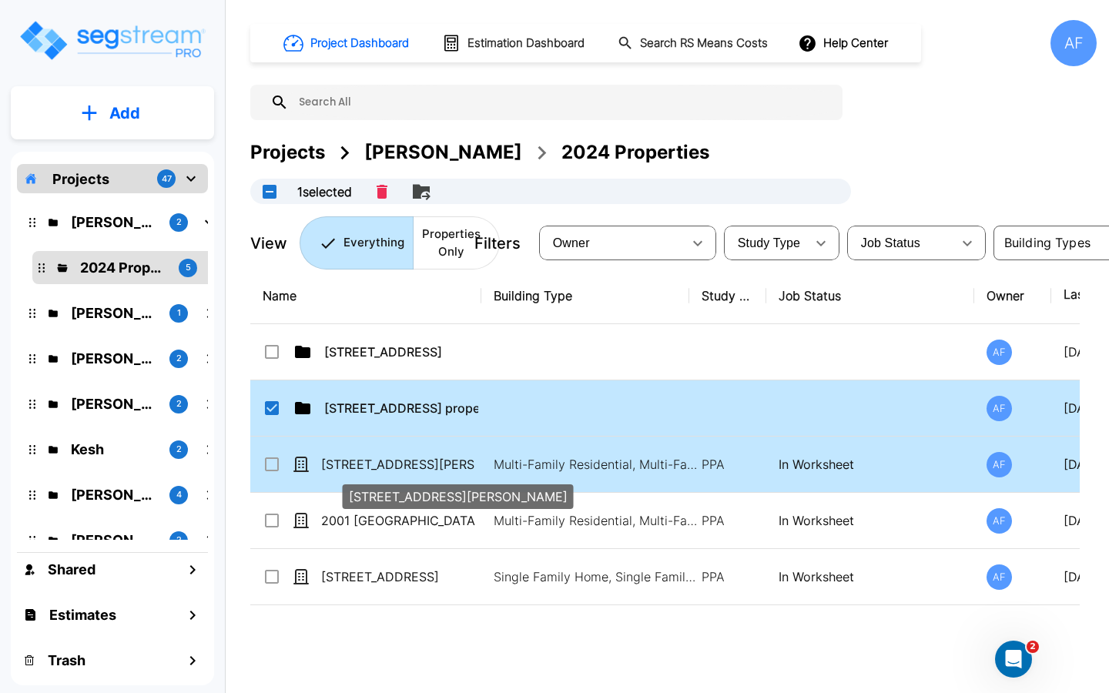
click at [382, 463] on p "[STREET_ADDRESS][PERSON_NAME]" at bounding box center [398, 464] width 154 height 18
checkbox input "true"
